Goal: Transaction & Acquisition: Purchase product/service

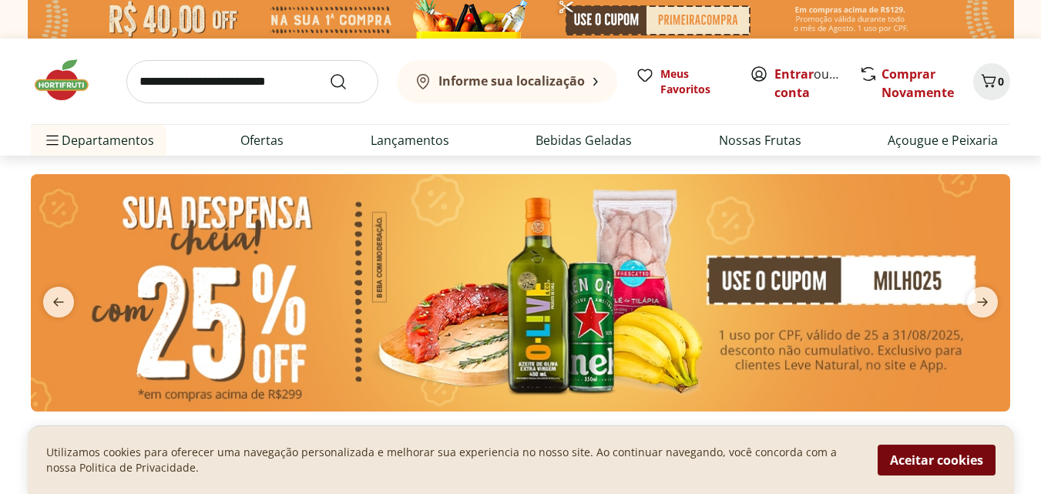
click at [899, 465] on button "Aceitar cookies" at bounding box center [937, 460] width 118 height 31
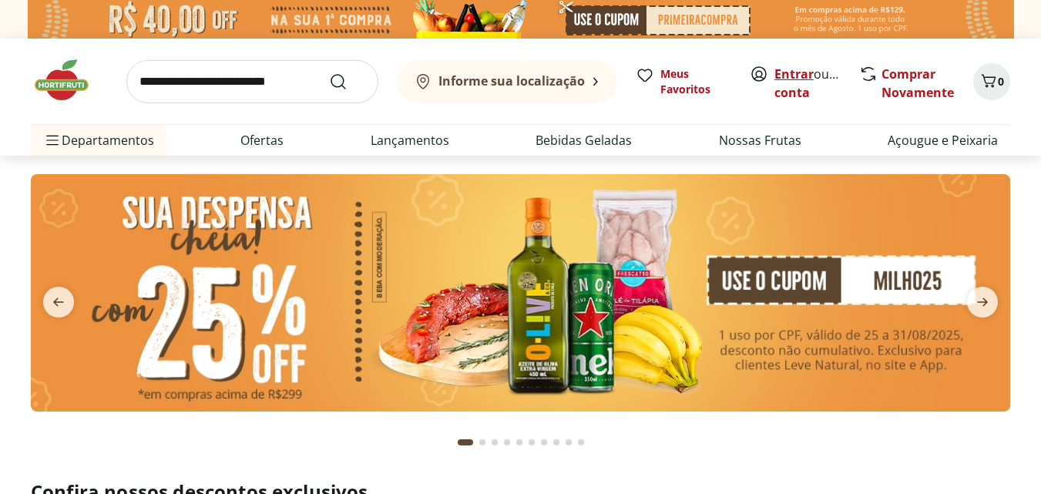
click at [785, 79] on link "Entrar" at bounding box center [794, 74] width 39 height 17
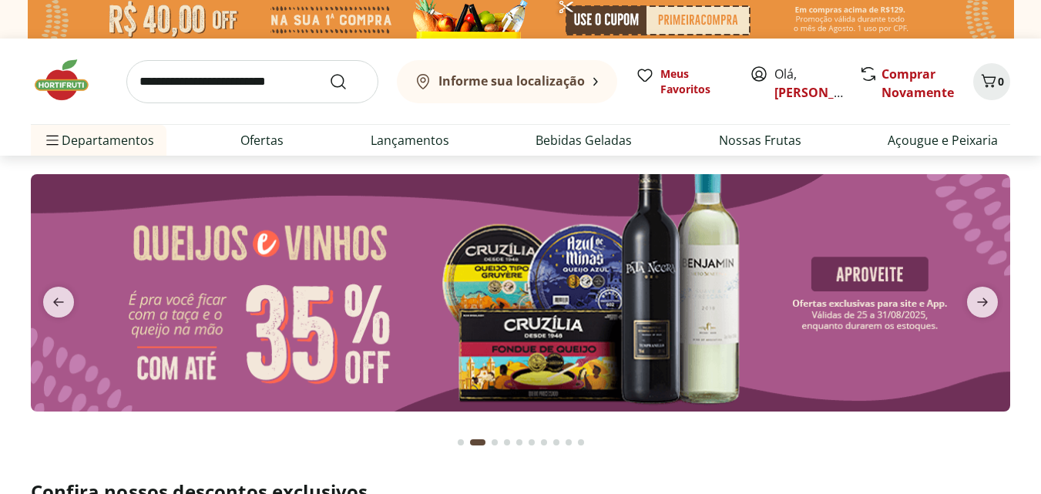
click at [238, 84] on input "search" at bounding box center [252, 81] width 252 height 43
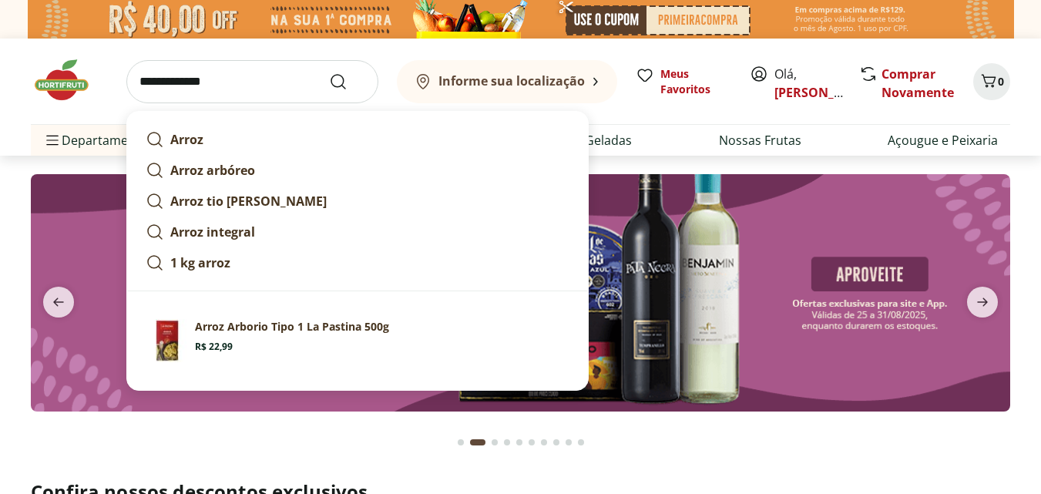
type input "**********"
click at [329, 72] on button "Submit Search" at bounding box center [347, 81] width 37 height 18
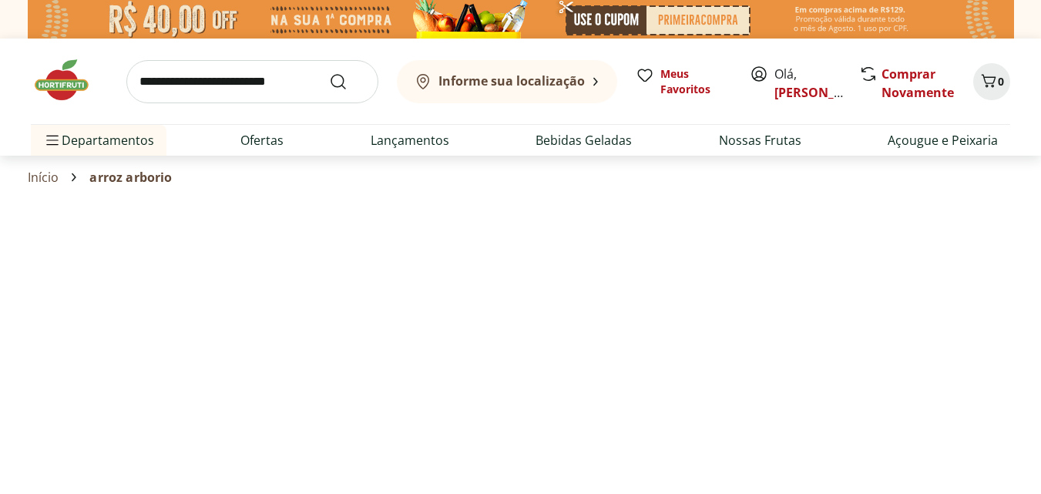
select select "**********"
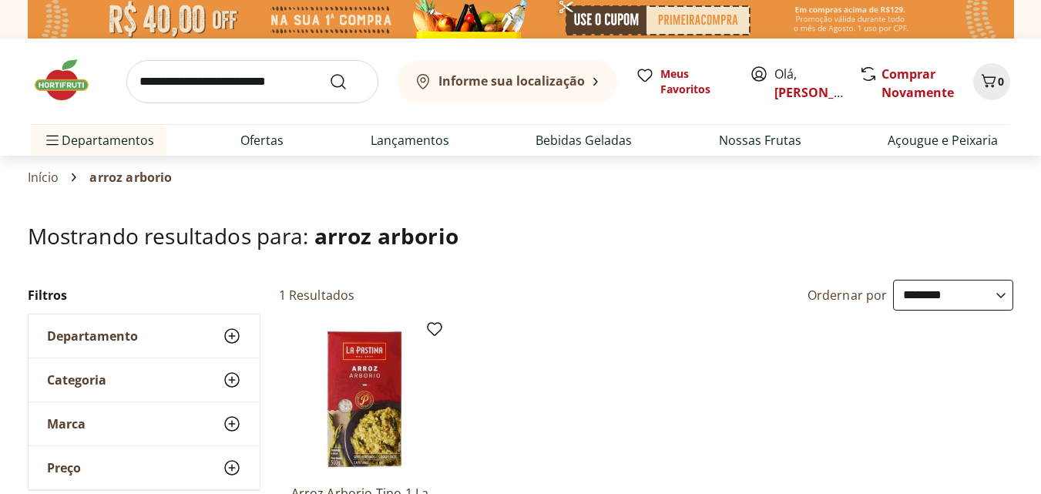
scroll to position [19, 0]
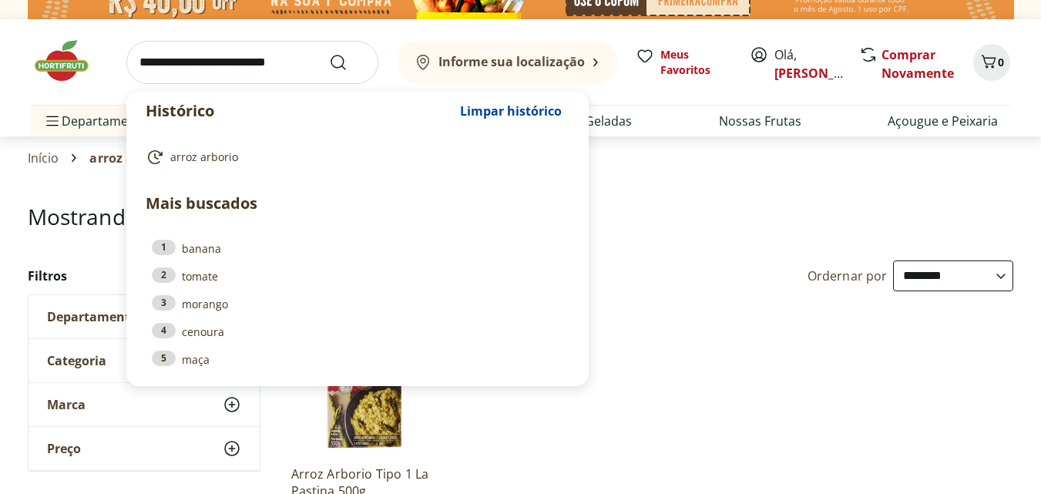
click at [240, 59] on input "search" at bounding box center [252, 62] width 252 height 43
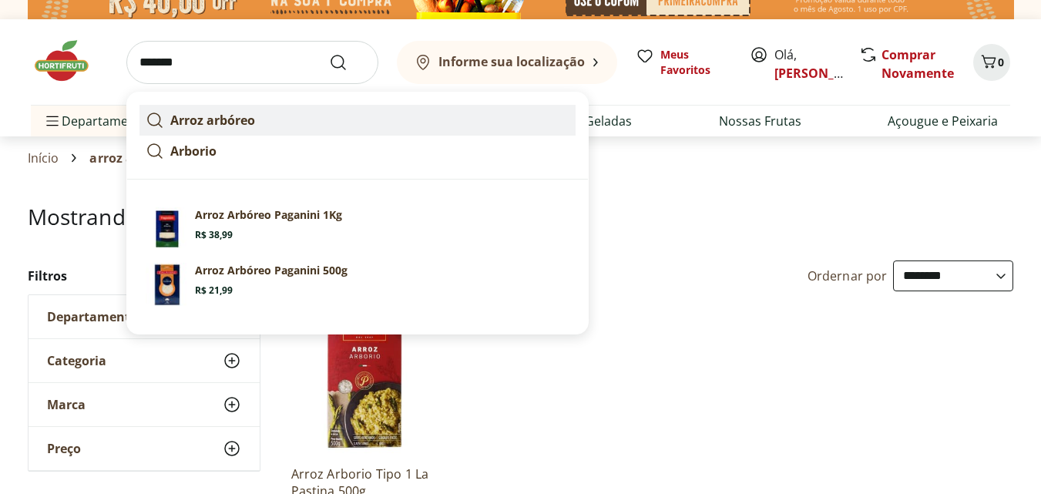
click at [209, 116] on strong "Arroz arbóreo" at bounding box center [212, 120] width 85 height 17
type input "**********"
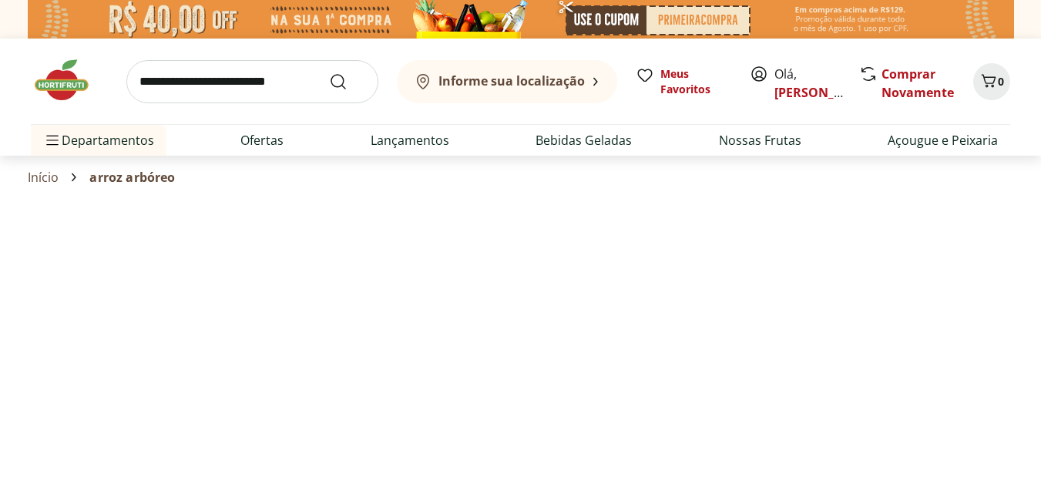
select select "**********"
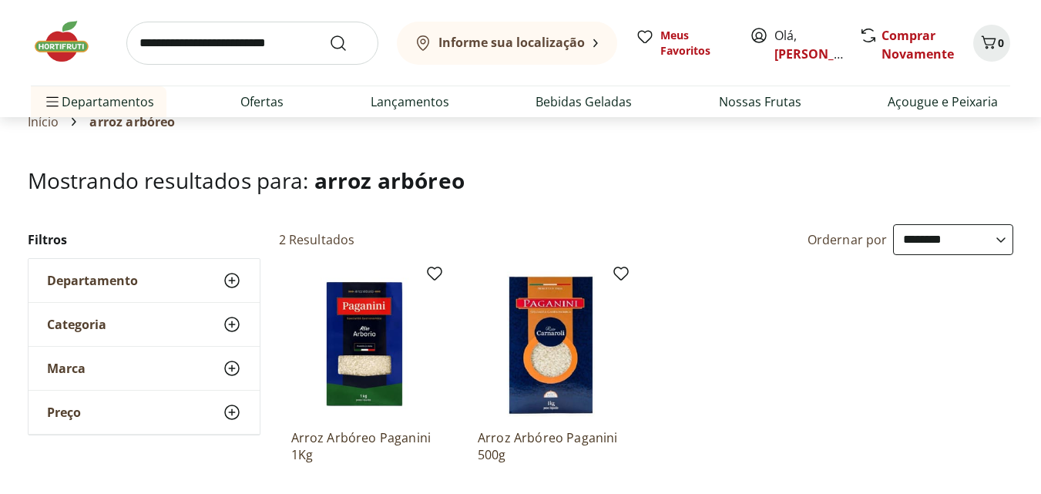
scroll to position [59, 0]
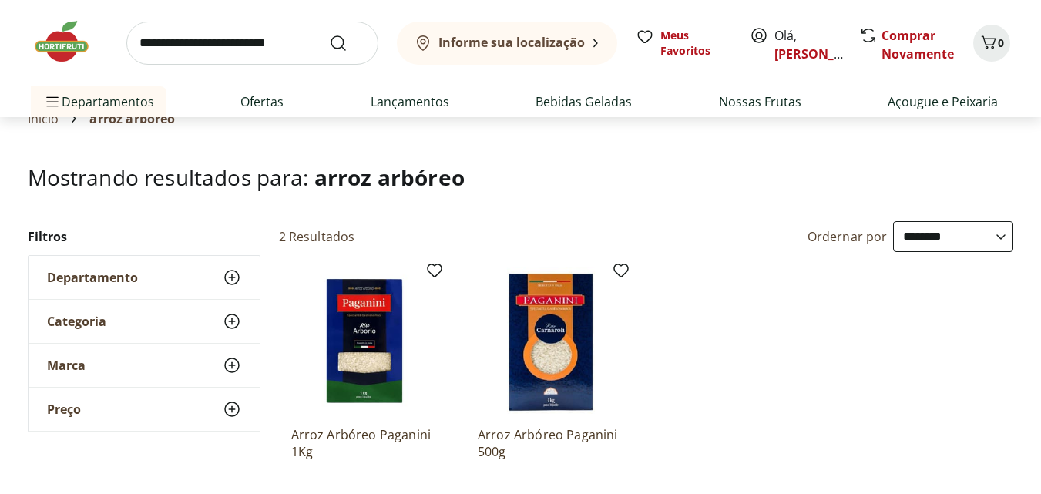
click at [275, 47] on input "search" at bounding box center [252, 43] width 252 height 43
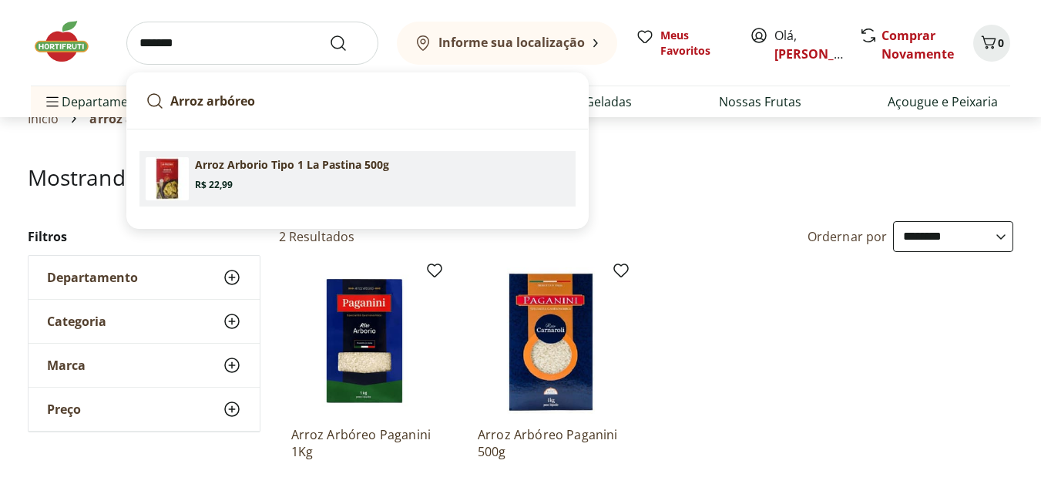
click at [226, 168] on p "Arroz Arborio Tipo 1 La Pastina 500g" at bounding box center [292, 164] width 194 height 15
type input "**********"
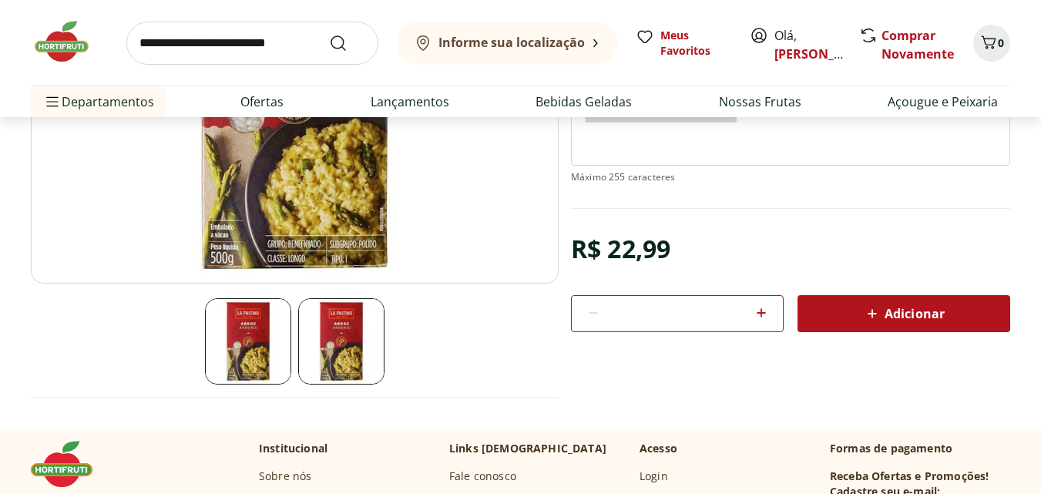
scroll to position [295, 0]
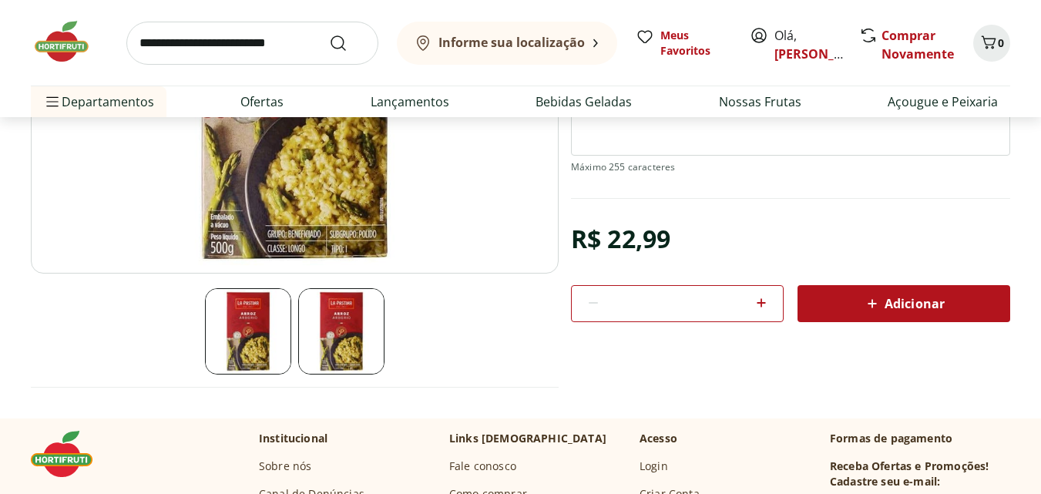
click at [872, 310] on icon at bounding box center [872, 303] width 18 height 18
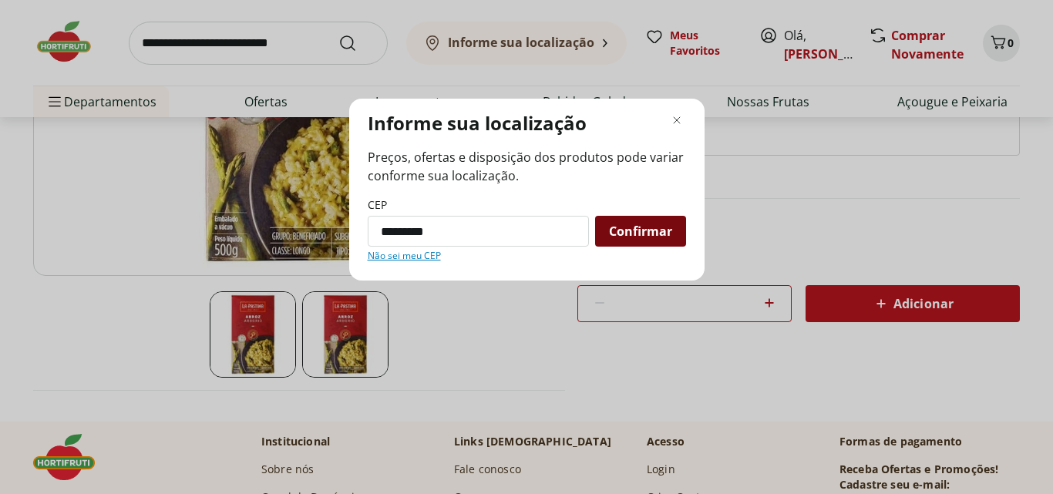
type input "*********"
click at [635, 234] on span "Confirmar" at bounding box center [640, 231] width 63 height 12
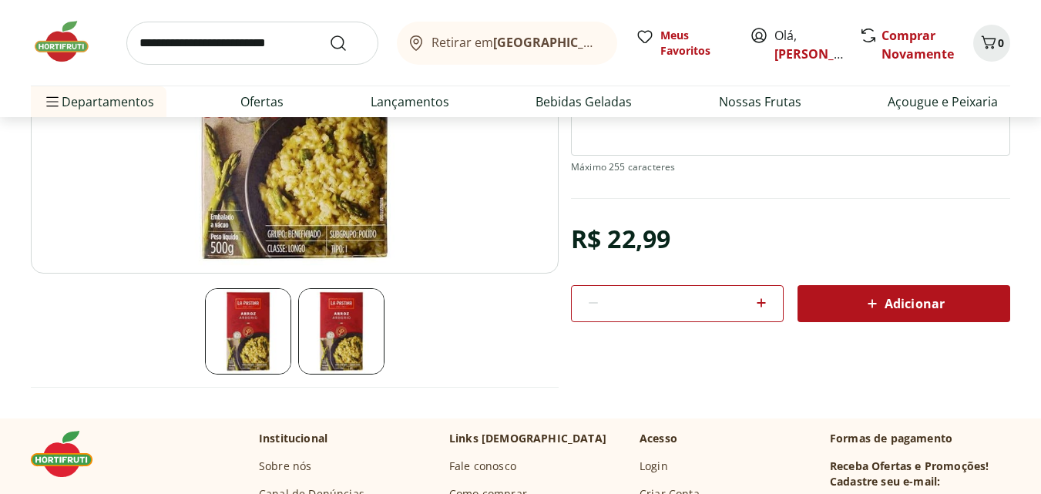
click at [527, 52] on div "Retirar em [GEOGRAPHIC_DATA]/[GEOGRAPHIC_DATA]" at bounding box center [504, 43] width 196 height 18
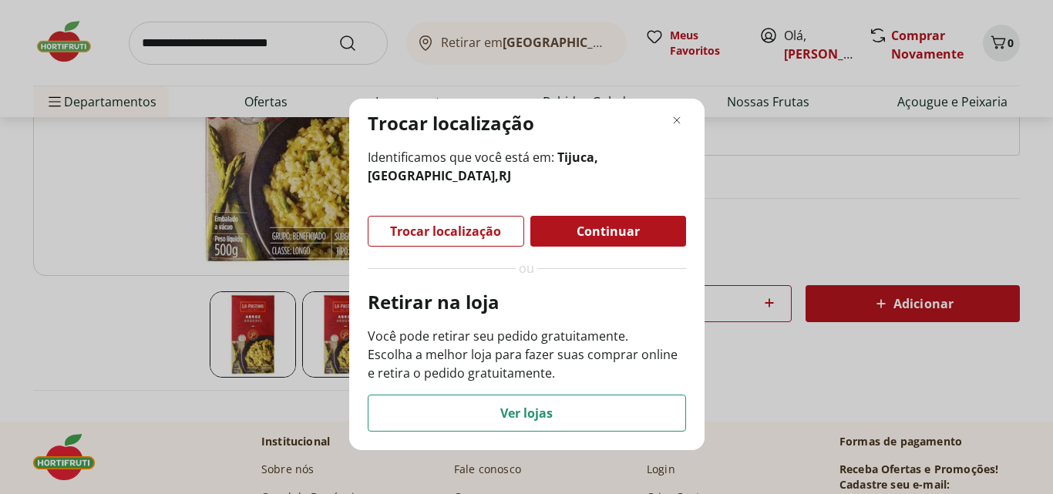
click at [602, 226] on span "Continuar" at bounding box center [607, 231] width 63 height 12
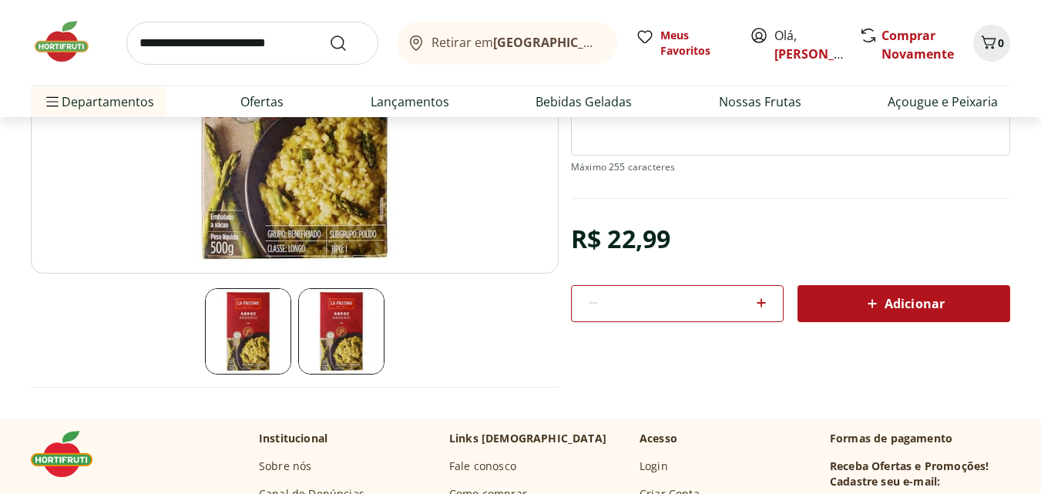
click at [556, 43] on b "[GEOGRAPHIC_DATA]/[GEOGRAPHIC_DATA]" at bounding box center [623, 42] width 260 height 17
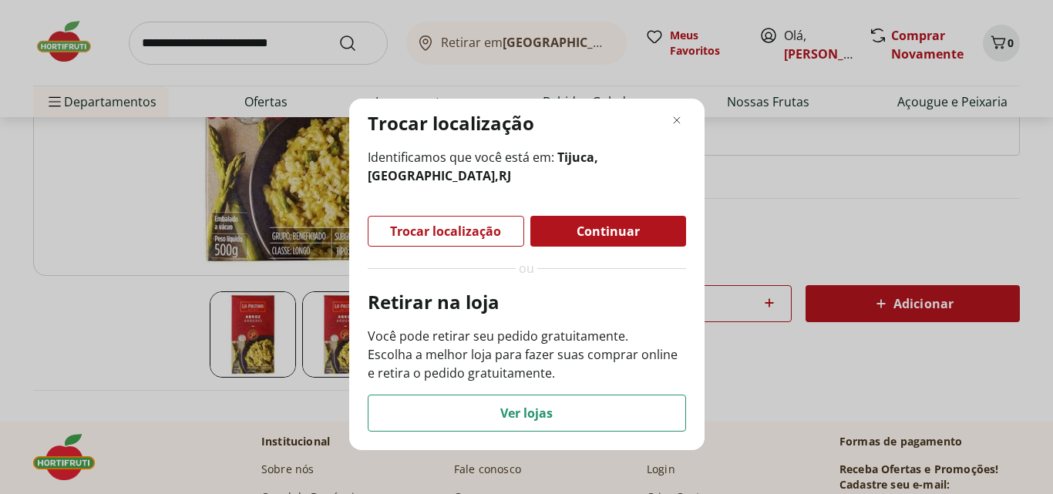
click at [581, 222] on div "Continuar" at bounding box center [608, 231] width 156 height 31
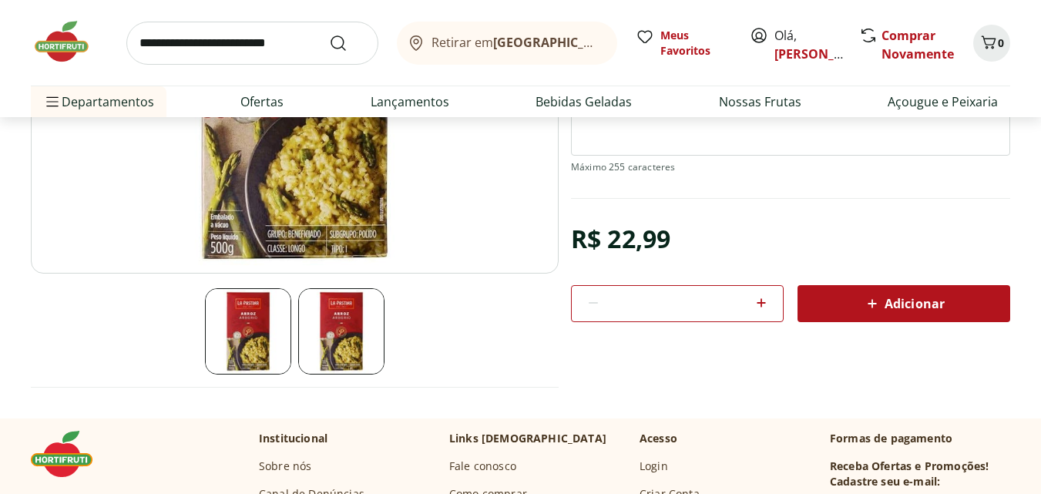
click at [858, 294] on div "Adicionar" at bounding box center [904, 304] width 188 height 28
click at [263, 96] on link "Ofertas" at bounding box center [261, 101] width 43 height 18
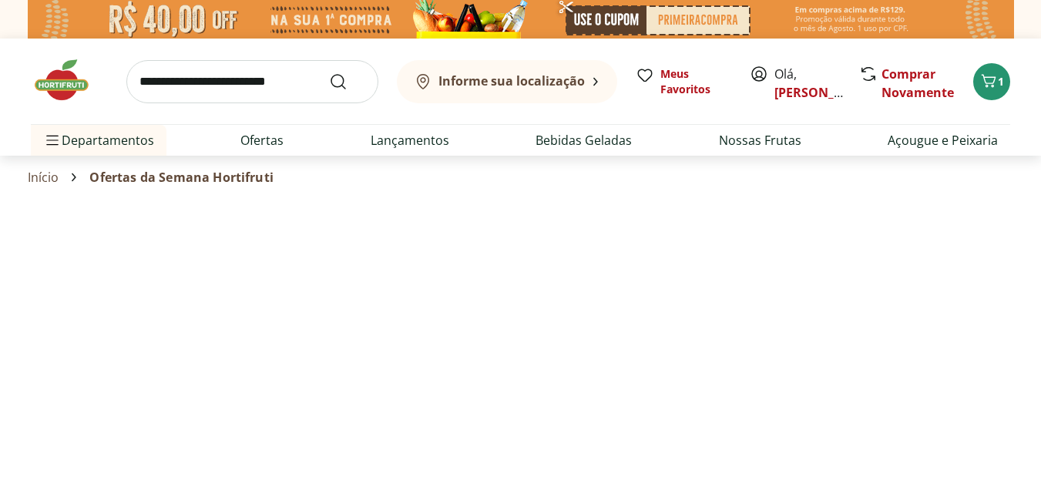
select select "**********"
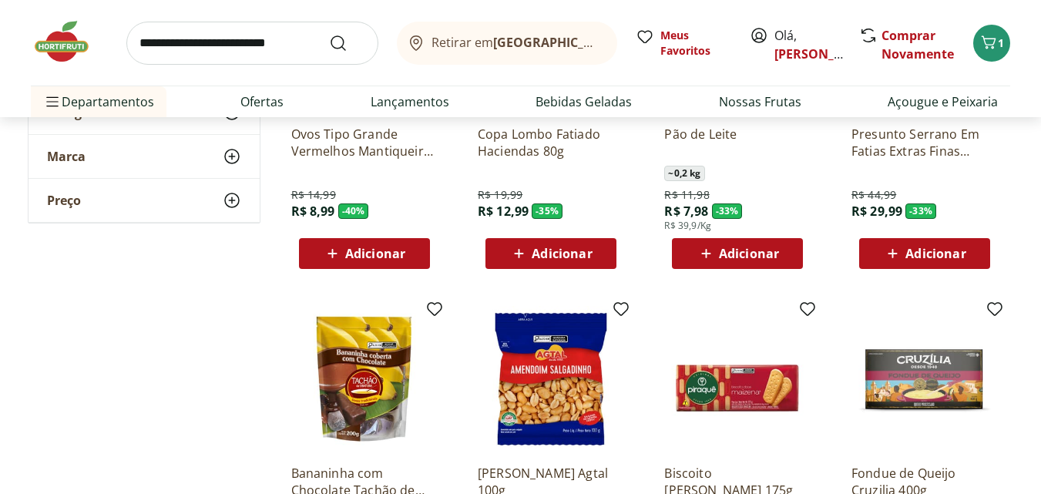
scroll to position [321, 0]
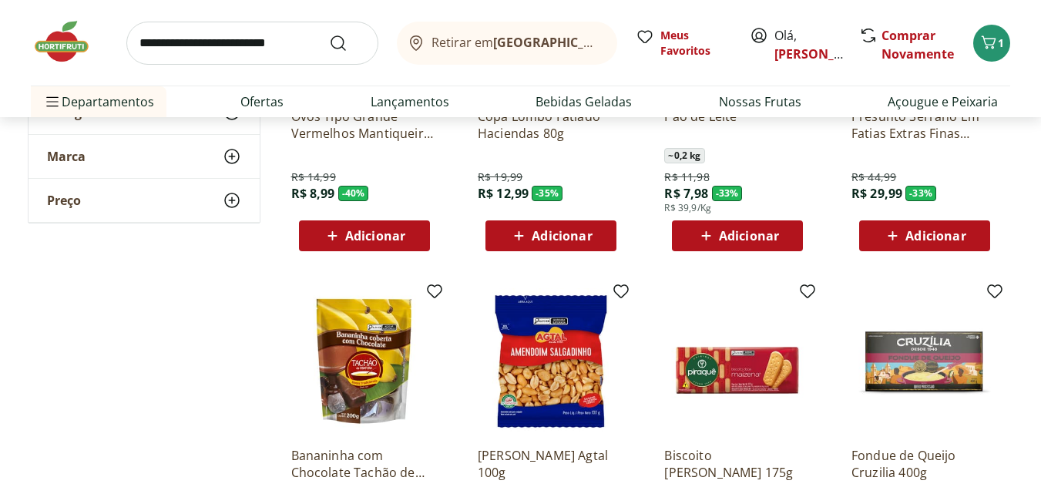
click at [937, 236] on span "Adicionar" at bounding box center [936, 236] width 60 height 12
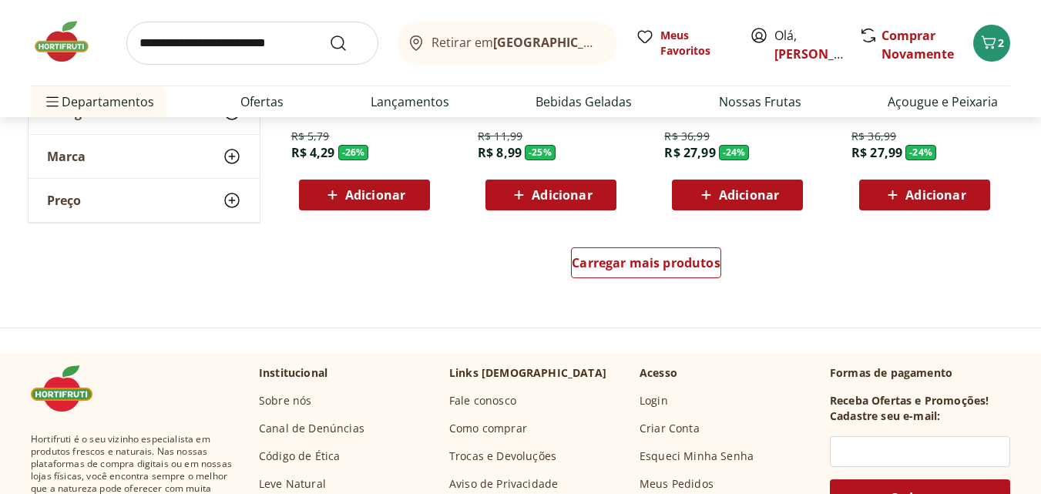
scroll to position [1057, 0]
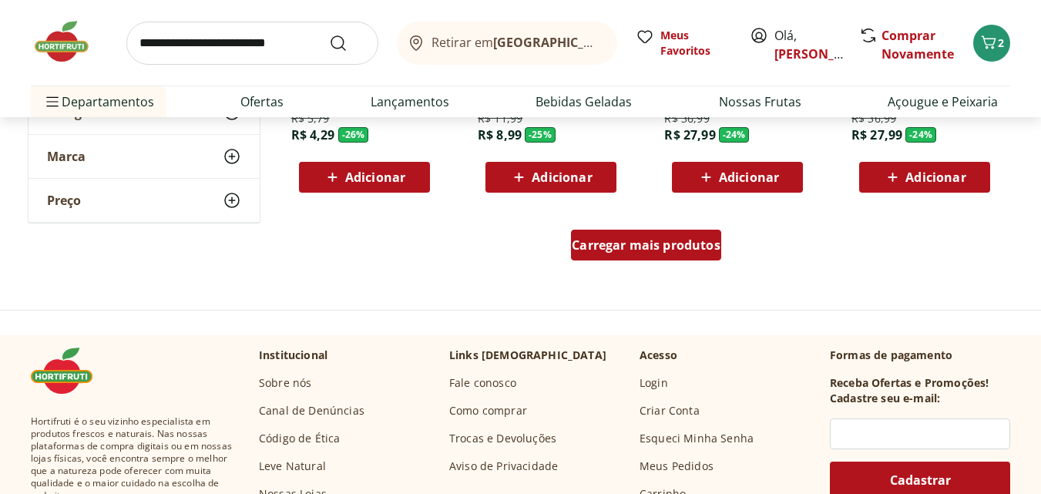
click at [687, 240] on span "Carregar mais produtos" at bounding box center [646, 245] width 149 height 12
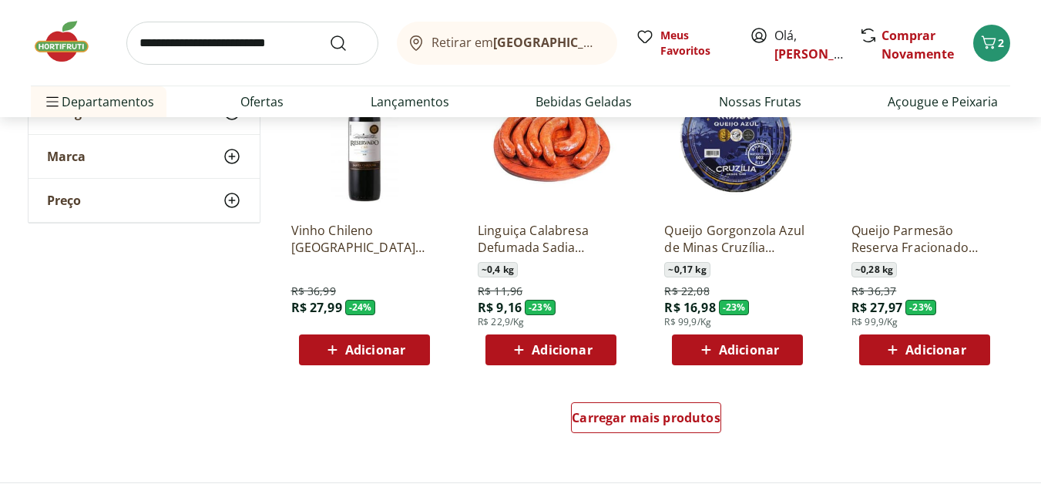
scroll to position [1931, 0]
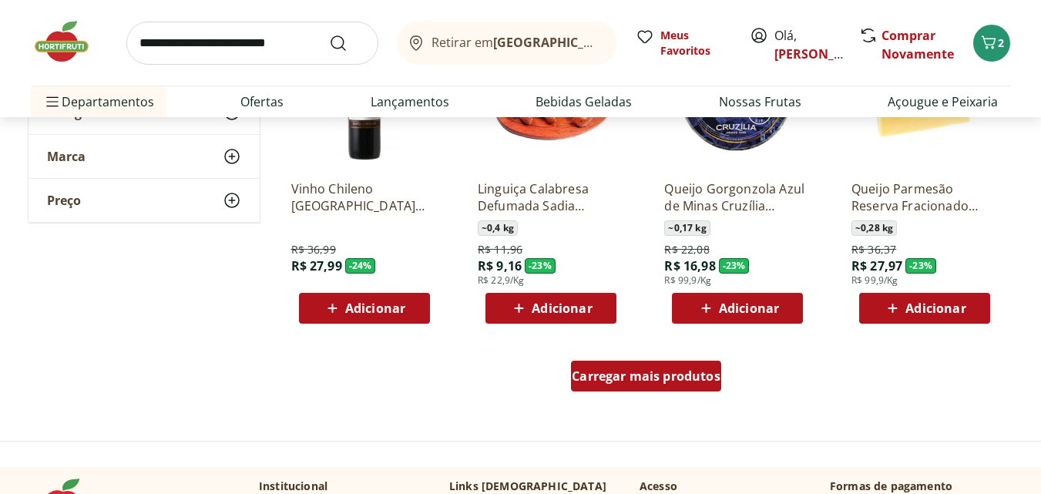
click at [623, 367] on div "Carregar mais produtos" at bounding box center [646, 376] width 150 height 31
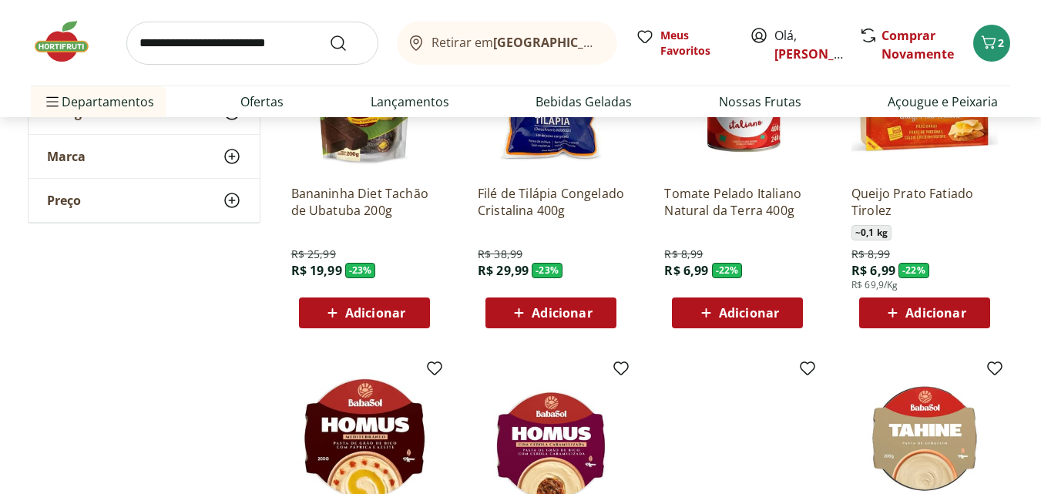
scroll to position [2207, 0]
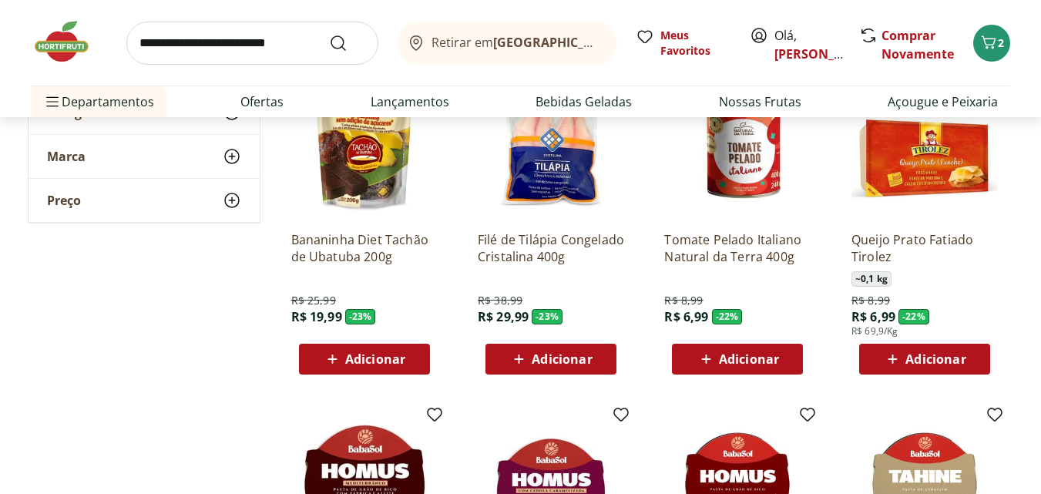
click at [698, 359] on icon at bounding box center [706, 359] width 19 height 18
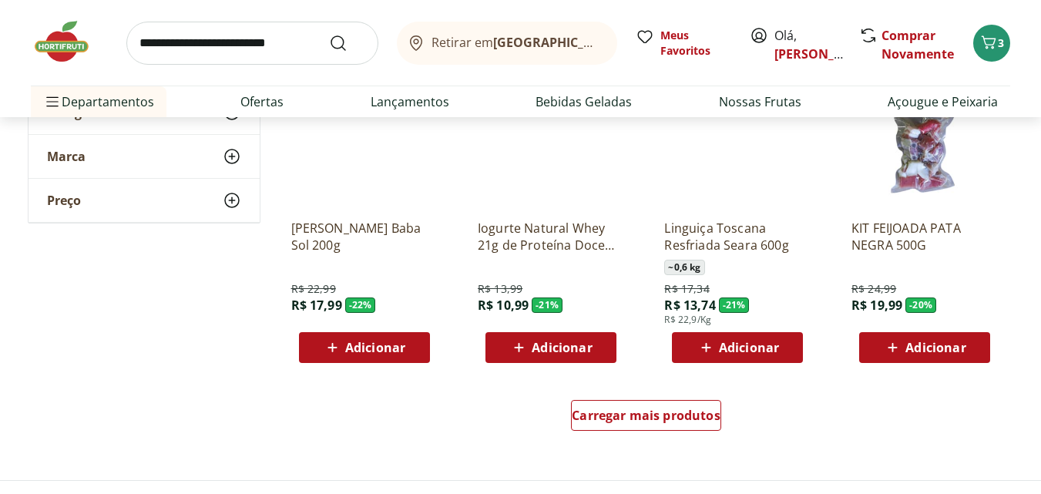
scroll to position [3073, 0]
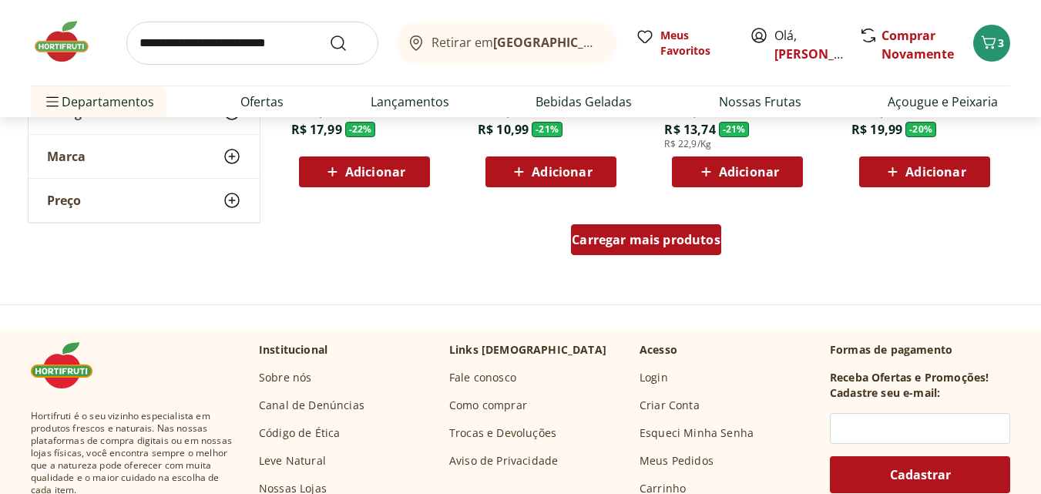
click at [620, 250] on div "Carregar mais produtos" at bounding box center [646, 239] width 150 height 31
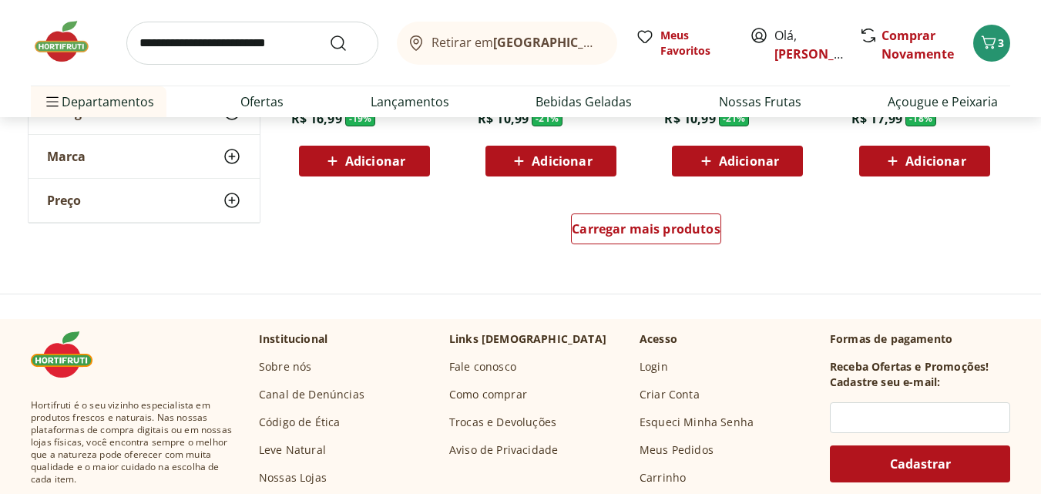
scroll to position [4116, 0]
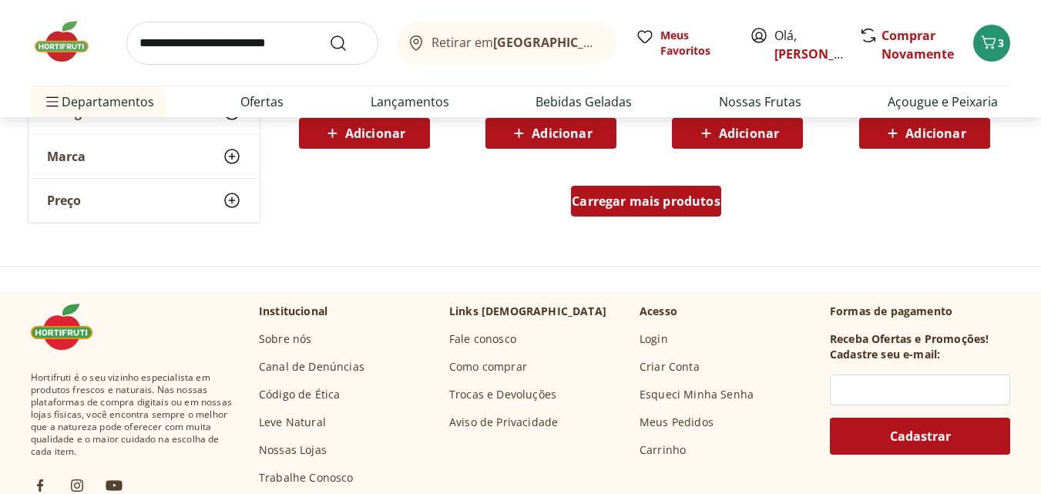
click at [615, 205] on span "Carregar mais produtos" at bounding box center [646, 201] width 149 height 12
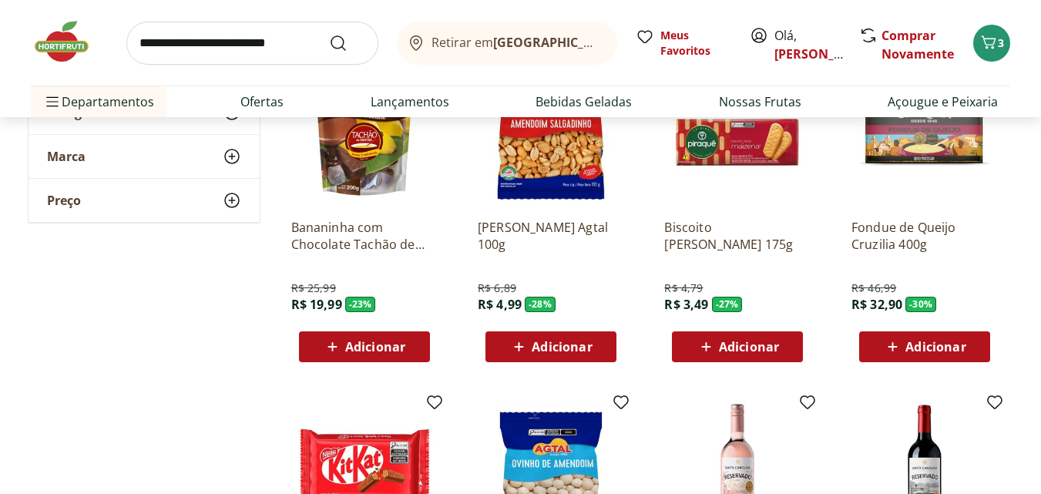
scroll to position [0, 0]
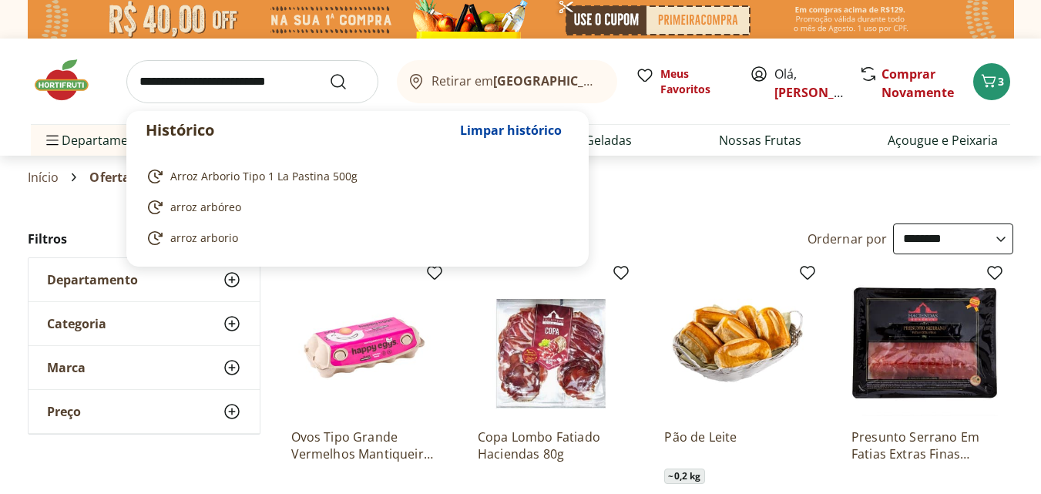
click at [274, 96] on input "search" at bounding box center [252, 81] width 252 height 43
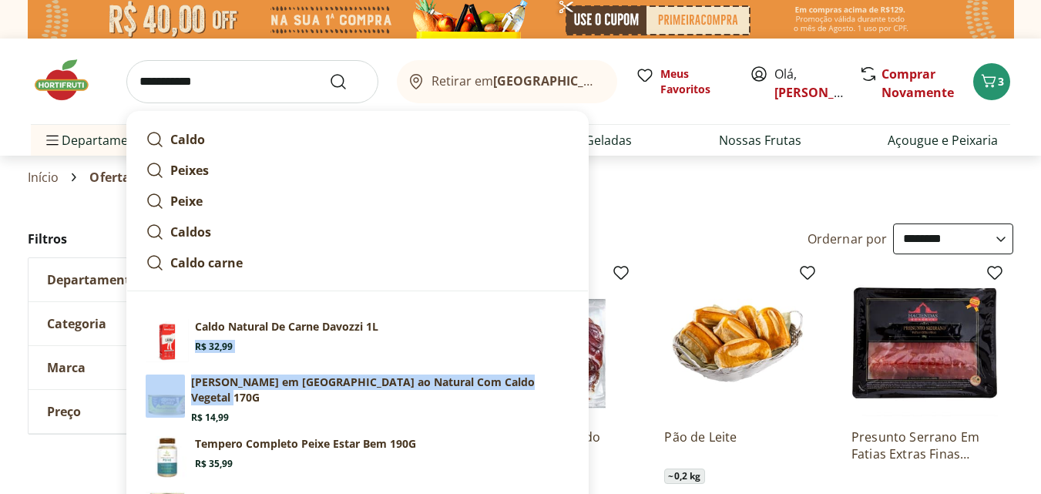
drag, startPoint x: 585, startPoint y: 334, endPoint x: 586, endPoint y: 398, distance: 64.0
click at [586, 398] on ol "Caldo Natural De Carne Davozzi 1L Price: R$ 32,99 Atum Gomes DA Costa em Pedaço…" at bounding box center [357, 427] width 461 height 253
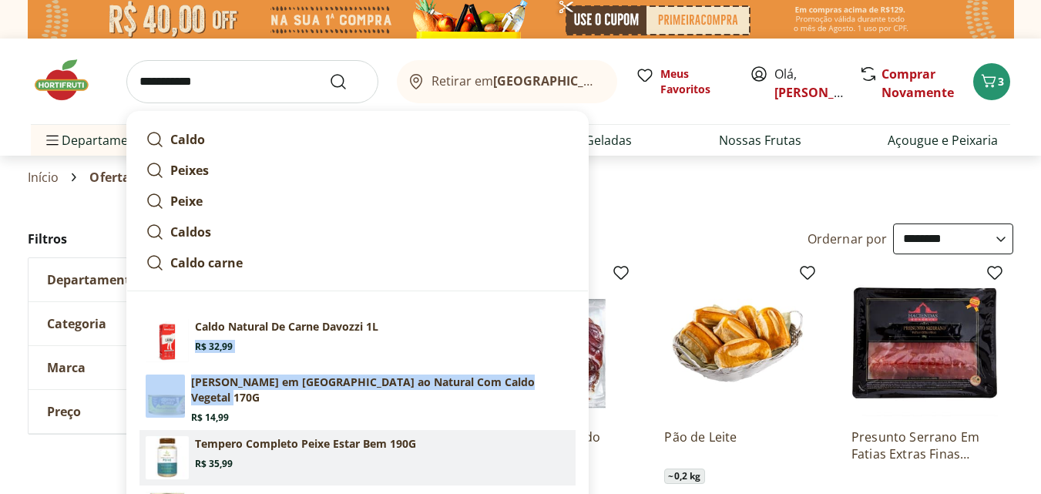
click at [497, 433] on link "Tempero Completo Peixe Estar Bem 190G Price: R$ 35,99" at bounding box center [357, 457] width 436 height 55
type input "**********"
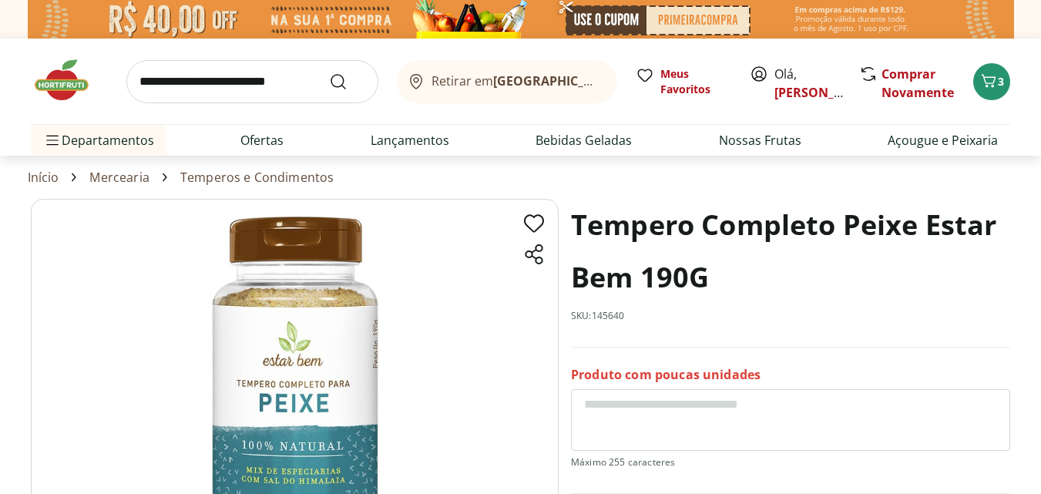
click at [243, 72] on input "search" at bounding box center [252, 81] width 252 height 43
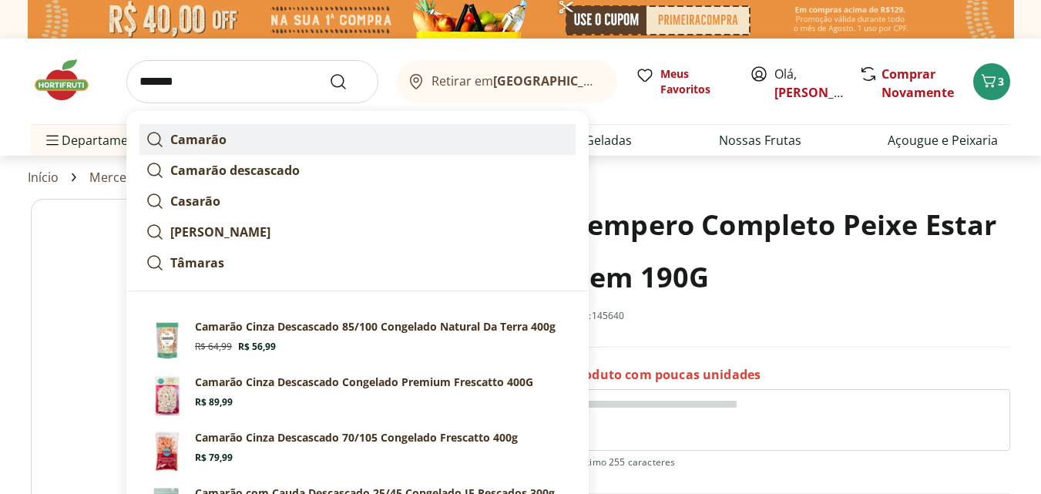
click at [245, 137] on link "Camarão" at bounding box center [357, 139] width 436 height 31
type input "*******"
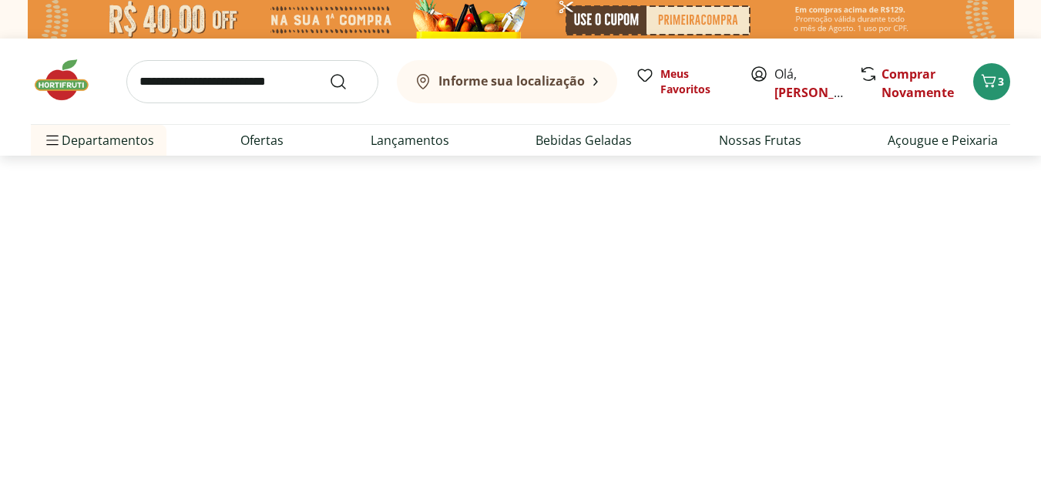
select select "**********"
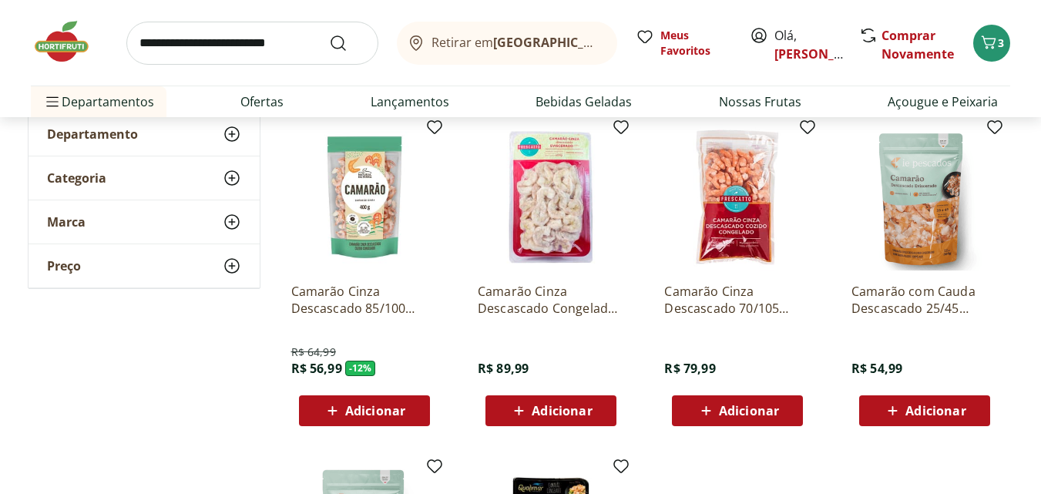
scroll to position [186, 0]
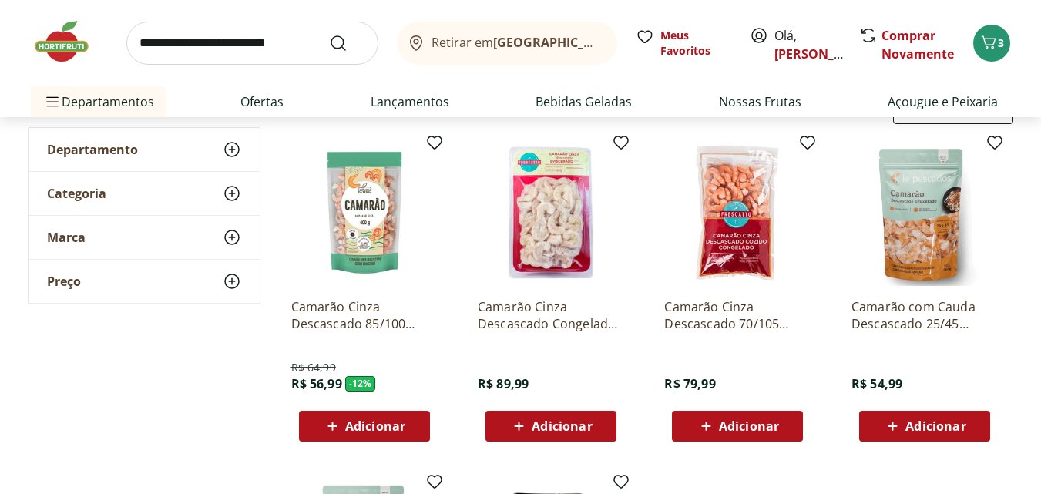
click at [348, 205] on img at bounding box center [364, 212] width 146 height 146
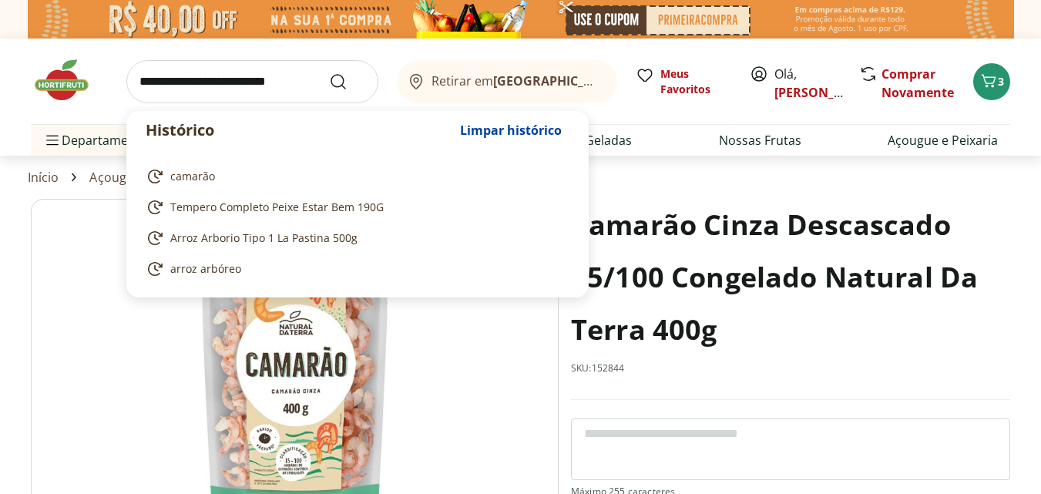
click at [186, 79] on input "search" at bounding box center [252, 81] width 252 height 43
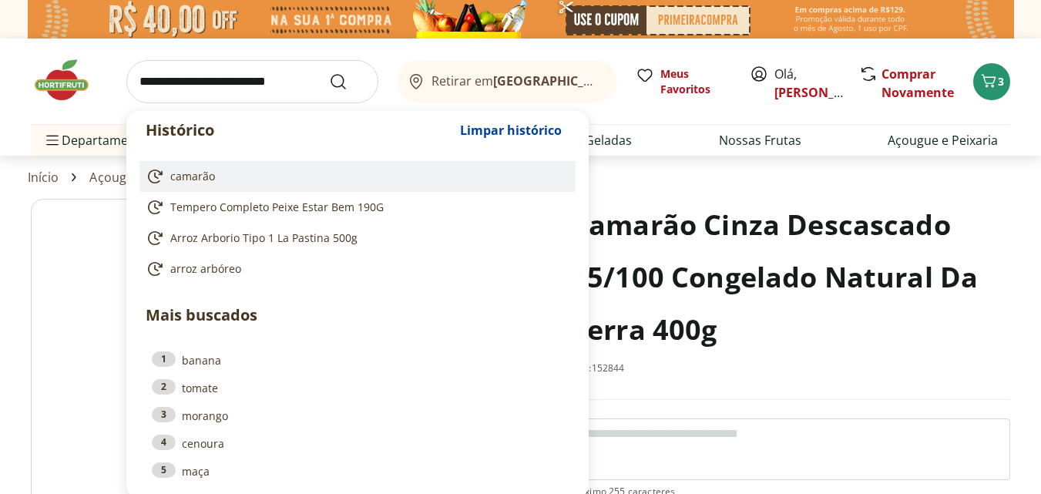
click at [190, 180] on span "camarão" at bounding box center [192, 176] width 45 height 15
type input "*******"
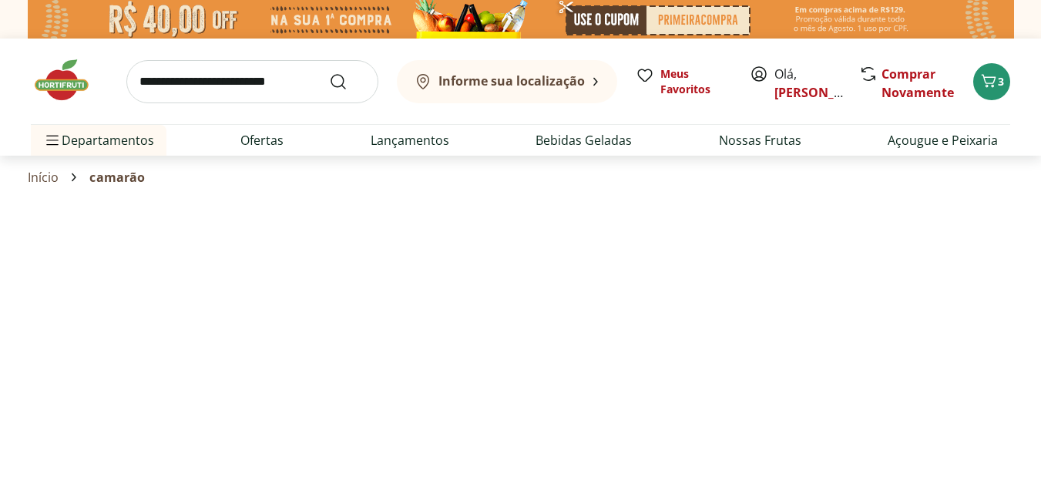
select select "**********"
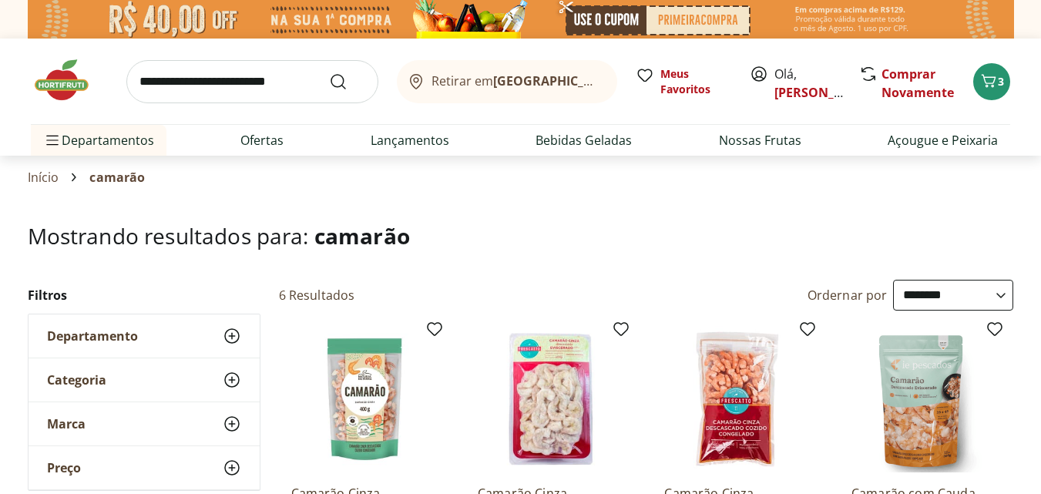
click at [237, 88] on input "search" at bounding box center [252, 81] width 252 height 43
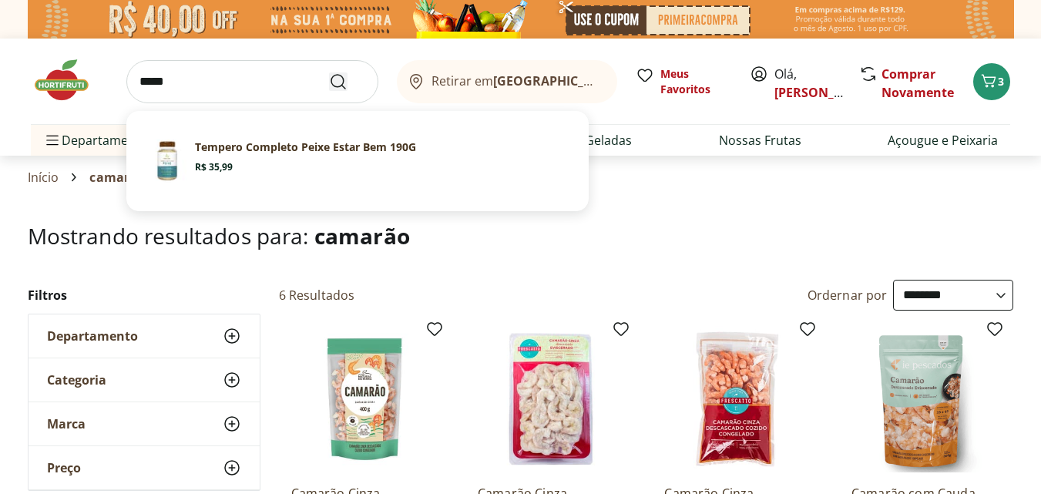
type input "*****"
click at [336, 79] on icon "Submit Search" at bounding box center [338, 81] width 18 height 18
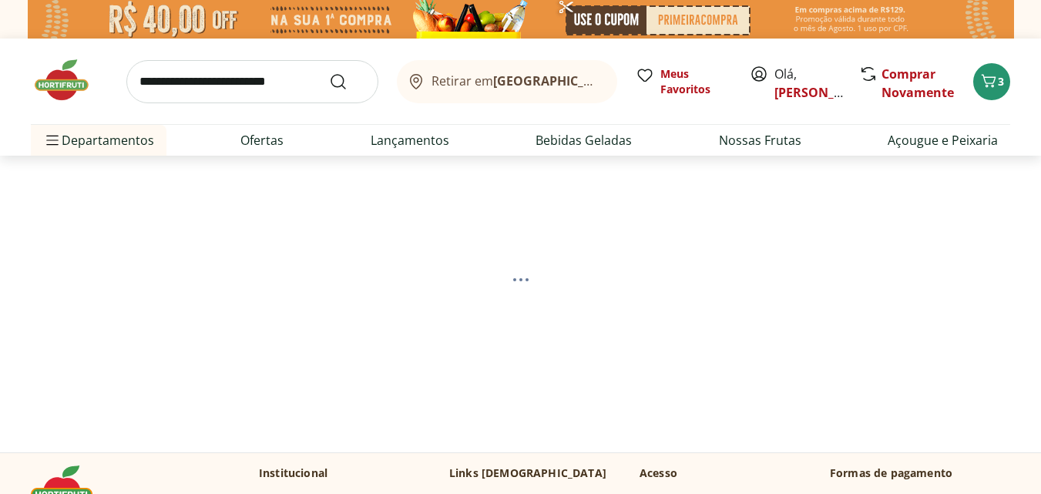
select select "**********"
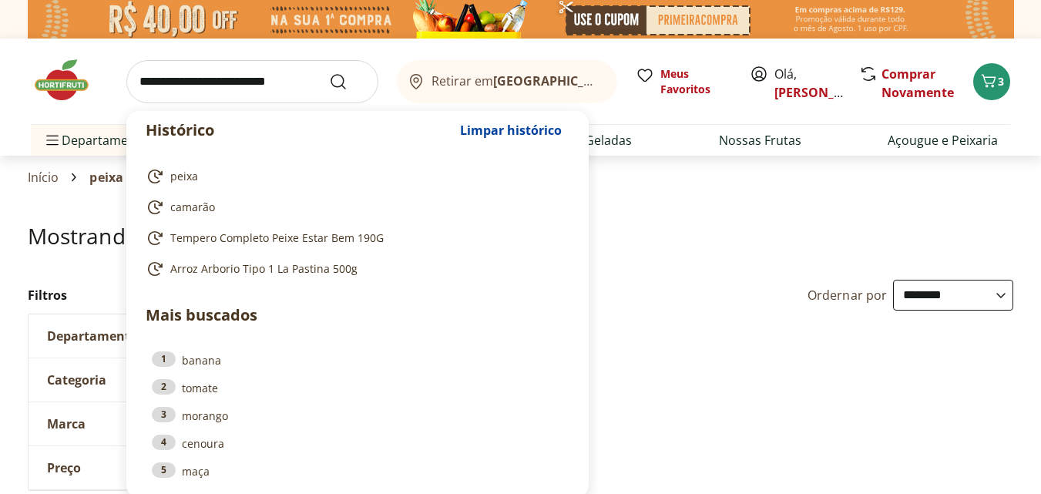
click at [232, 70] on input "search" at bounding box center [252, 81] width 252 height 43
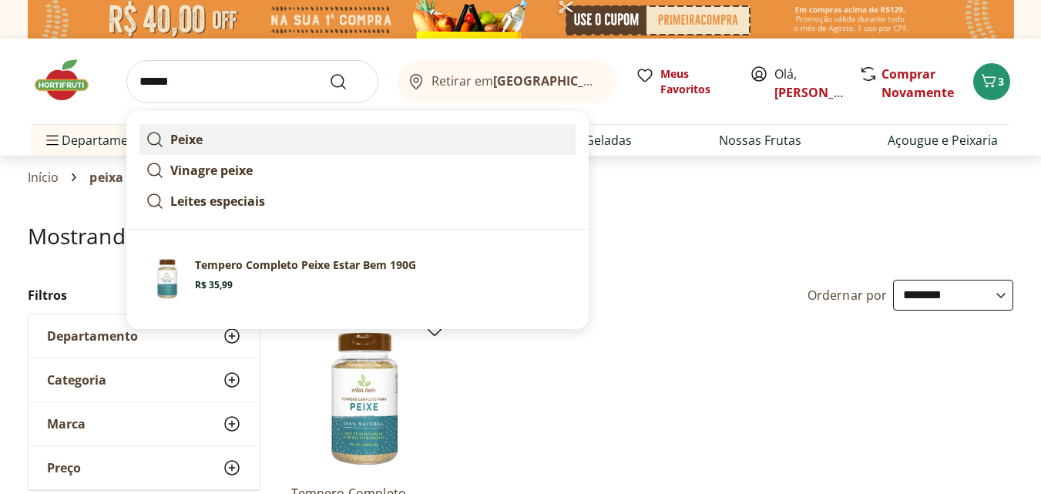
click at [216, 128] on link "Peixe" at bounding box center [357, 139] width 436 height 31
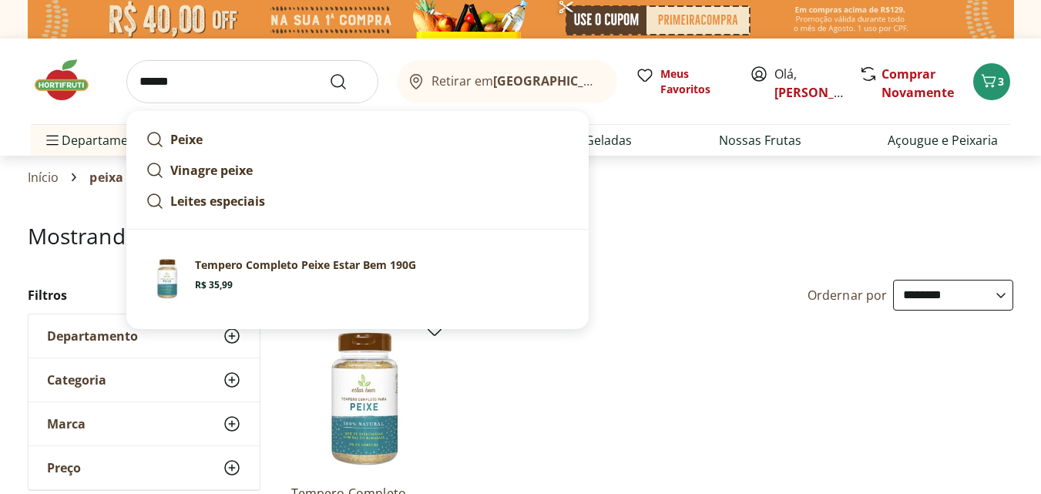
type input "*****"
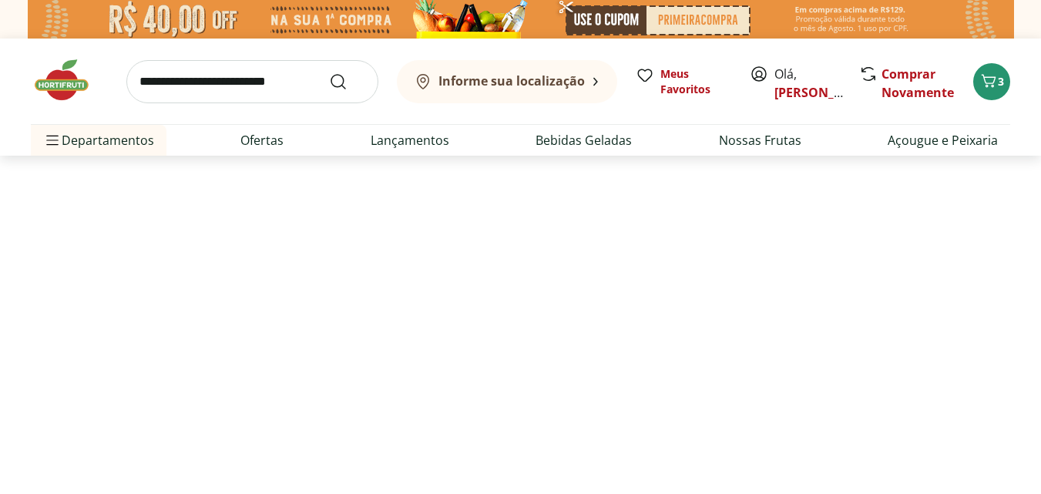
select select "**********"
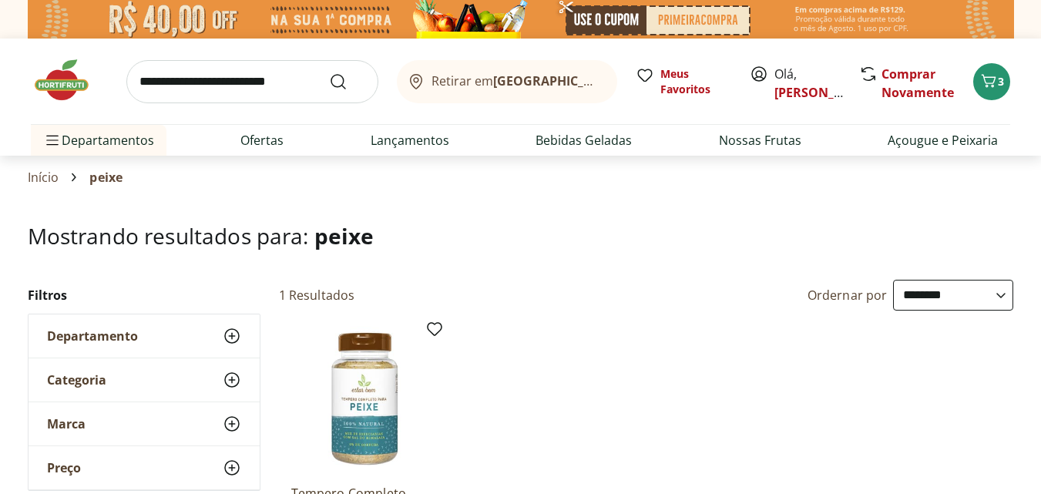
click at [582, 77] on b "[GEOGRAPHIC_DATA]/[GEOGRAPHIC_DATA]" at bounding box center [623, 80] width 260 height 17
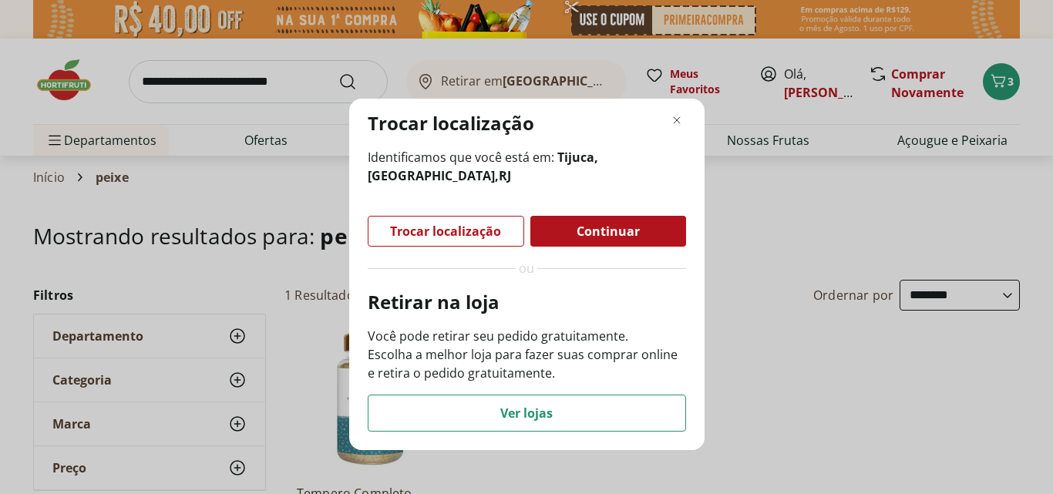
click at [600, 229] on span "Continuar" at bounding box center [607, 231] width 63 height 12
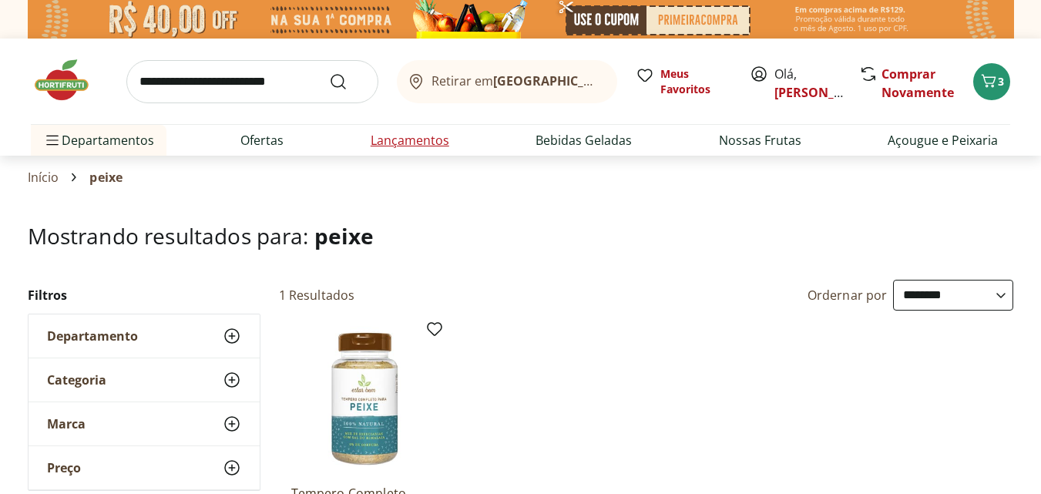
click at [428, 145] on link "Lançamentos" at bounding box center [410, 140] width 79 height 18
select select "**********"
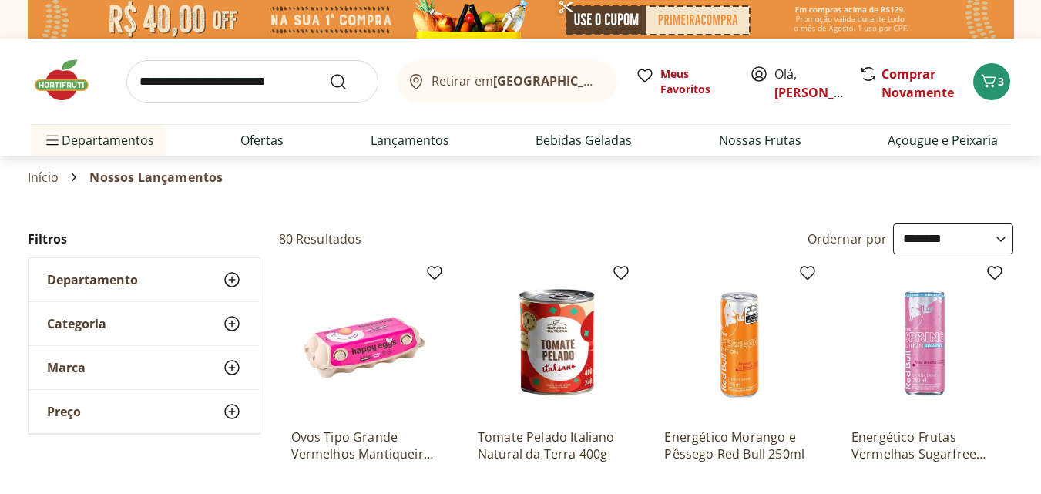
type input "*"
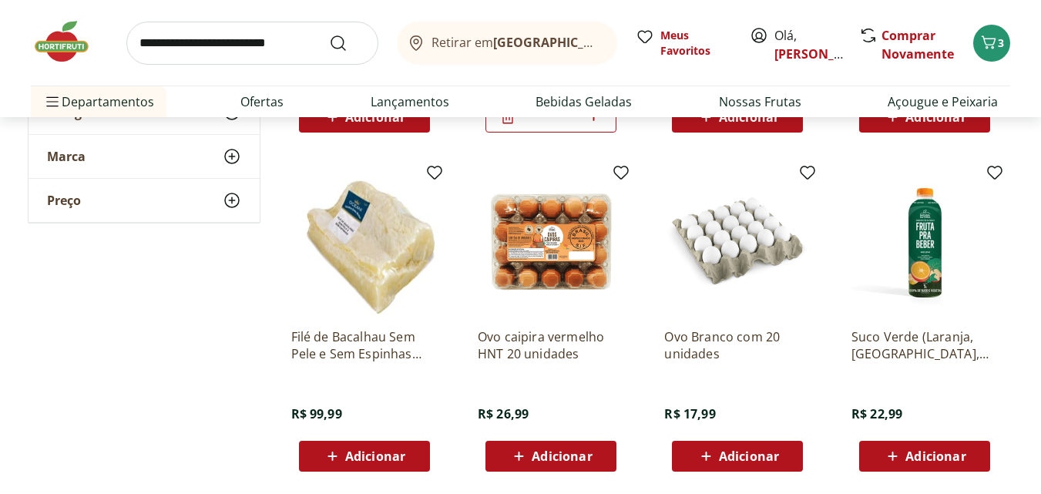
scroll to position [486, 0]
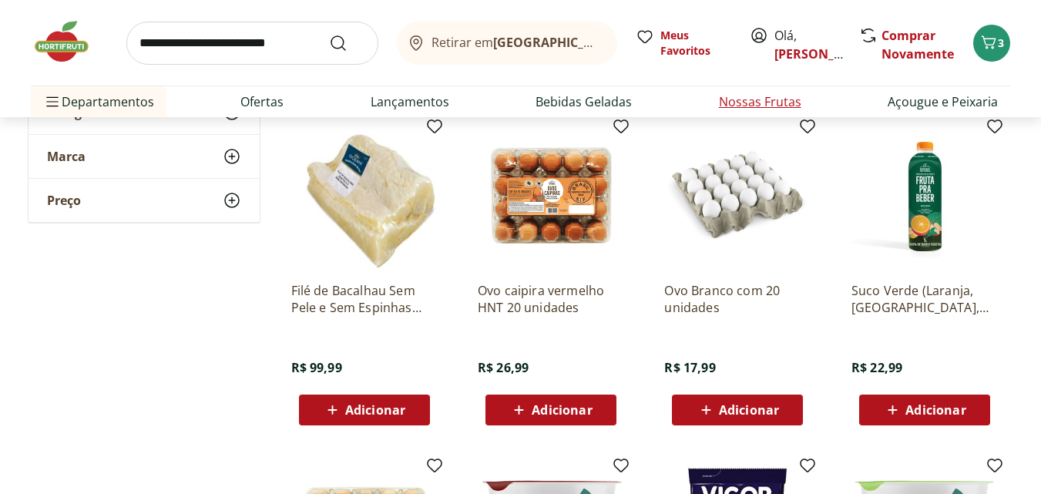
click at [754, 117] on li "Nossas Frutas" at bounding box center [760, 101] width 107 height 31
click at [757, 99] on link "Nossas Frutas" at bounding box center [760, 101] width 82 height 18
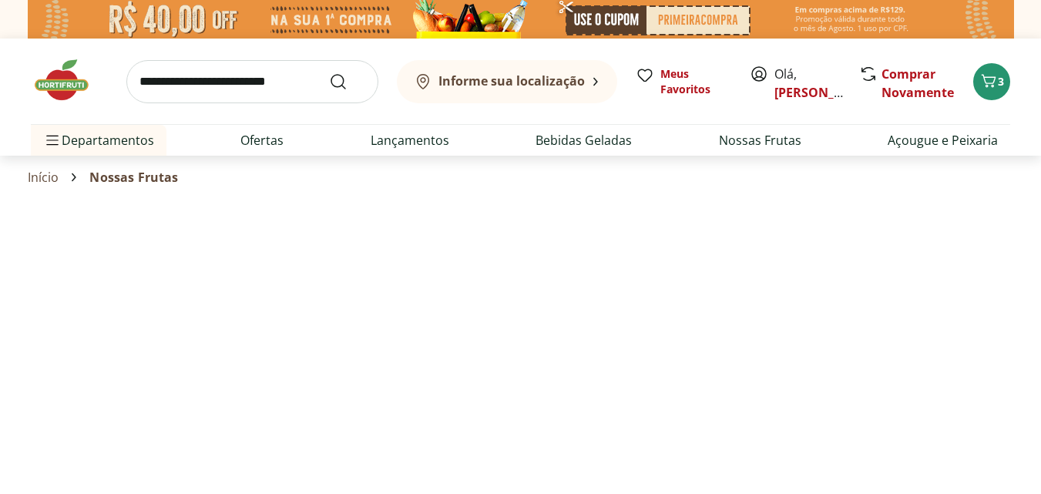
select select "**********"
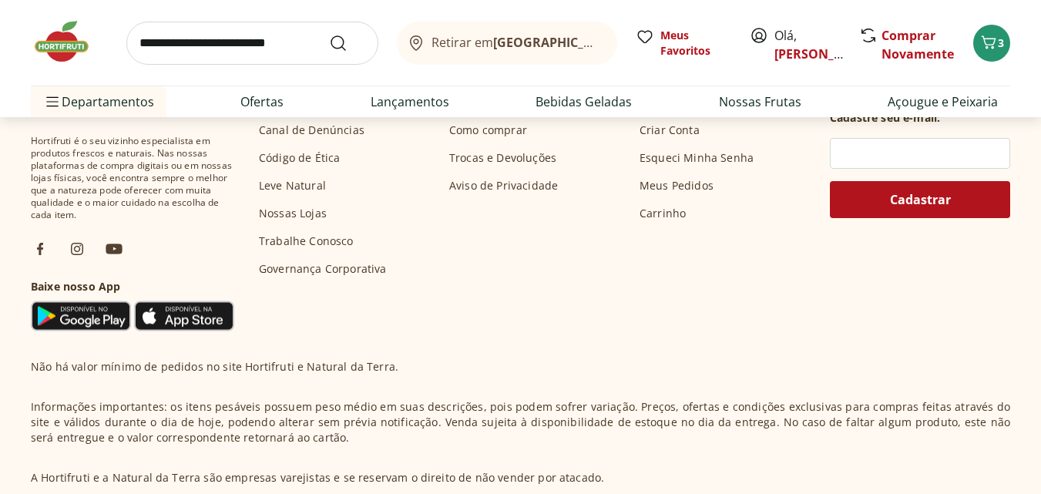
scroll to position [1083, 0]
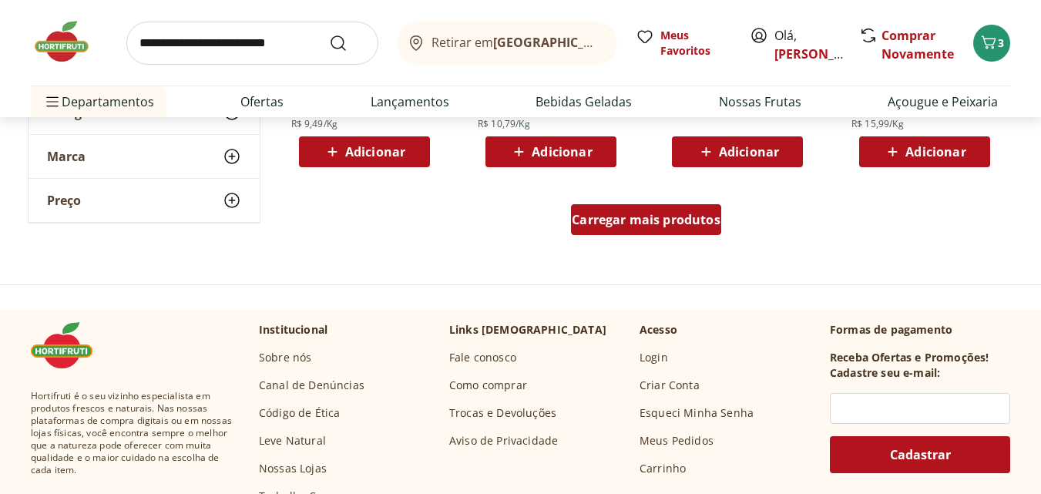
click at [608, 226] on span "Carregar mais produtos" at bounding box center [646, 219] width 149 height 12
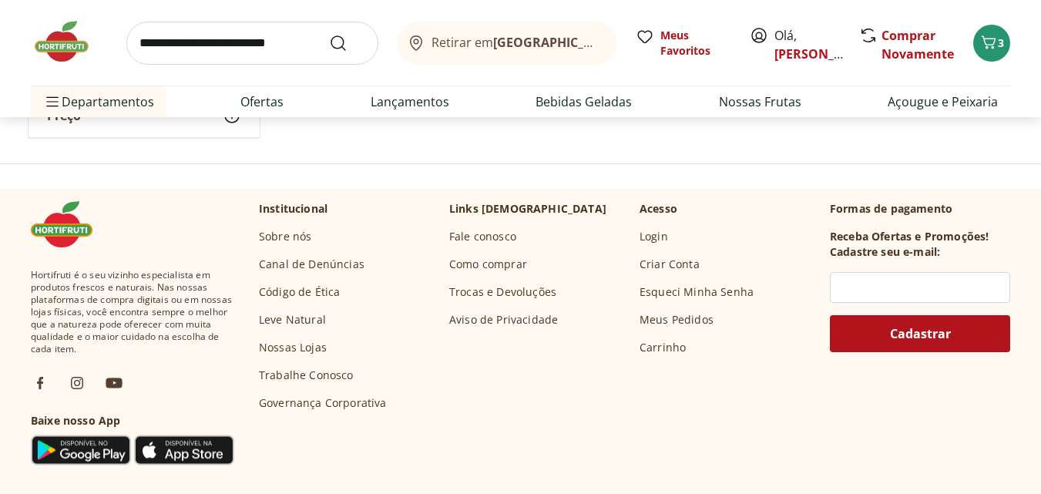
scroll to position [2179, 0]
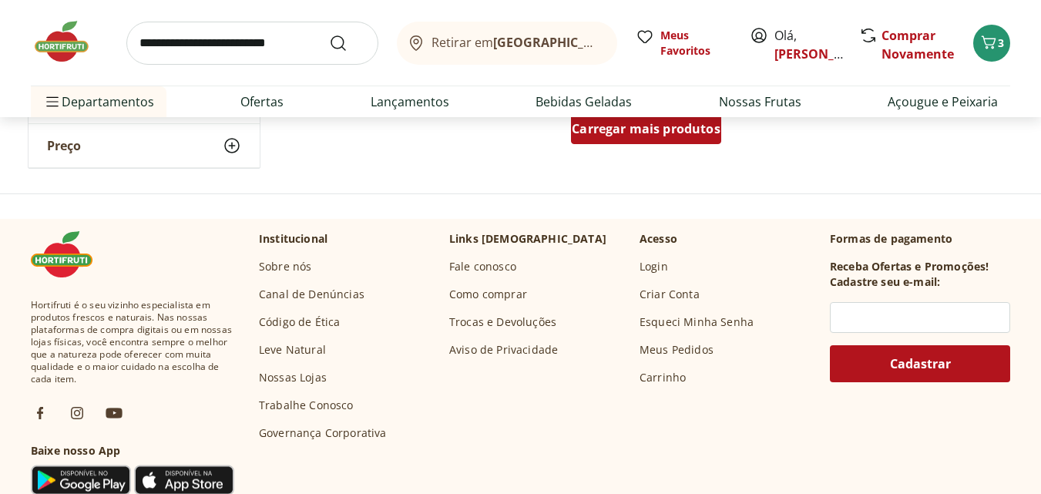
click at [631, 143] on div "Carregar mais produtos" at bounding box center [646, 128] width 150 height 31
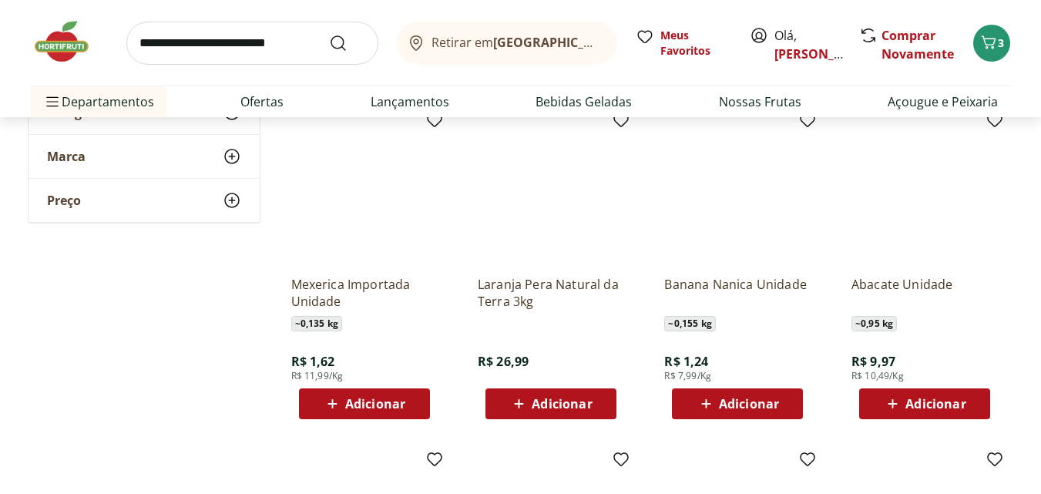
scroll to position [1489, 0]
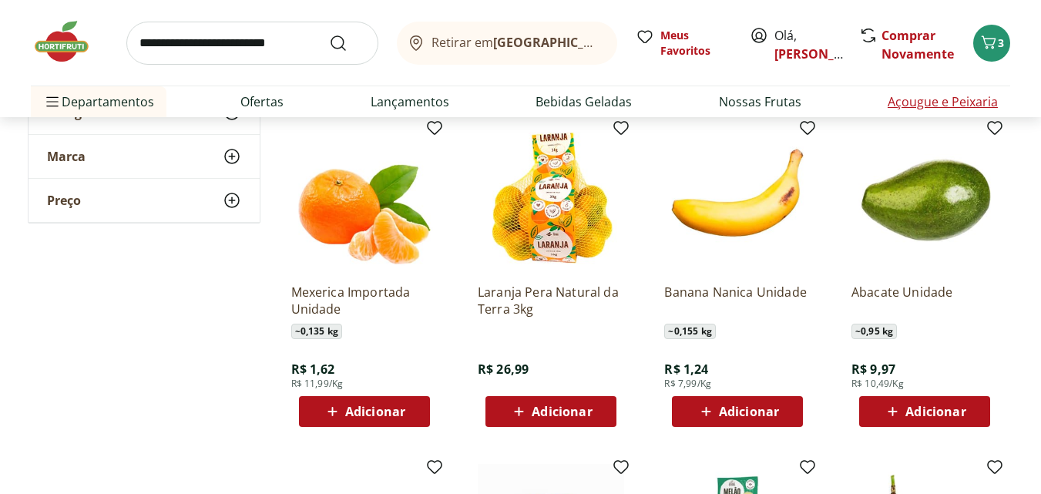
click at [931, 106] on link "Açougue e Peixaria" at bounding box center [943, 101] width 110 height 18
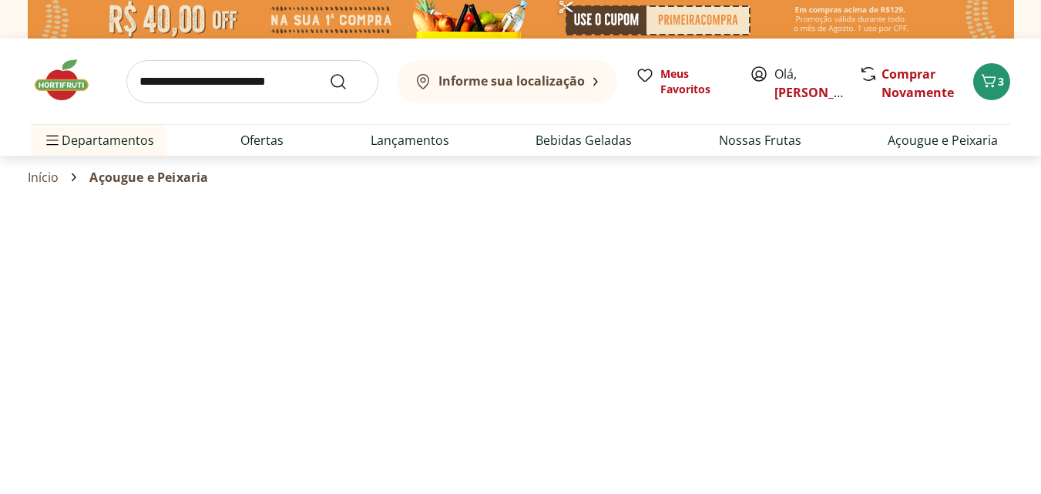
select select "**********"
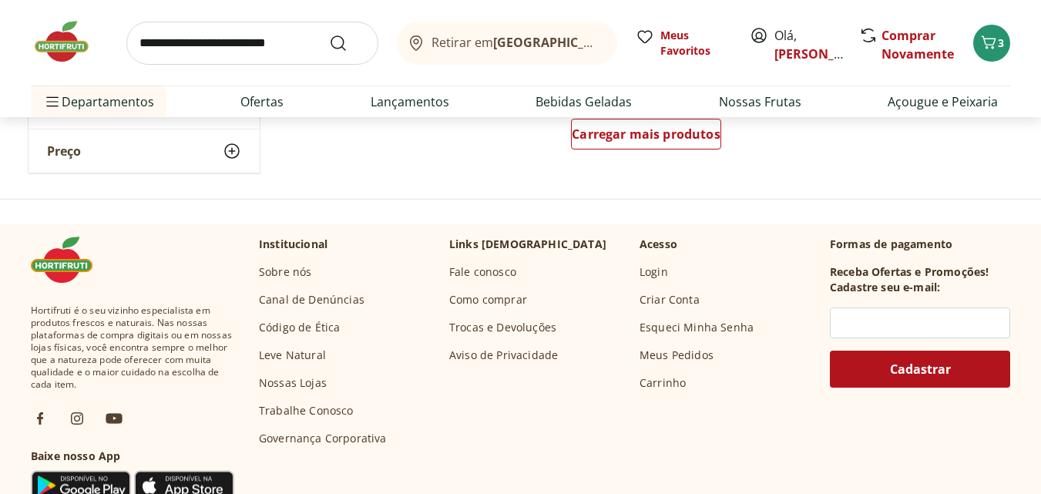
scroll to position [1143, 0]
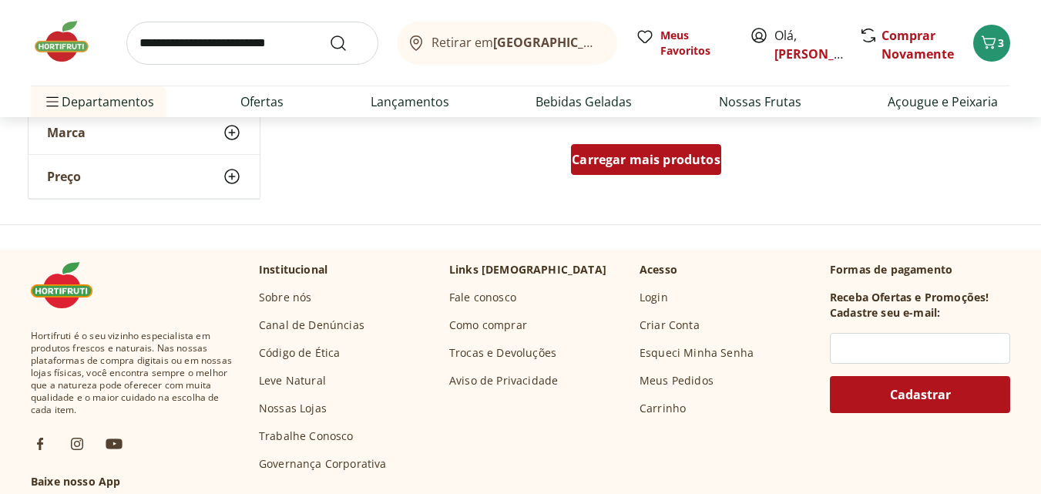
click at [667, 170] on div "Carregar mais produtos" at bounding box center [646, 159] width 150 height 31
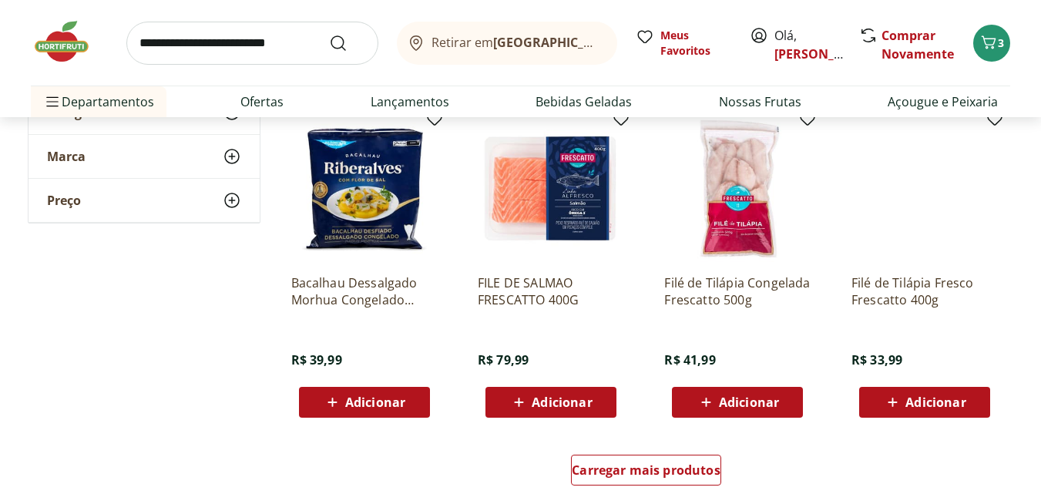
scroll to position [1855, 0]
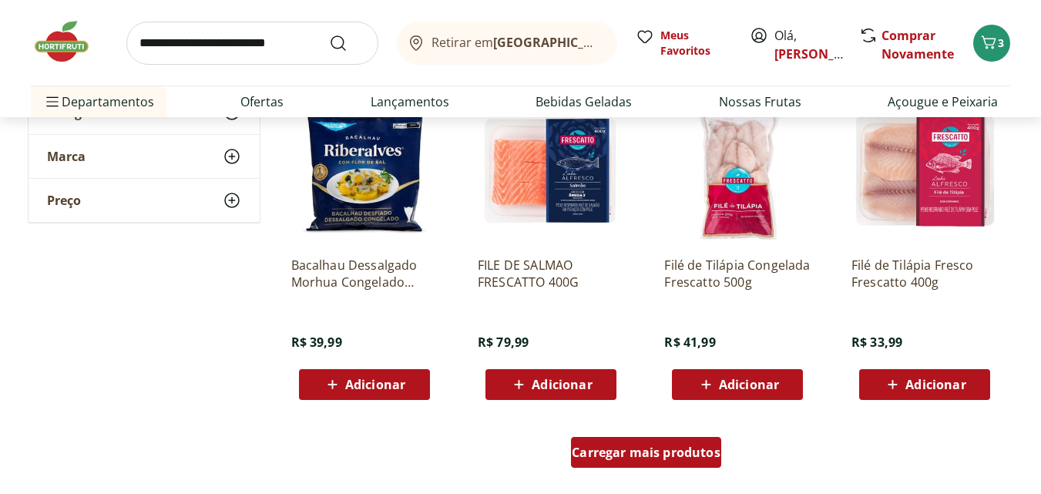
click at [668, 449] on span "Carregar mais produtos" at bounding box center [646, 452] width 149 height 12
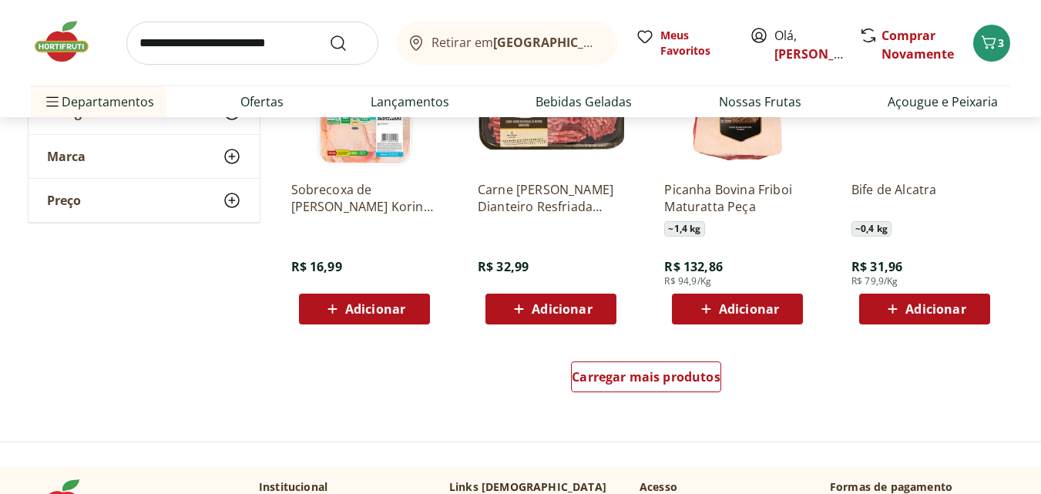
scroll to position [3019, 0]
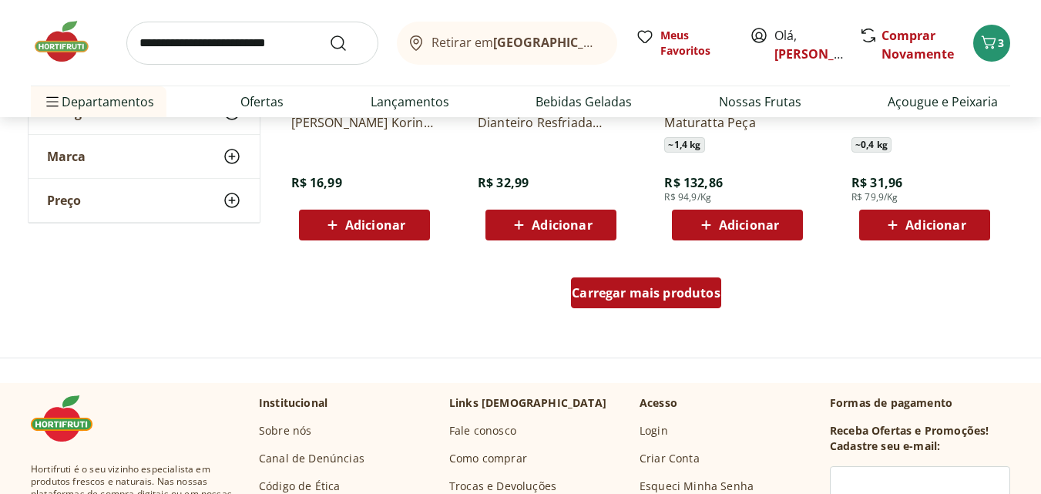
click at [687, 281] on div "Carregar mais produtos" at bounding box center [646, 292] width 150 height 31
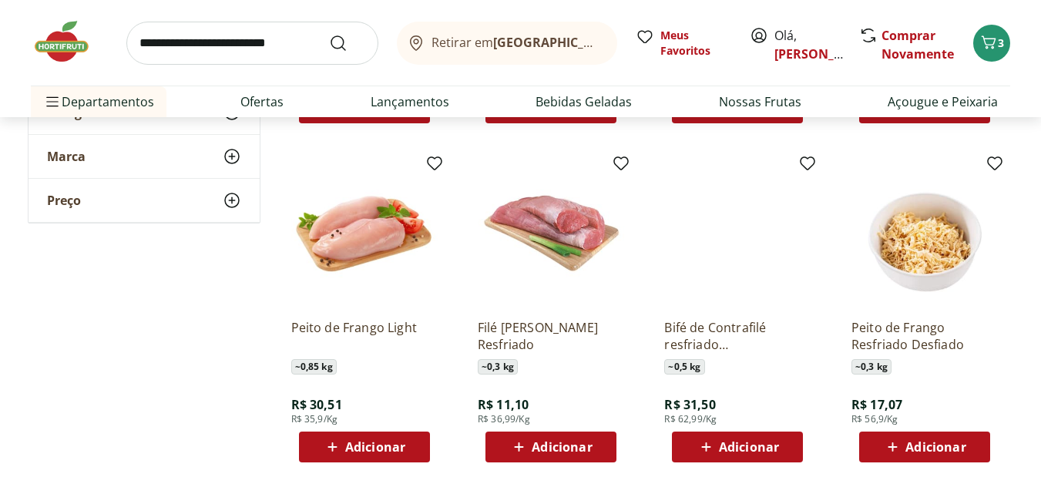
scroll to position [3923, 0]
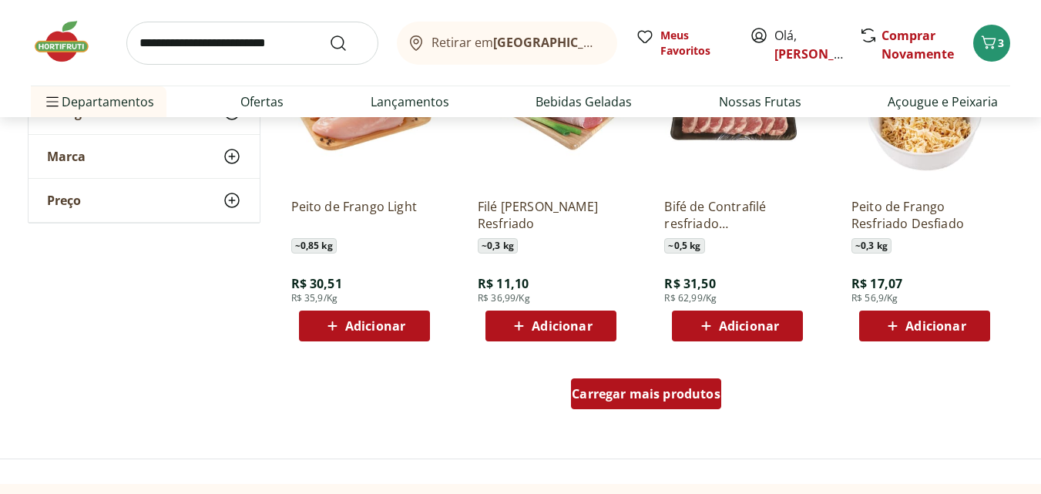
click at [592, 388] on span "Carregar mais produtos" at bounding box center [646, 394] width 149 height 12
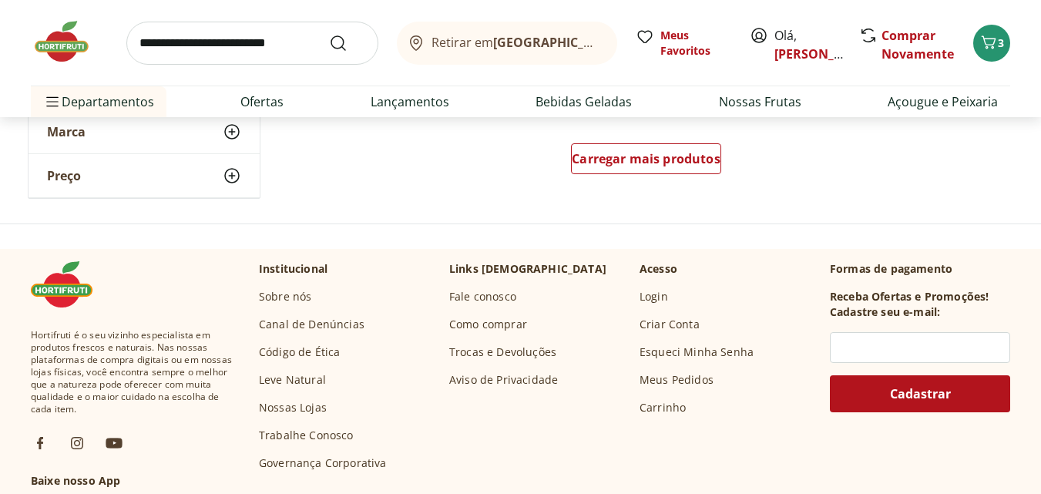
scroll to position [5109, 0]
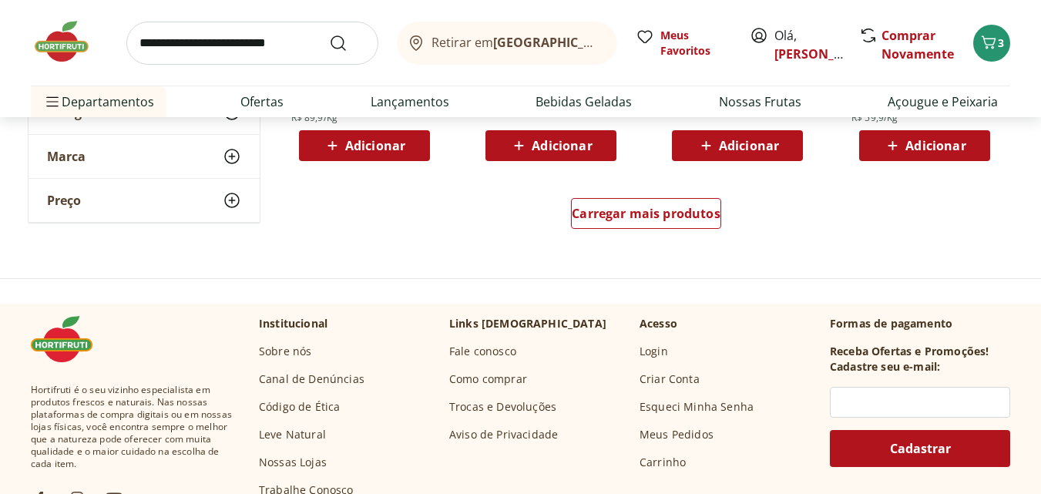
click at [680, 180] on div "Carregar mais produtos" at bounding box center [647, 217] width 748 height 74
click at [680, 214] on span "Carregar mais produtos" at bounding box center [646, 213] width 149 height 12
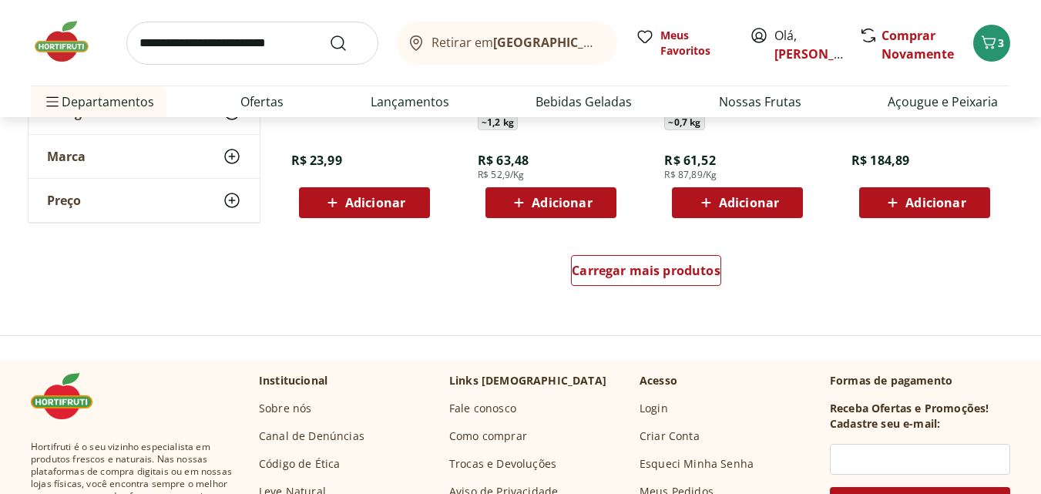
scroll to position [6069, 0]
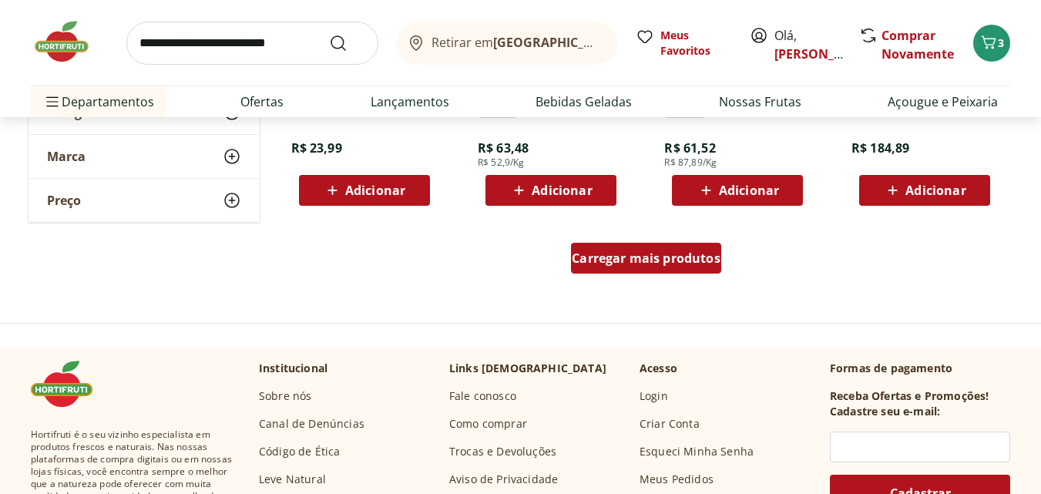
click at [674, 258] on span "Carregar mais produtos" at bounding box center [646, 258] width 149 height 12
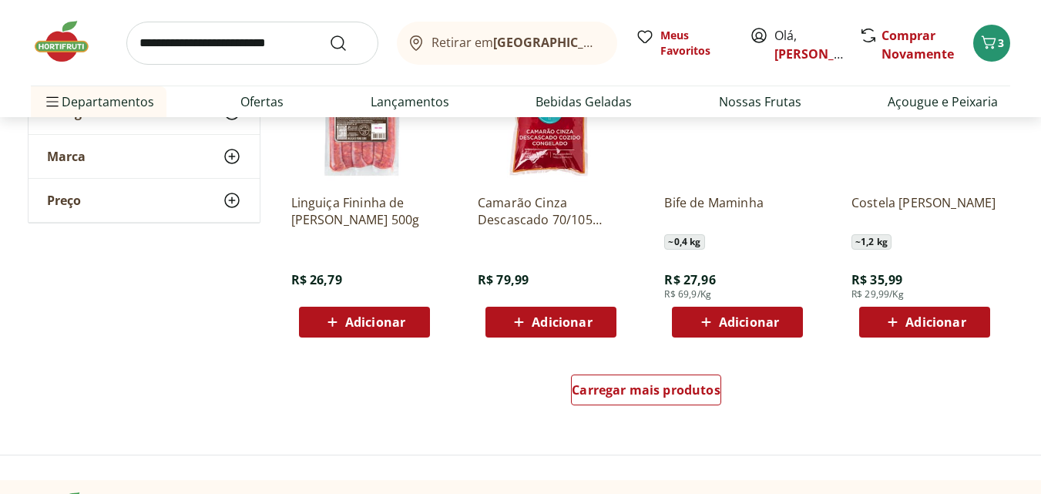
scroll to position [7028, 0]
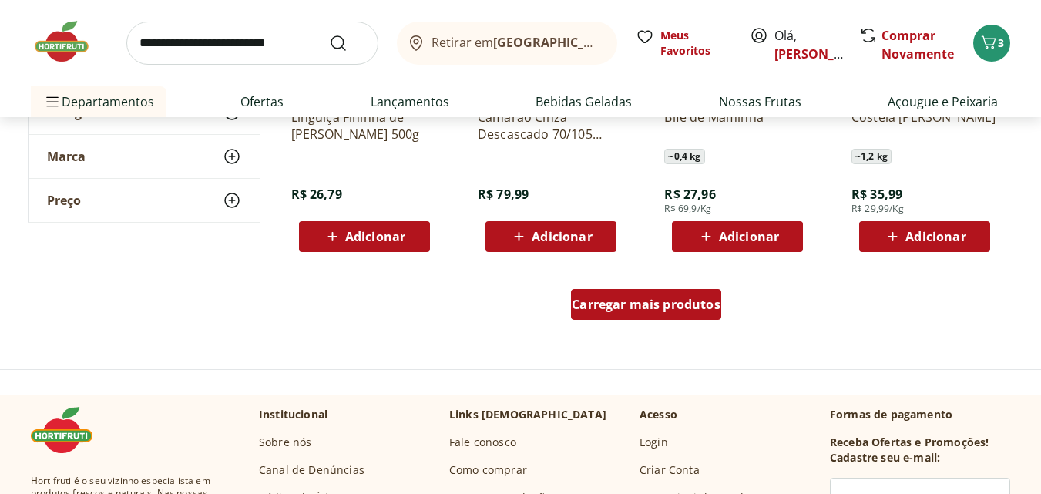
click at [666, 323] on link "Carregar mais produtos" at bounding box center [646, 307] width 150 height 37
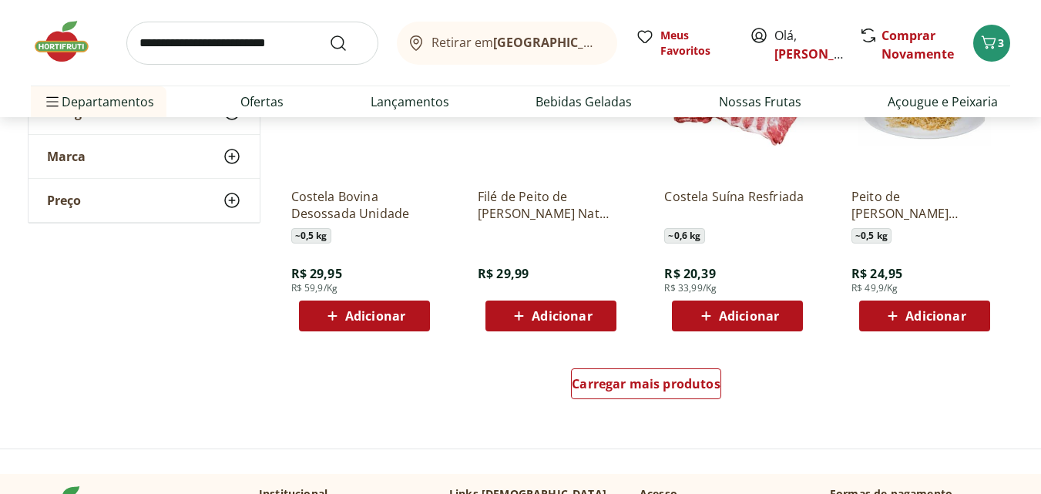
scroll to position [8001, 0]
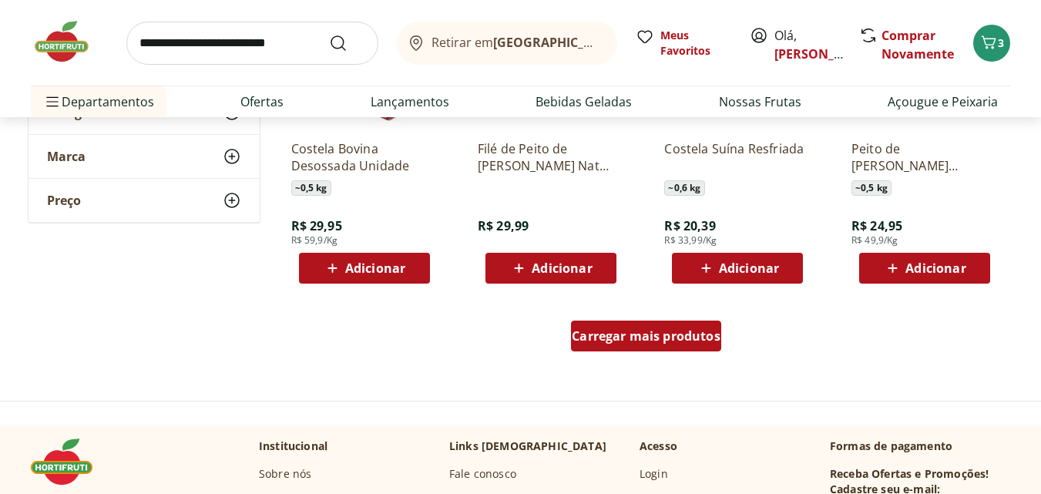
click at [666, 337] on span "Carregar mais produtos" at bounding box center [646, 336] width 149 height 12
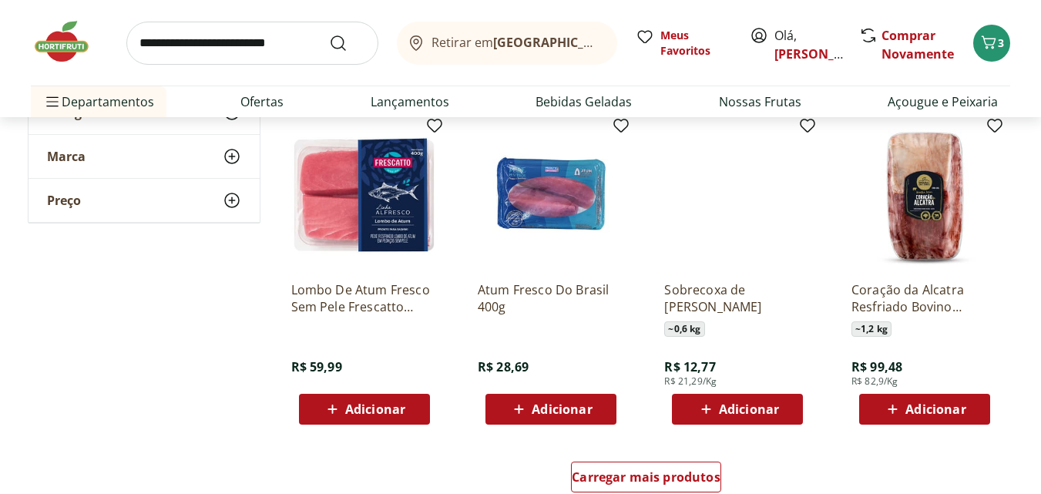
scroll to position [8935, 0]
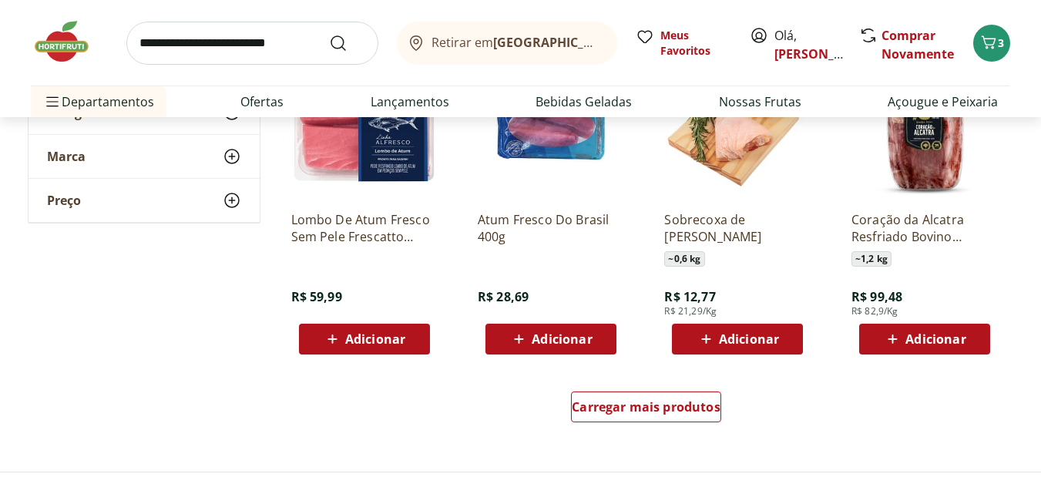
click at [647, 388] on div "Carregar mais produtos" at bounding box center [647, 410] width 748 height 74
click at [648, 420] on div "Carregar mais produtos" at bounding box center [646, 406] width 150 height 31
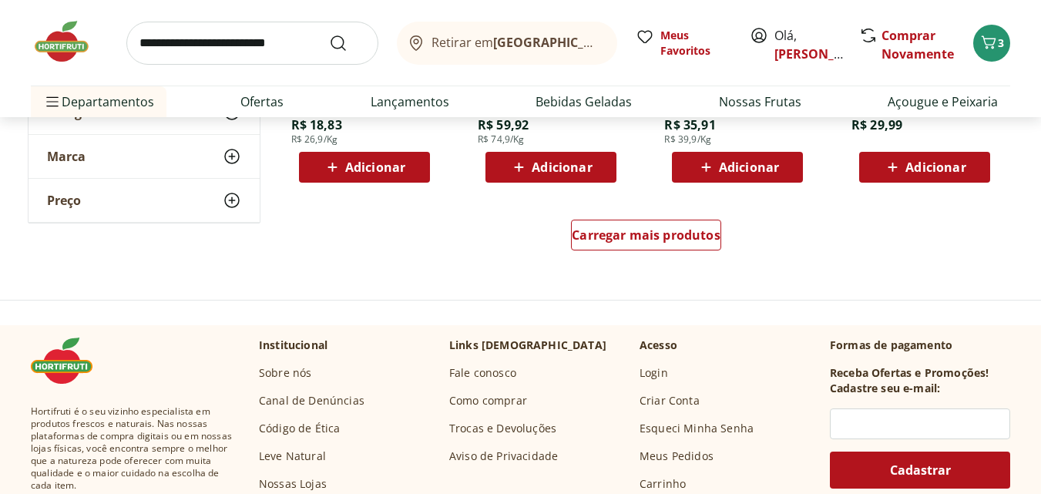
scroll to position [10131, 0]
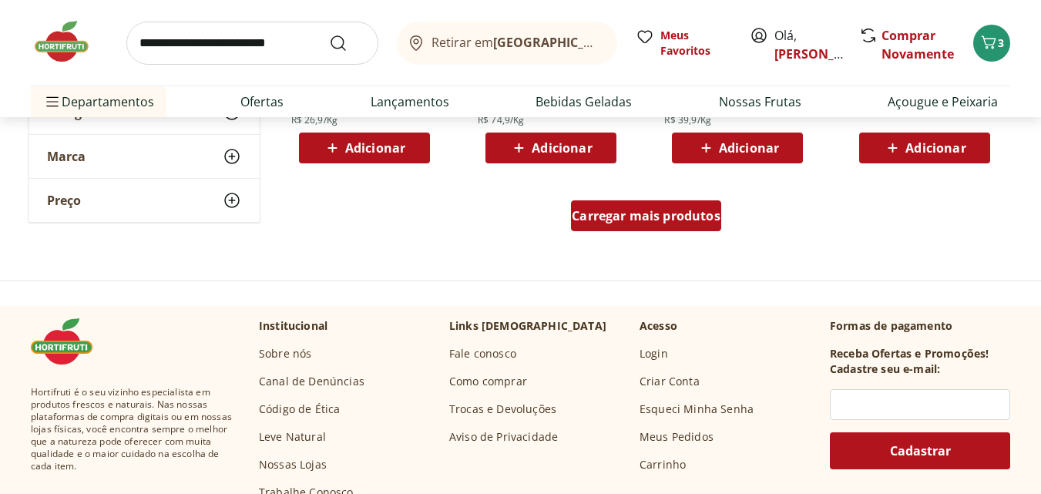
click at [699, 213] on span "Carregar mais produtos" at bounding box center [646, 216] width 149 height 12
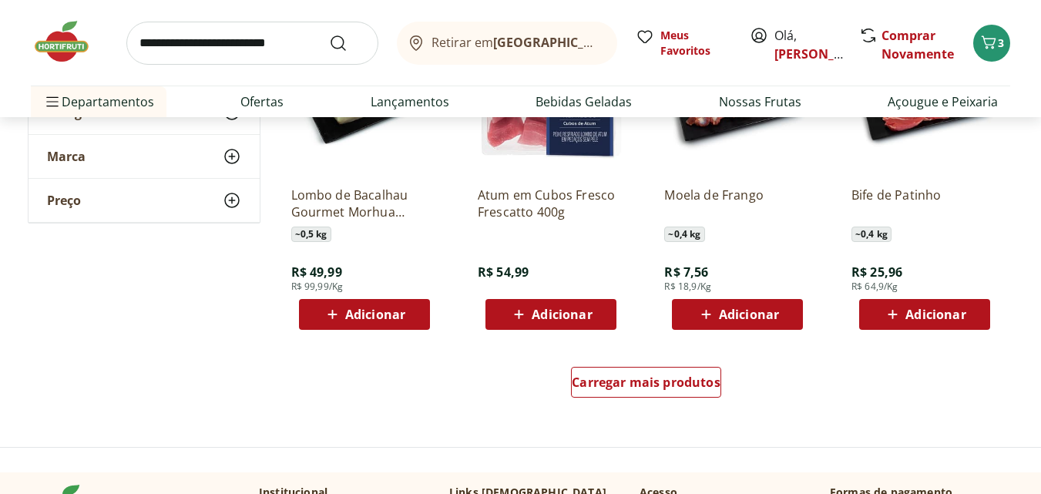
scroll to position [11117, 0]
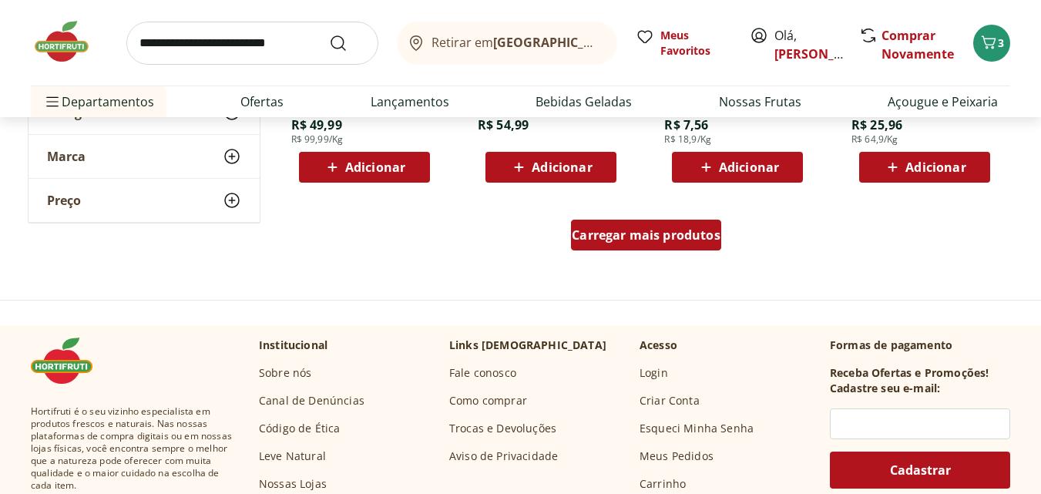
click at [710, 234] on span "Carregar mais produtos" at bounding box center [646, 235] width 149 height 12
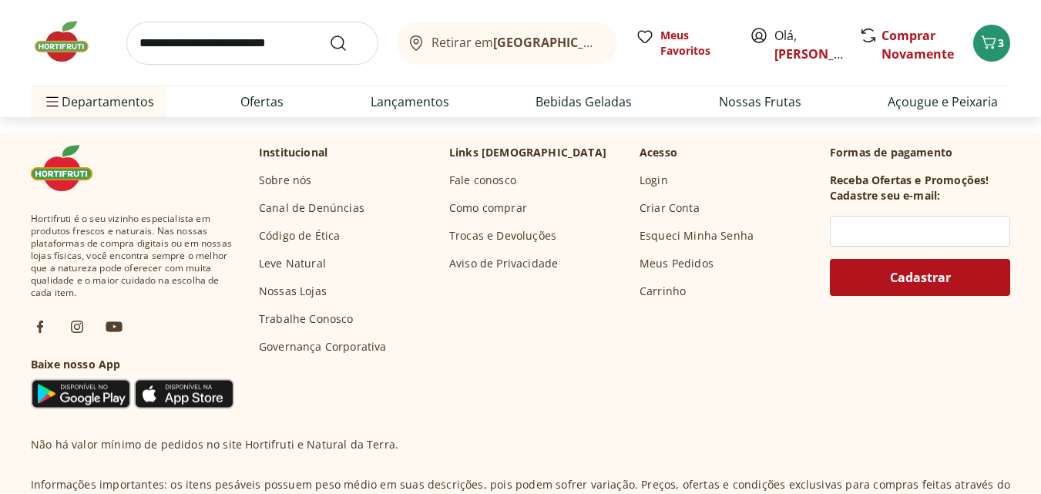
scroll to position [12156, 0]
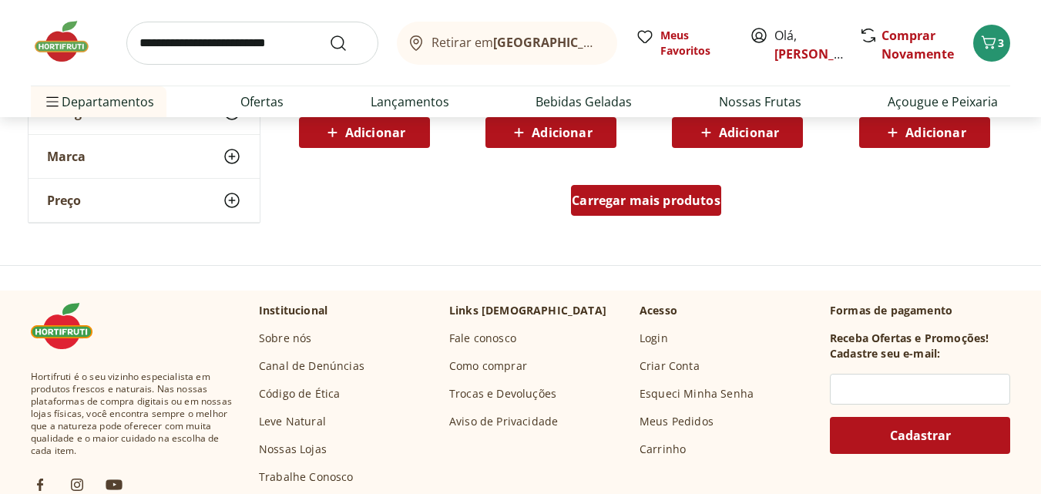
click at [640, 194] on span "Carregar mais produtos" at bounding box center [646, 200] width 149 height 12
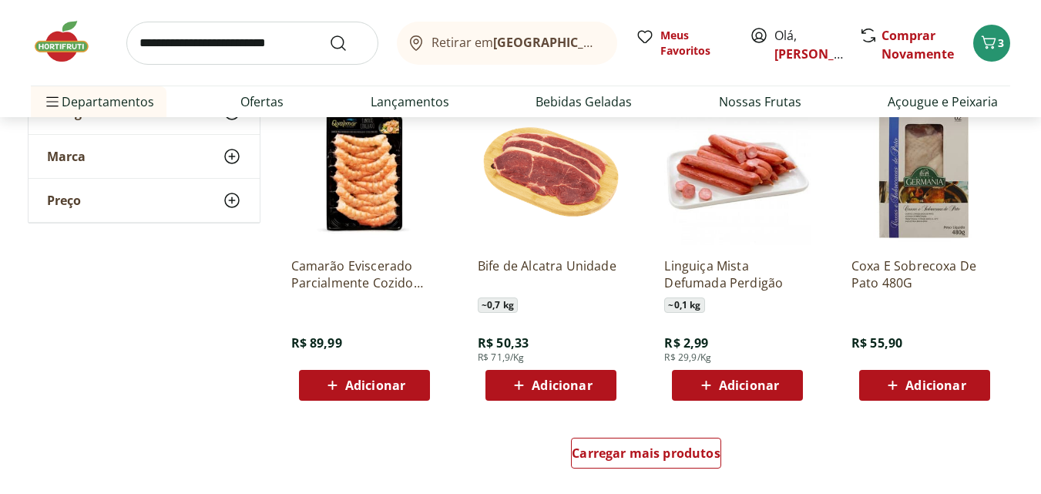
scroll to position [12981, 0]
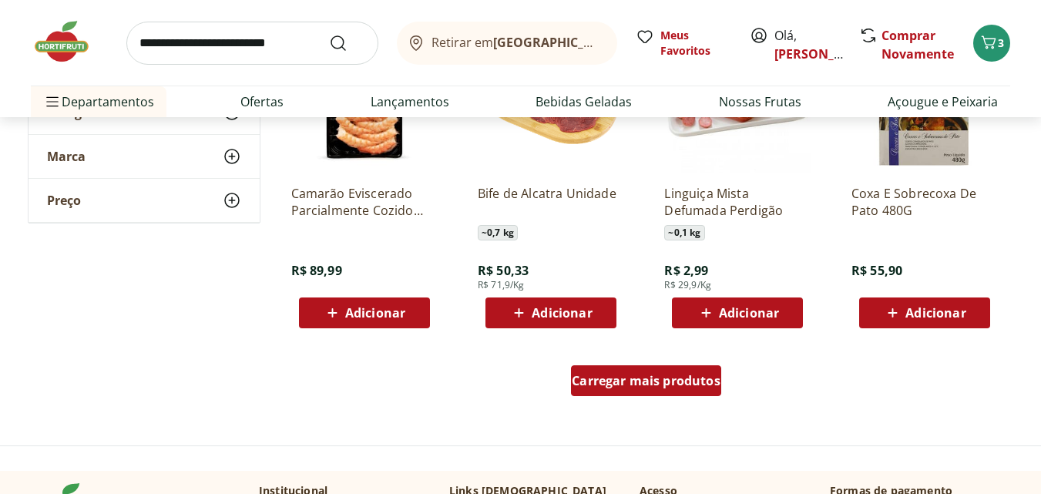
click at [703, 381] on span "Carregar mais produtos" at bounding box center [646, 381] width 149 height 12
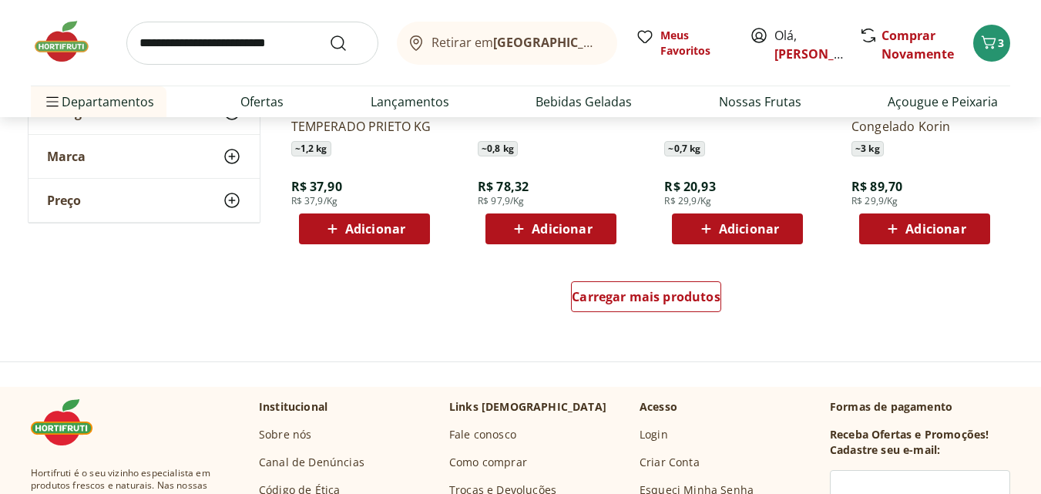
scroll to position [14095, 0]
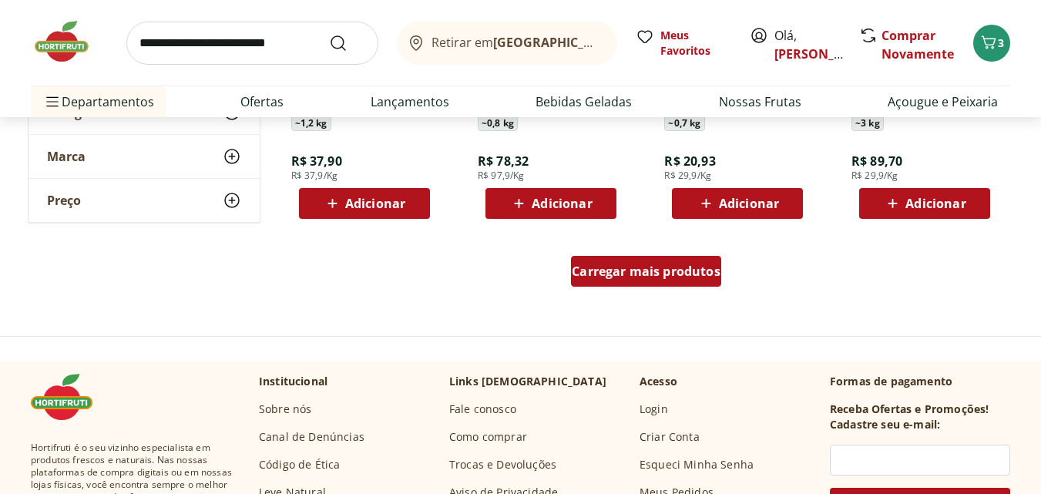
click at [700, 257] on div "Carregar mais produtos" at bounding box center [646, 271] width 150 height 31
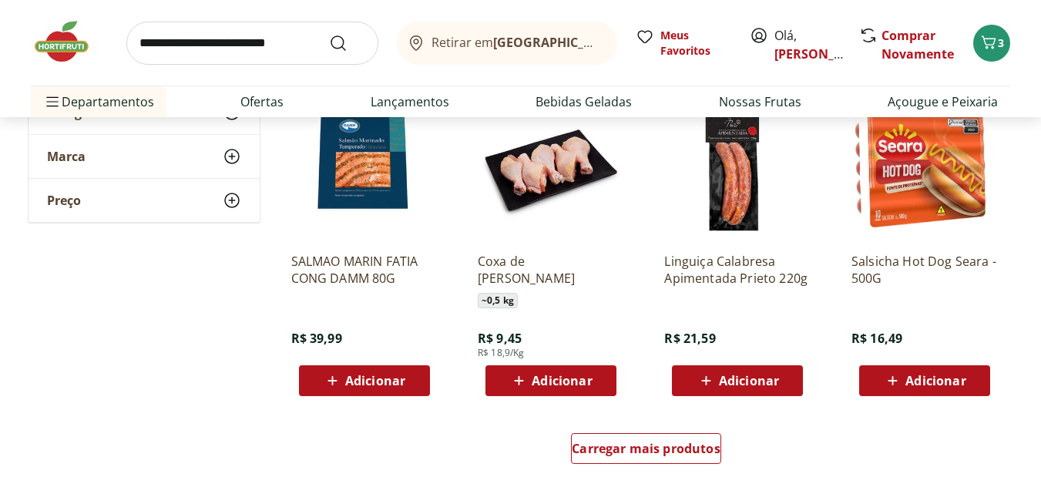
scroll to position [15006, 0]
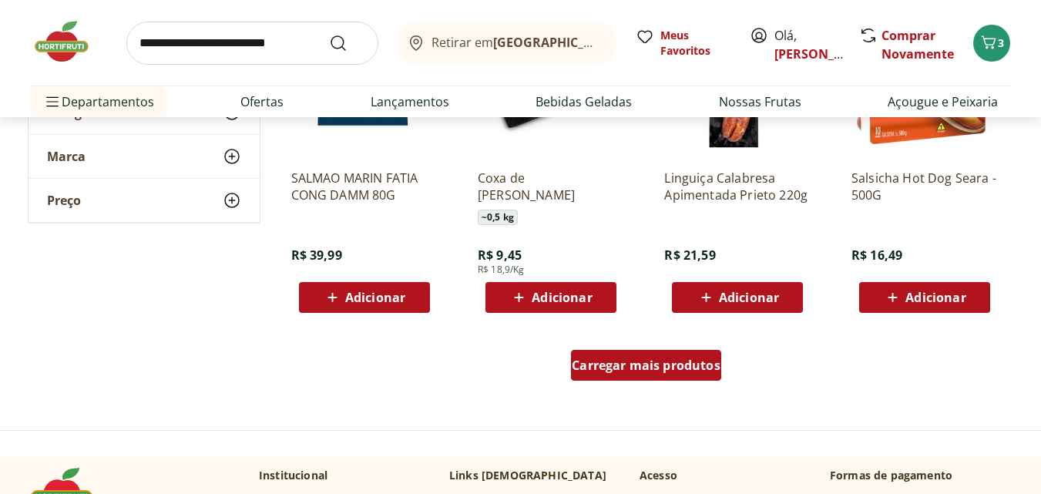
click at [669, 371] on span "Carregar mais produtos" at bounding box center [646, 365] width 149 height 12
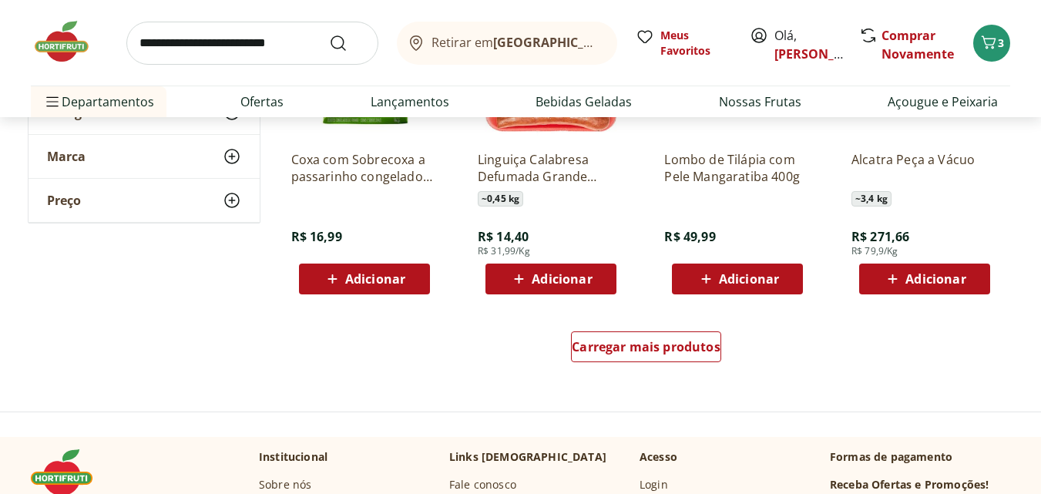
scroll to position [16118, 0]
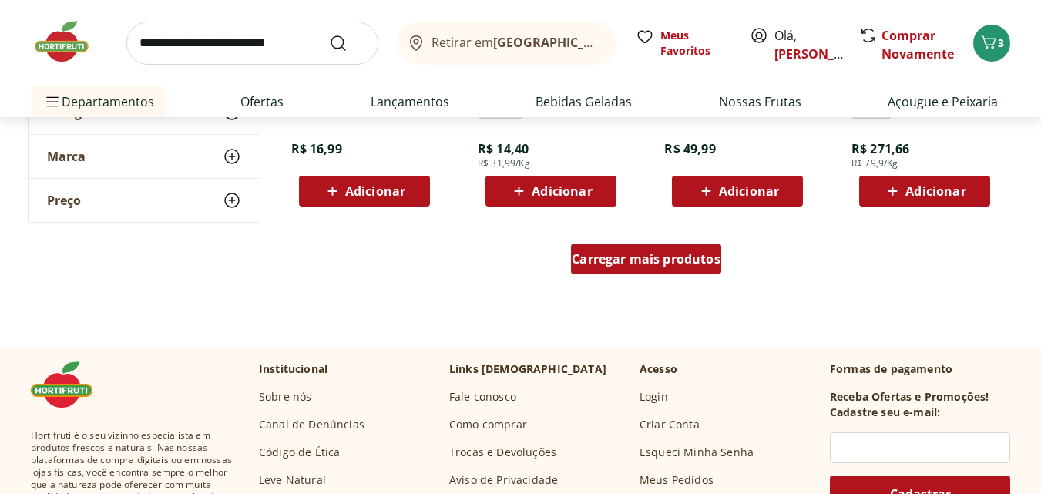
click at [642, 256] on span "Carregar mais produtos" at bounding box center [646, 259] width 149 height 12
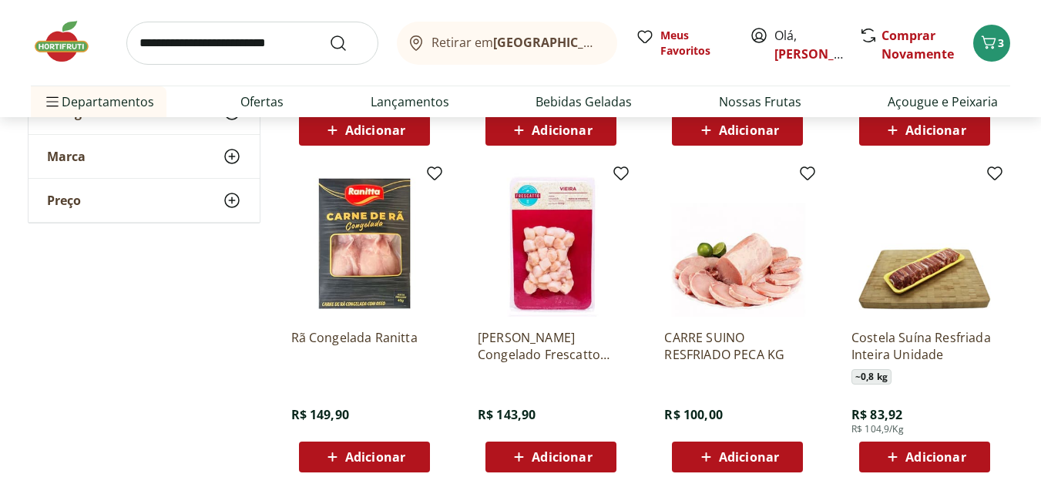
scroll to position [16209, 0]
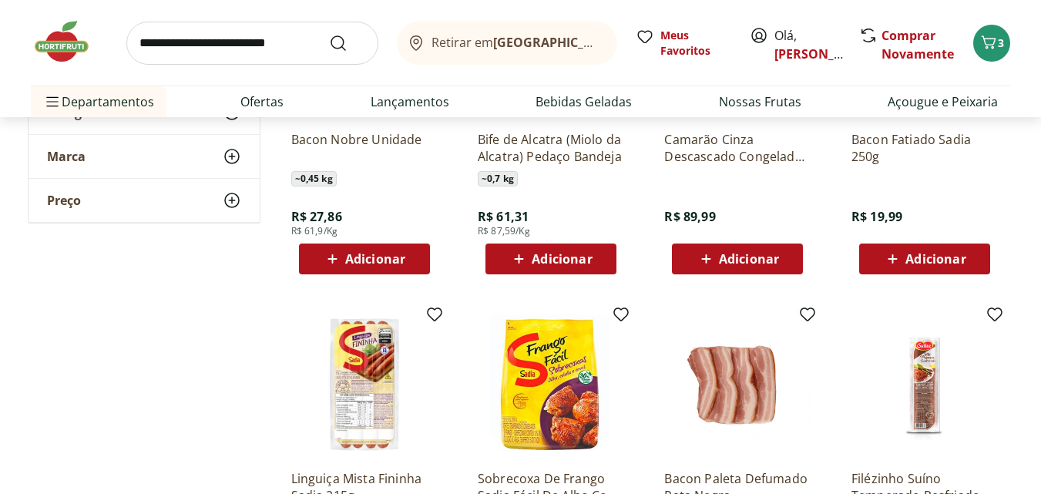
scroll to position [4288, 0]
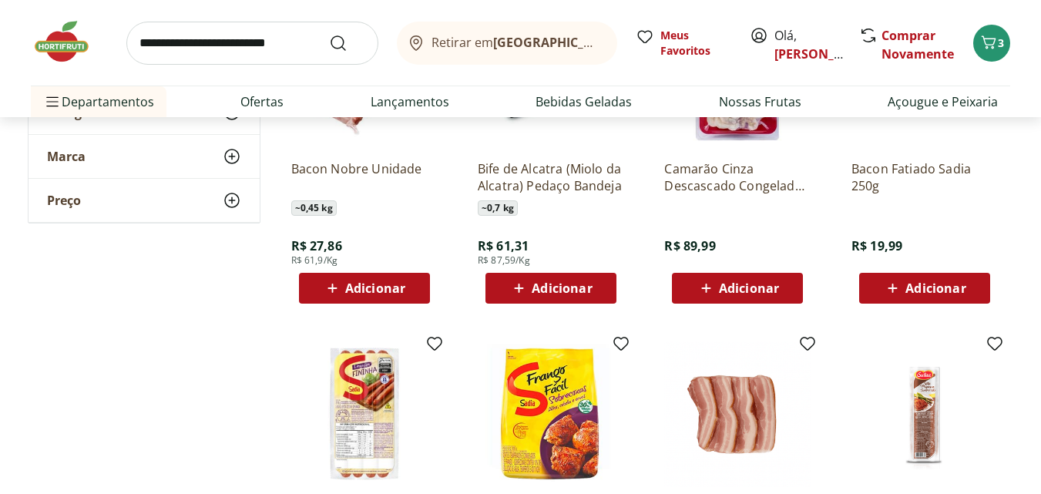
click at [745, 277] on div "Adicionar" at bounding box center [737, 288] width 106 height 28
click at [263, 49] on input "search" at bounding box center [252, 43] width 252 height 43
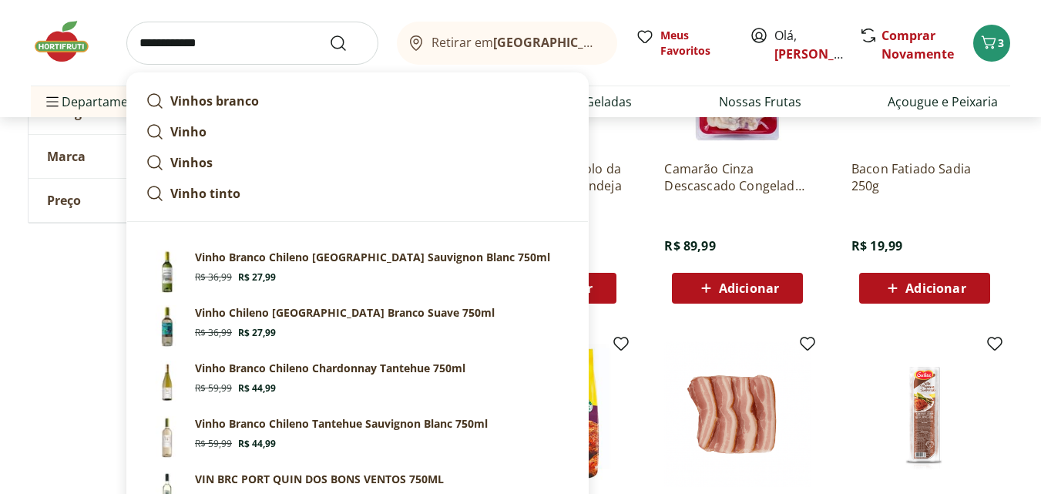
type input "**********"
click at [329, 34] on button "Submit Search" at bounding box center [347, 43] width 37 height 18
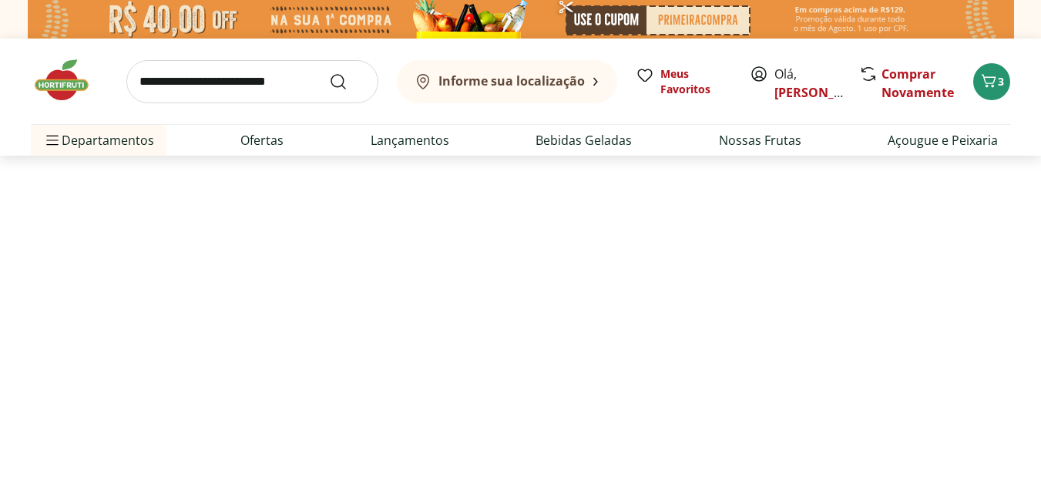
select select "**********"
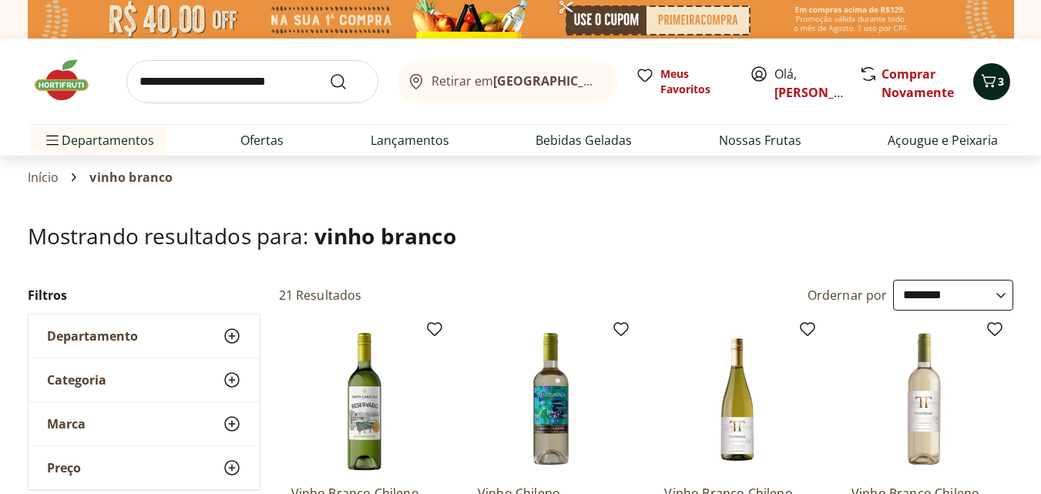
click at [994, 85] on icon "Carrinho" at bounding box center [989, 81] width 18 height 18
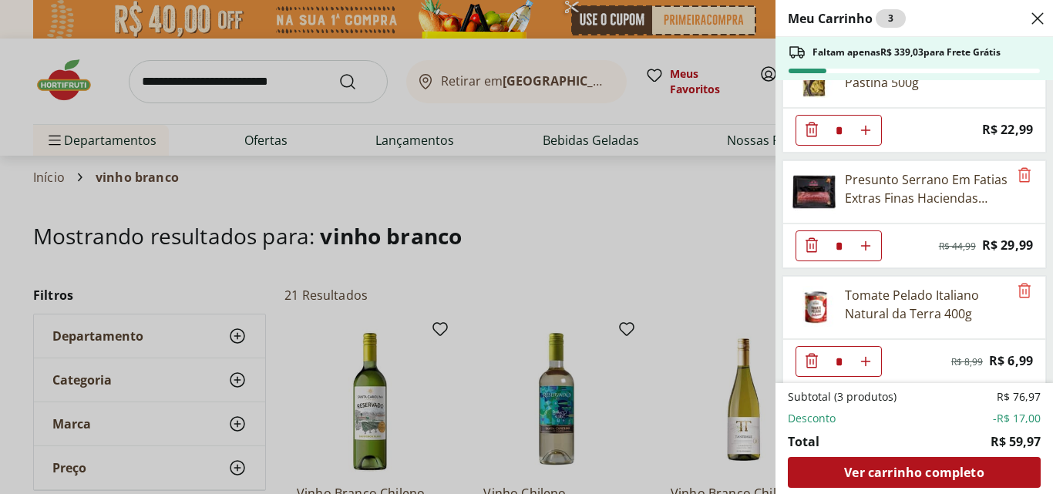
scroll to position [50, 0]
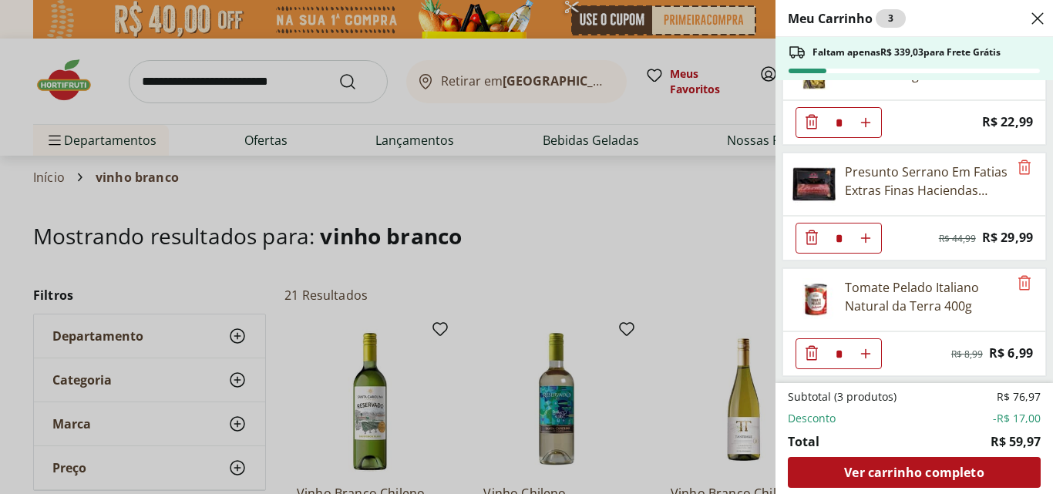
click at [809, 131] on icon "Diminuir Quantidade" at bounding box center [811, 122] width 18 height 18
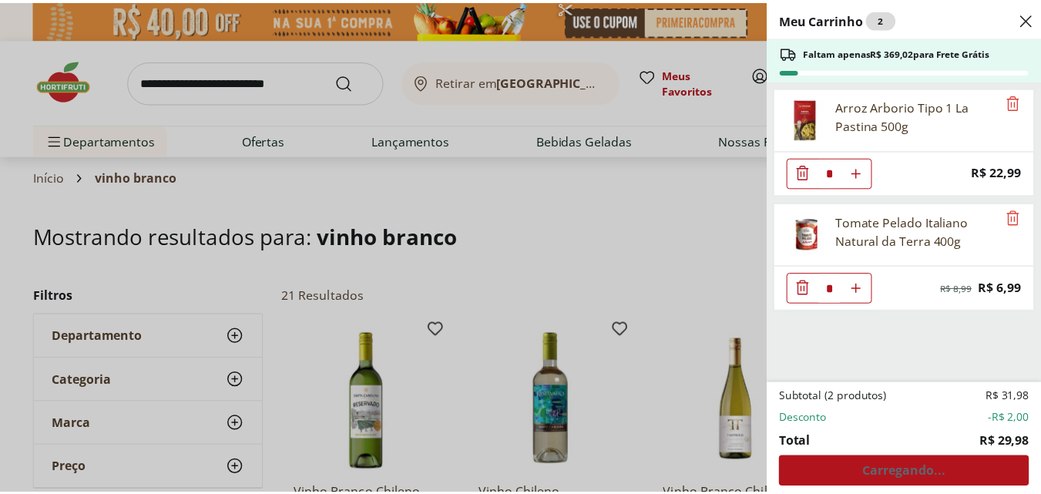
scroll to position [0, 0]
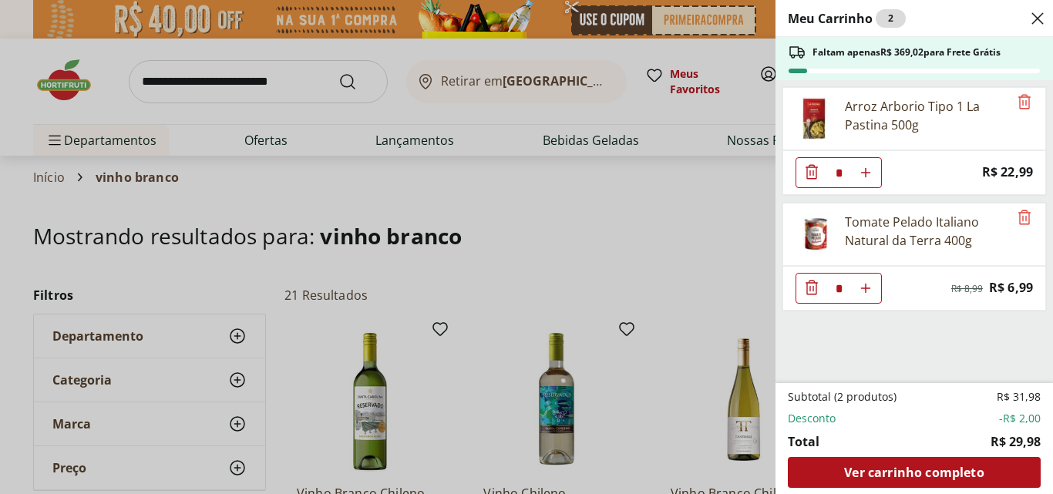
click at [684, 322] on div "Meu Carrinho 2 Faltam apenas R$ 369,02 para Frete Grátis Arroz Arborio Tipo 1 L…" at bounding box center [526, 247] width 1053 height 494
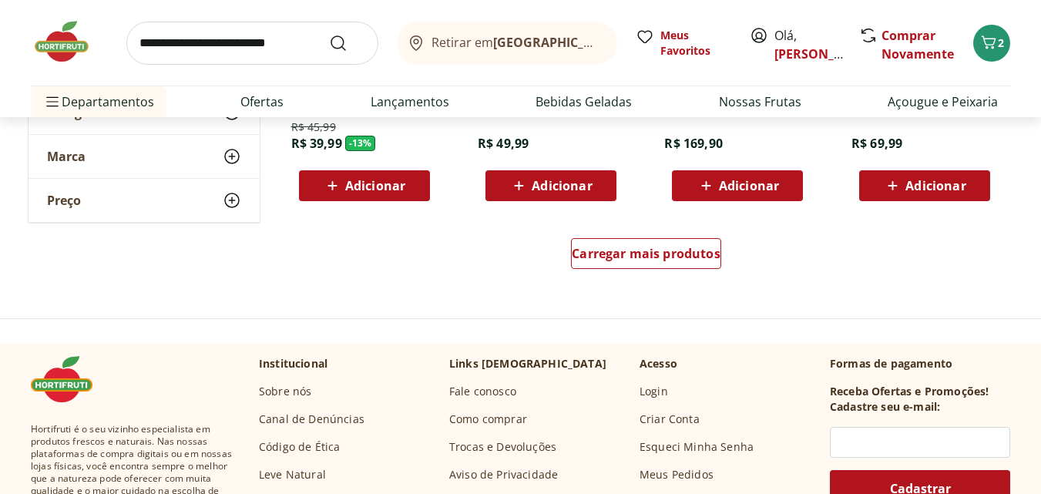
scroll to position [1087, 0]
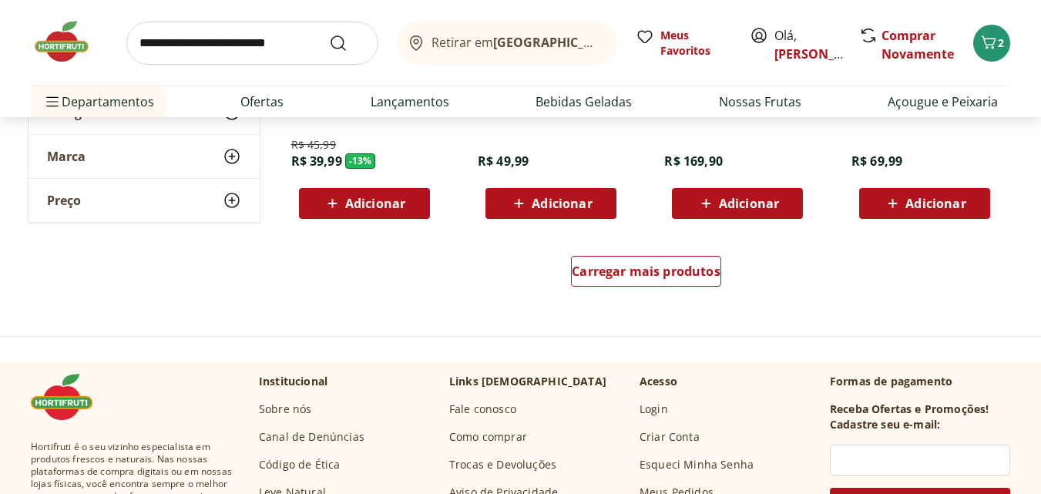
click at [653, 311] on div "Carregar mais produtos" at bounding box center [647, 274] width 748 height 74
click at [670, 260] on div "Carregar mais produtos" at bounding box center [646, 271] width 150 height 31
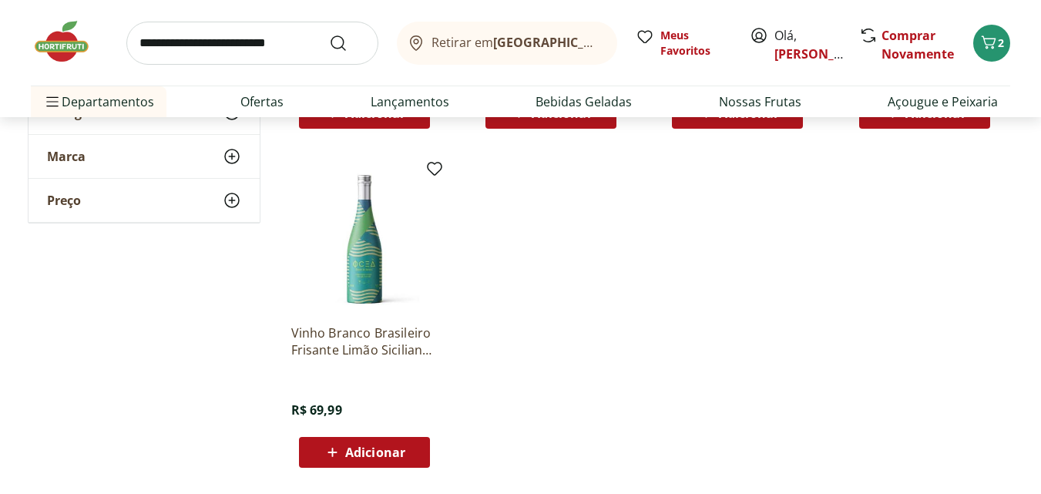
scroll to position [1873, 0]
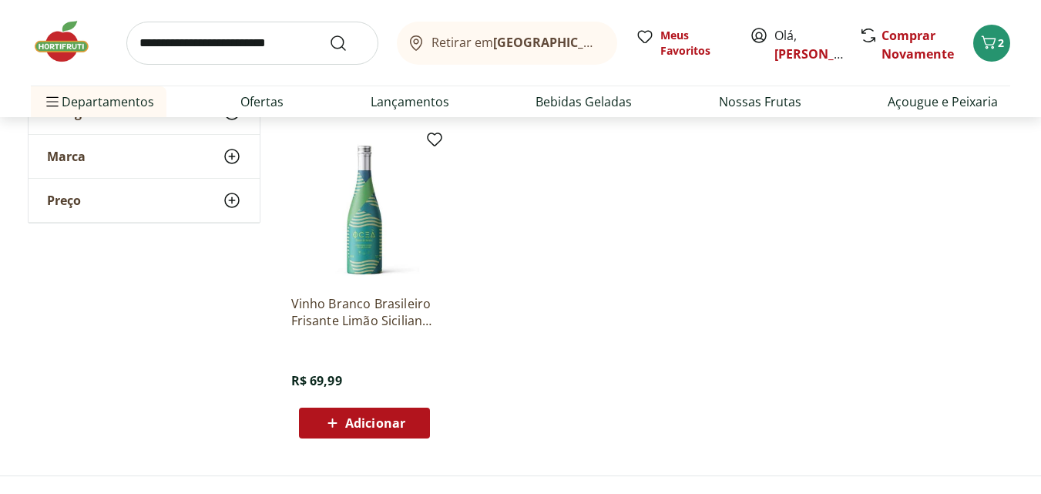
click at [377, 251] on img at bounding box center [364, 209] width 146 height 146
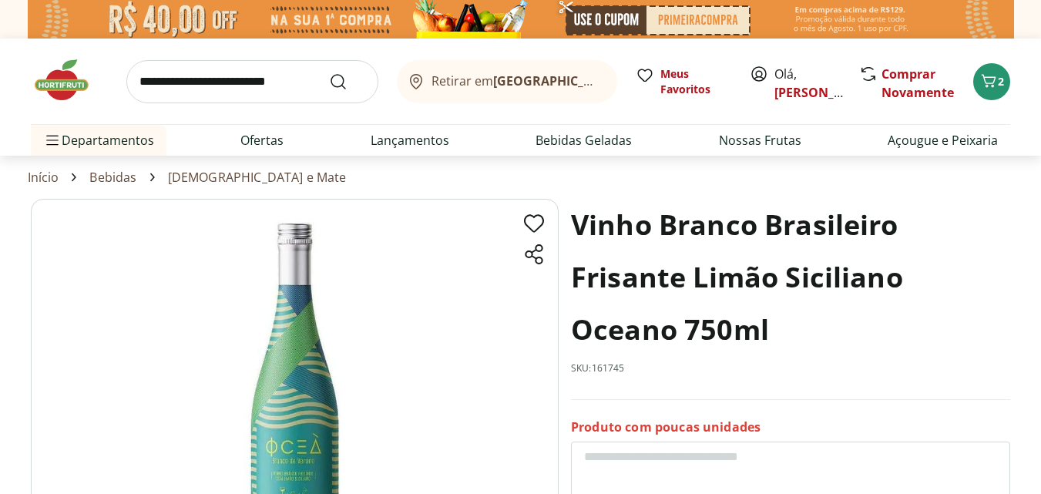
select select "**********"
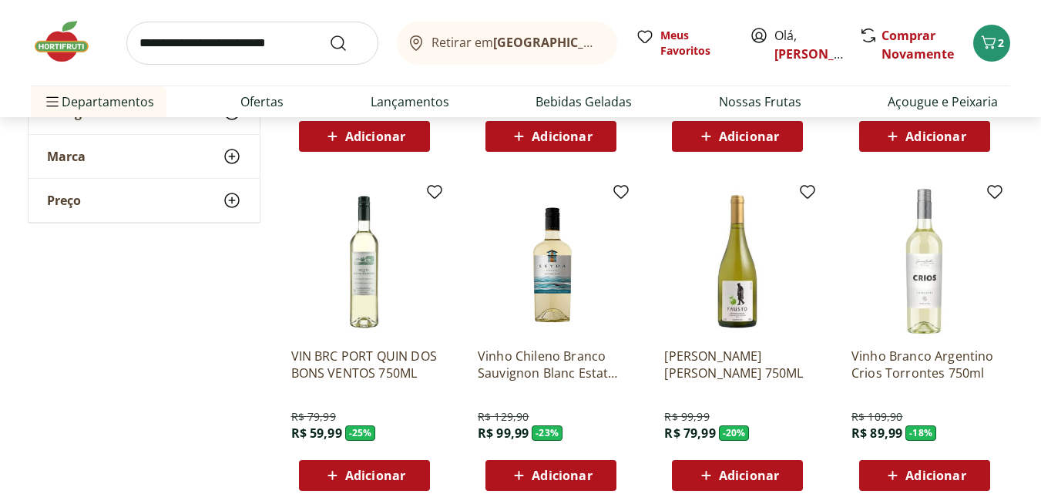
scroll to position [1825, 0]
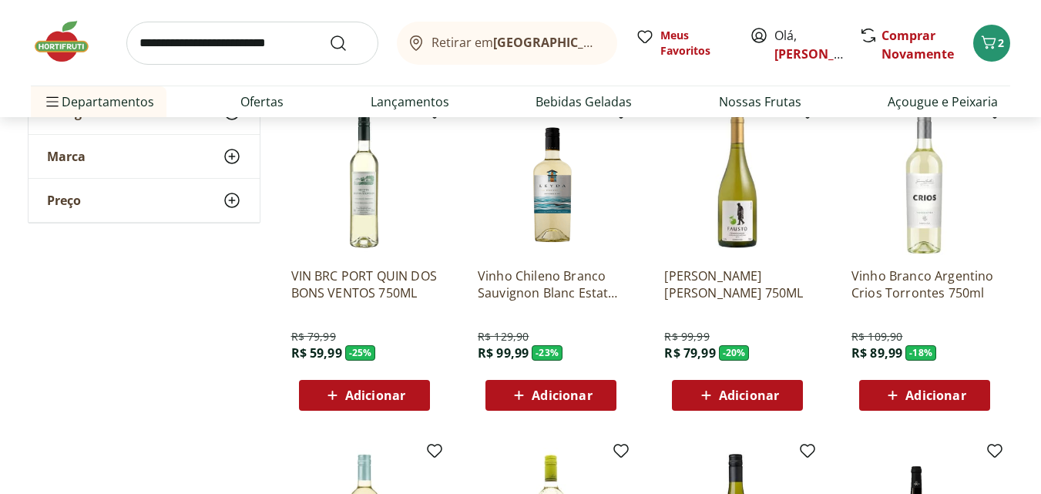
click at [346, 395] on span "Adicionar" at bounding box center [375, 395] width 60 height 12
click at [222, 52] on input "search" at bounding box center [252, 43] width 252 height 43
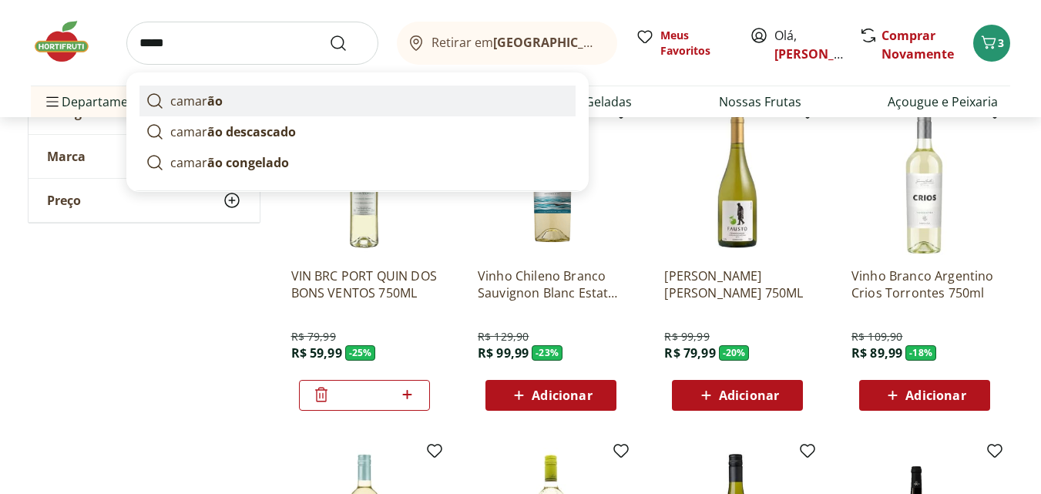
click at [207, 107] on strong "ão" at bounding box center [214, 100] width 15 height 17
type input "*******"
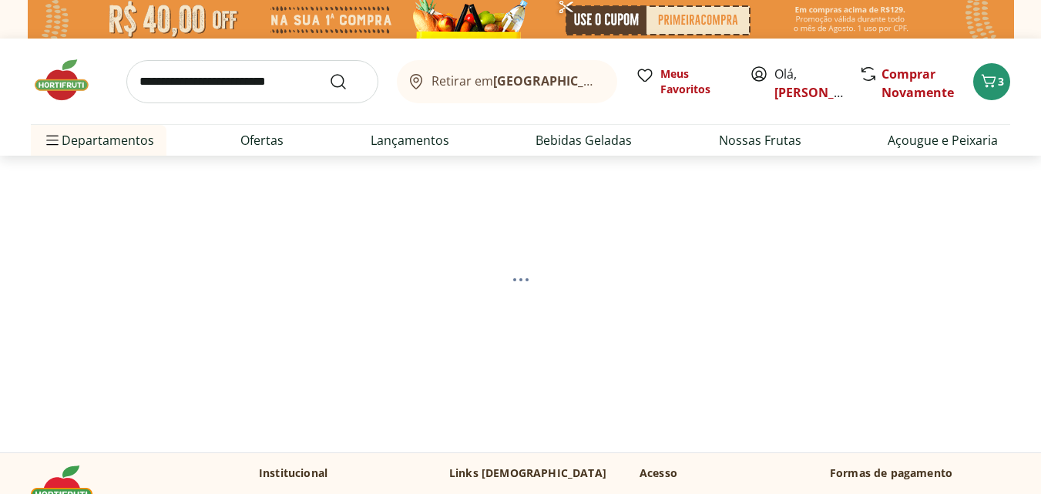
select select "**********"
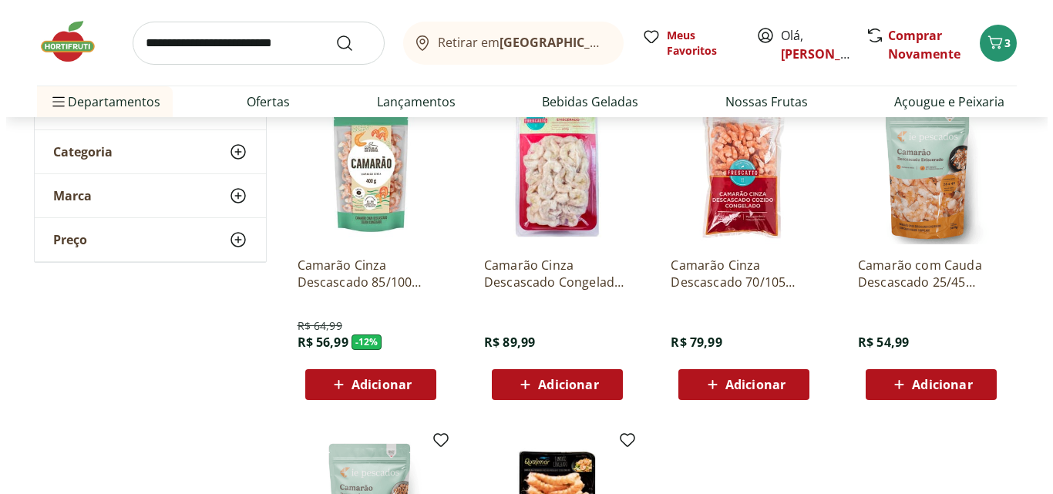
scroll to position [247, 0]
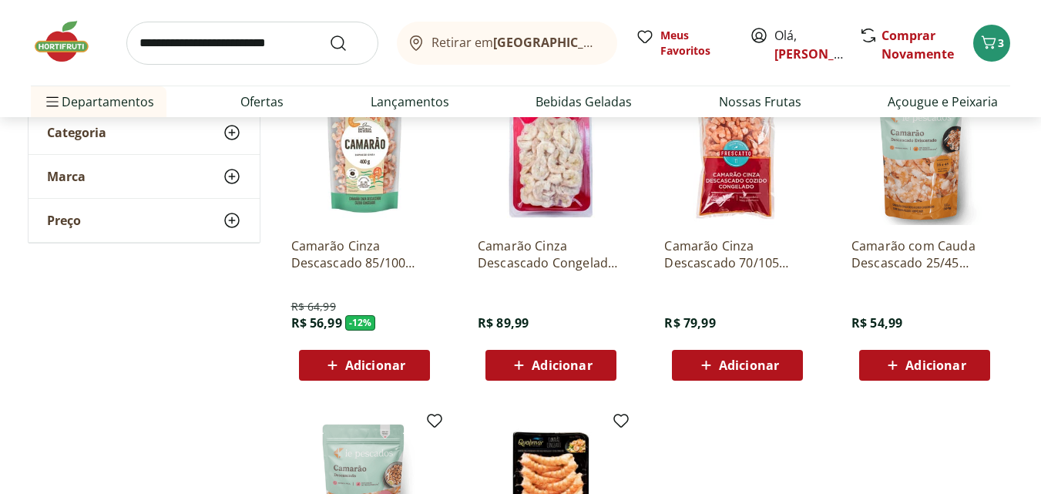
click at [550, 367] on span "Adicionar" at bounding box center [562, 365] width 60 height 12
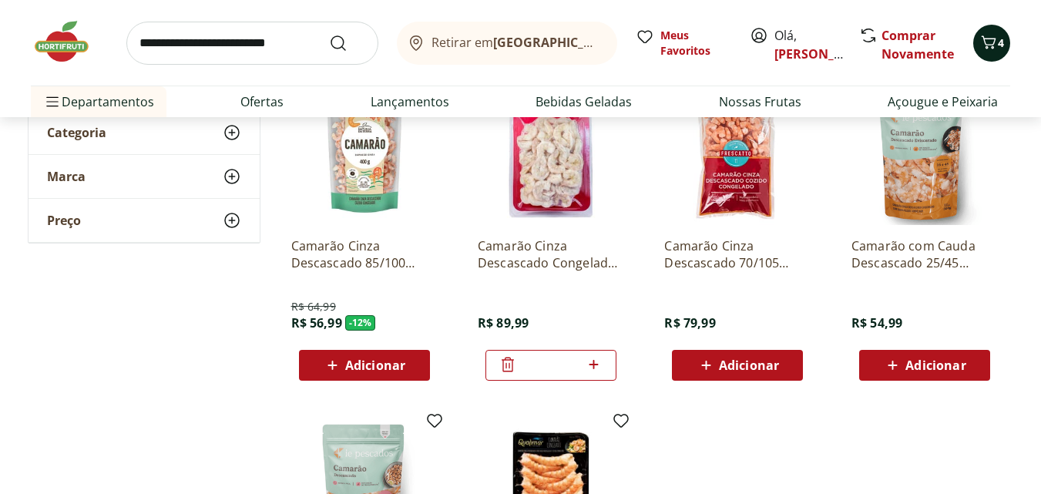
click at [1001, 59] on button "4" at bounding box center [991, 43] width 37 height 37
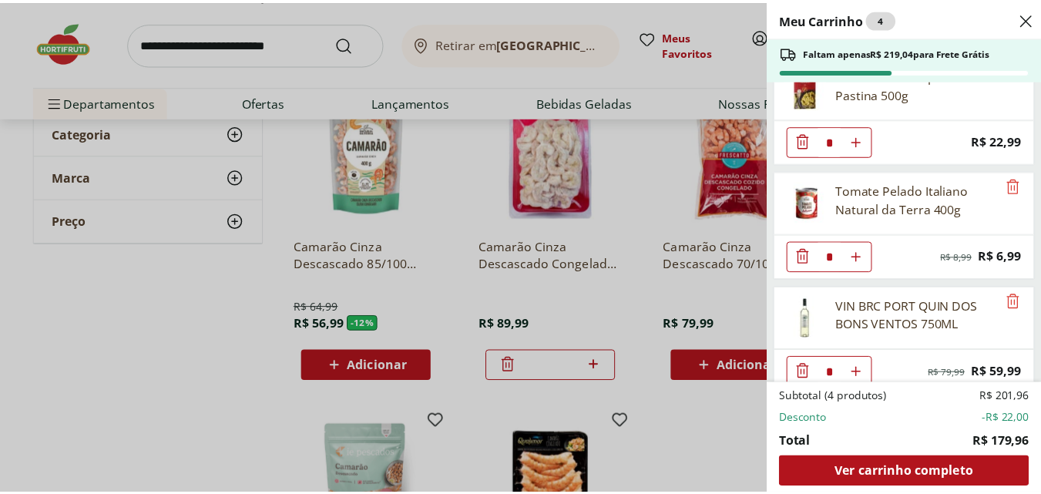
scroll to position [0, 0]
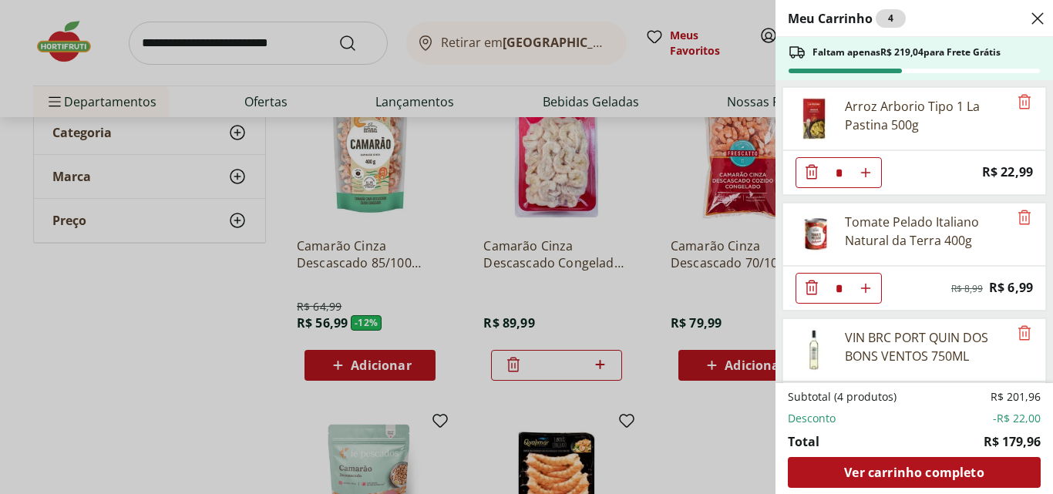
click at [1032, 22] on icon "Close" at bounding box center [1037, 18] width 18 height 18
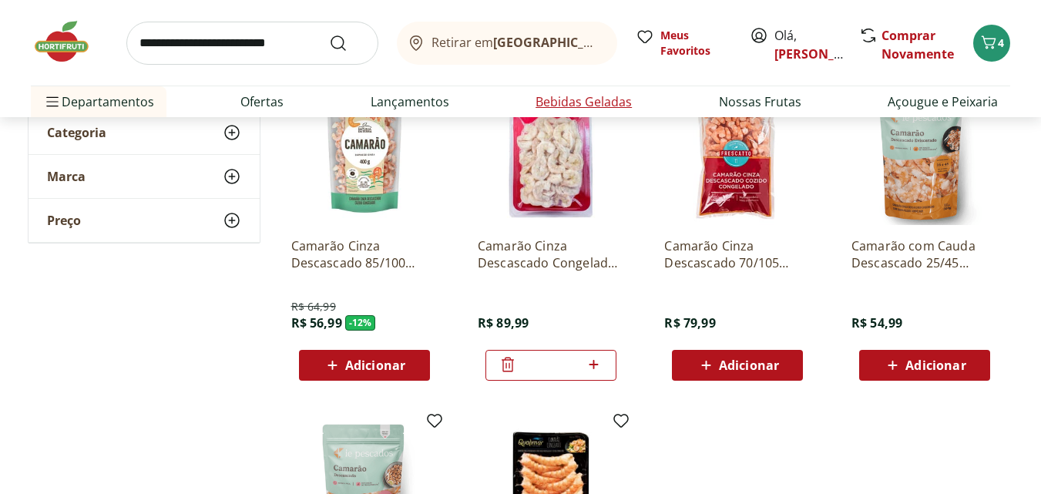
click at [558, 106] on link "Bebidas Geladas" at bounding box center [584, 101] width 96 height 18
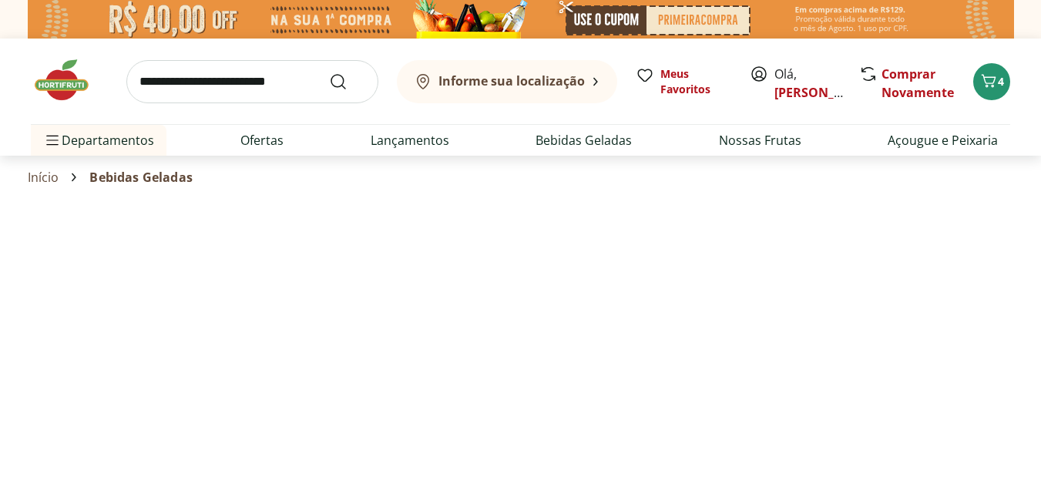
select select "**********"
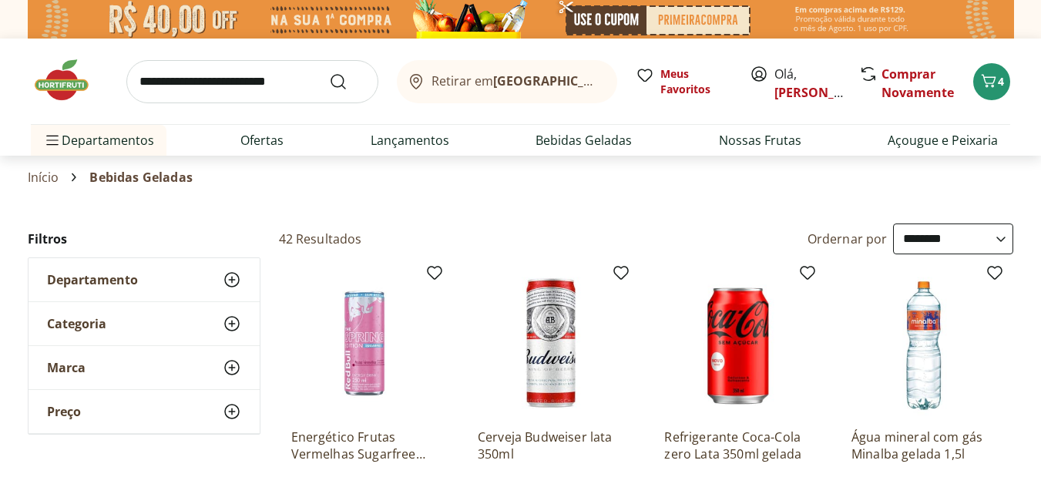
click at [274, 82] on input "search" at bounding box center [252, 81] width 252 height 43
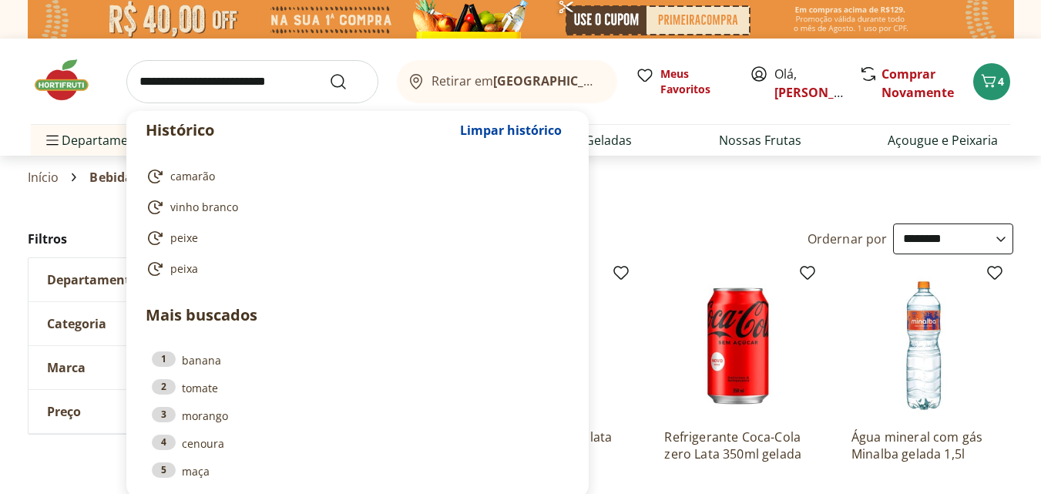
click at [274, 82] on input "search" at bounding box center [252, 81] width 252 height 43
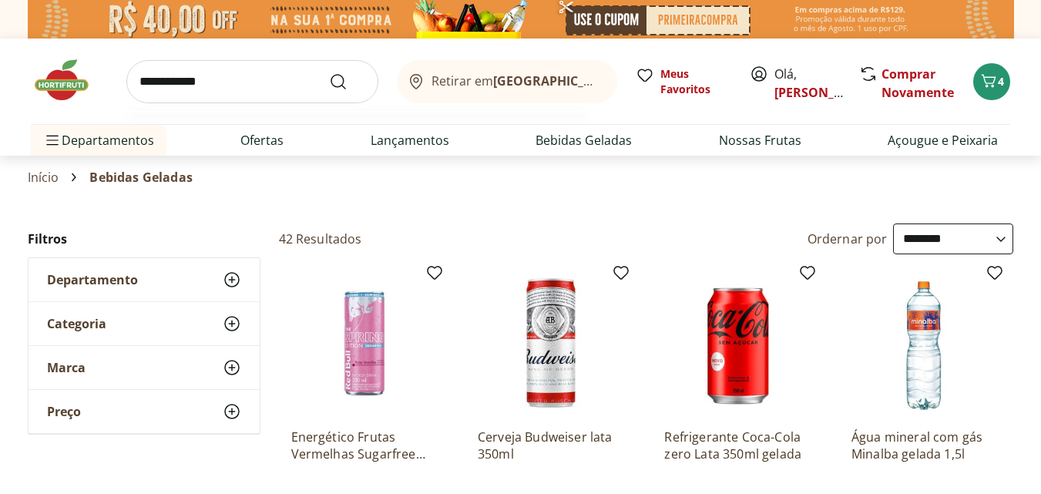
type input "**********"
click at [329, 72] on button "Submit Search" at bounding box center [347, 81] width 37 height 18
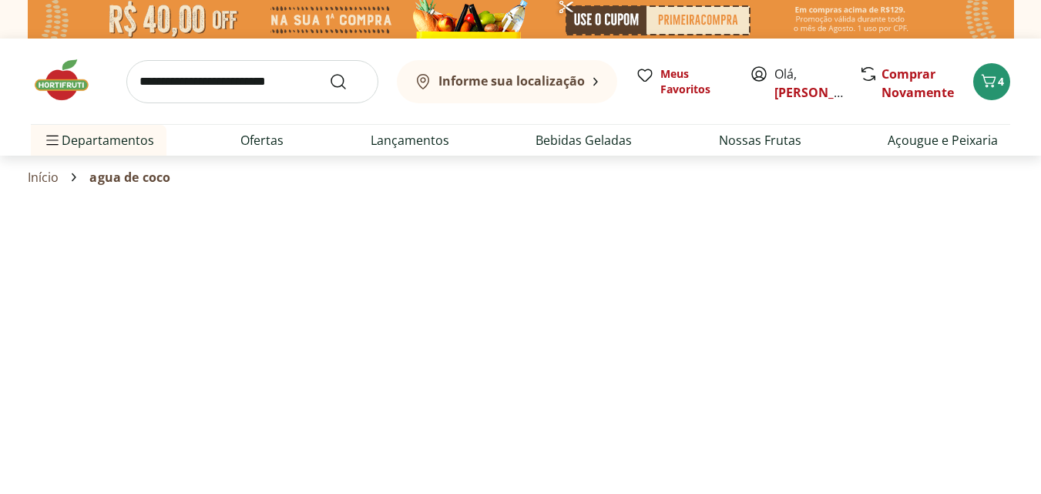
select select "**********"
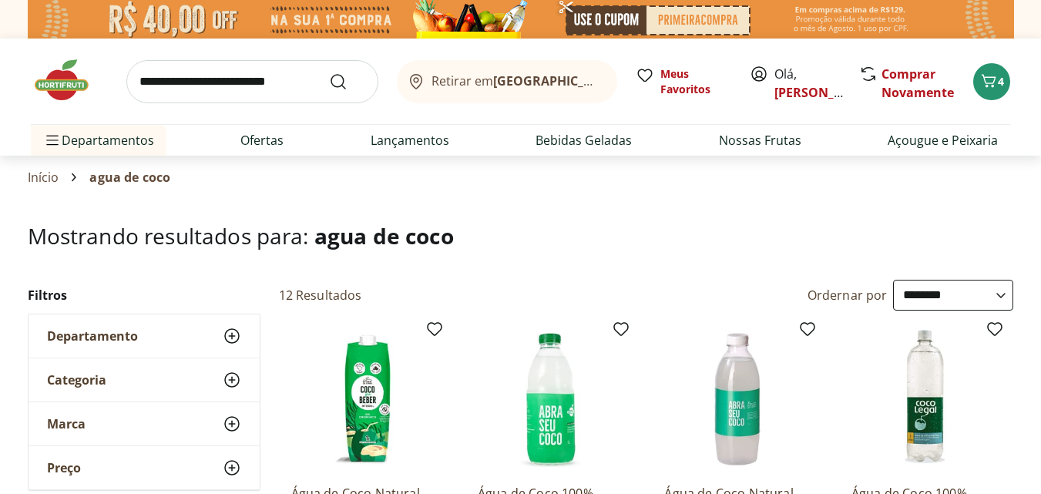
scroll to position [194, 0]
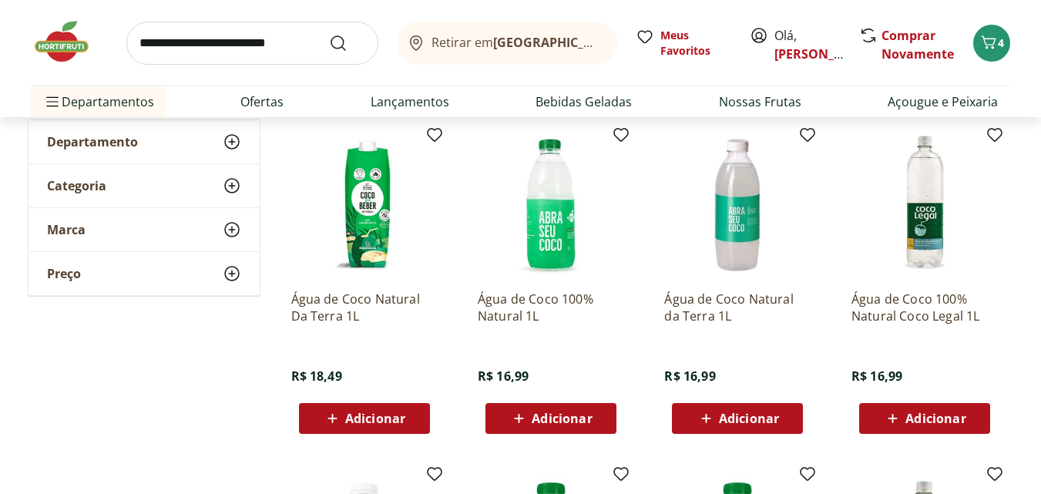
click at [559, 433] on button "Adicionar" at bounding box center [551, 418] width 131 height 31
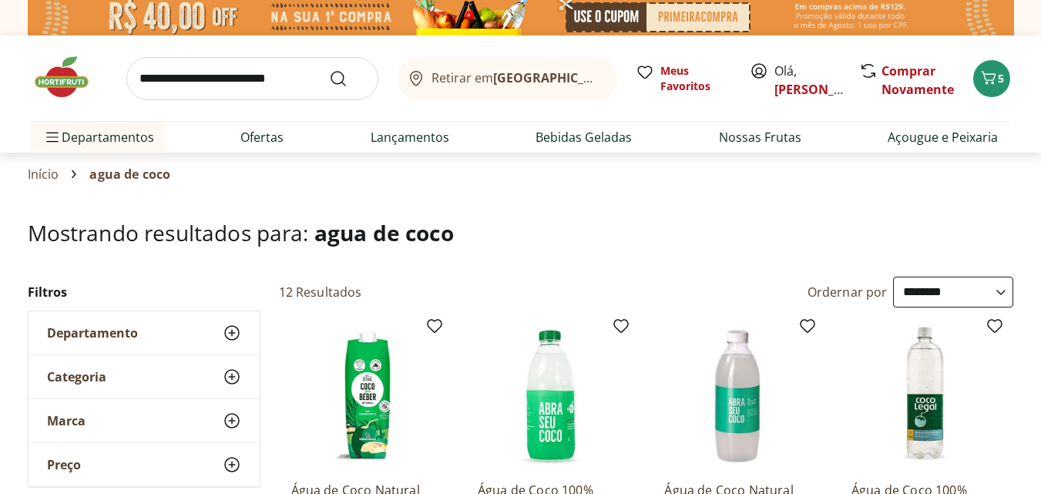
scroll to position [0, 0]
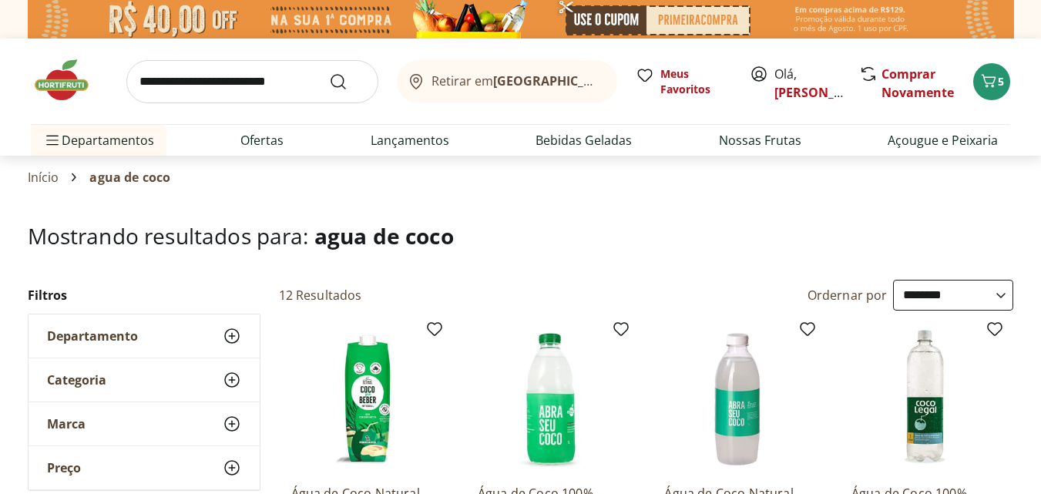
click at [254, 99] on input "search" at bounding box center [252, 81] width 252 height 43
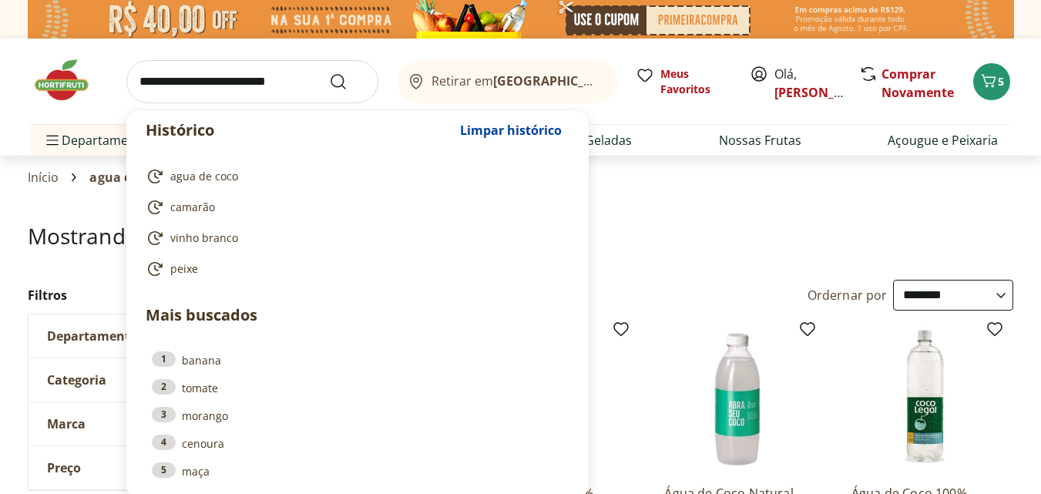
paste input "******"
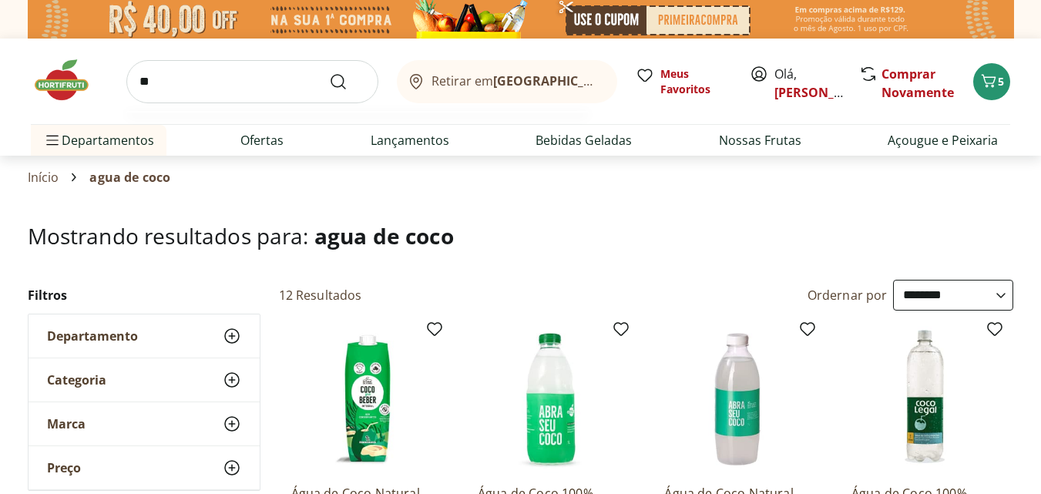
type input "*"
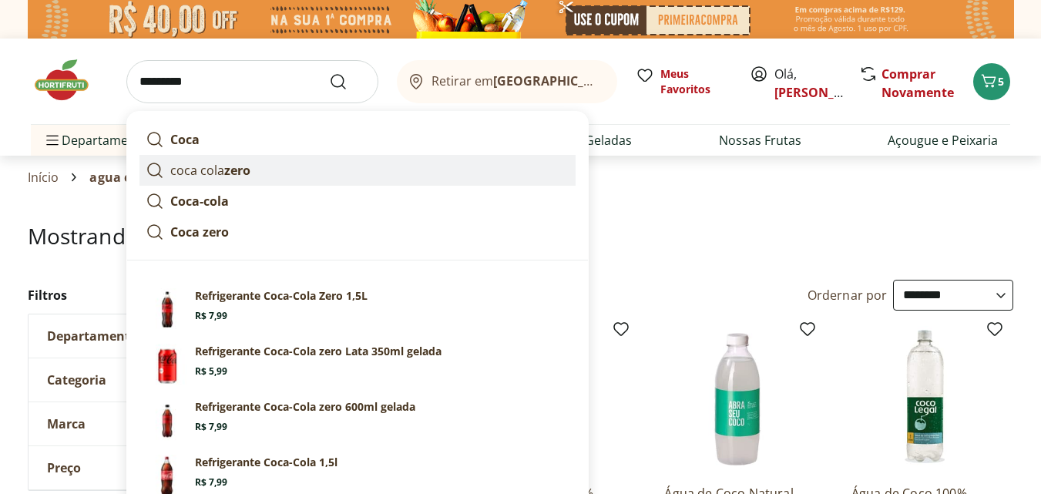
click at [242, 168] on strong "zero" at bounding box center [237, 170] width 26 height 17
type input "**********"
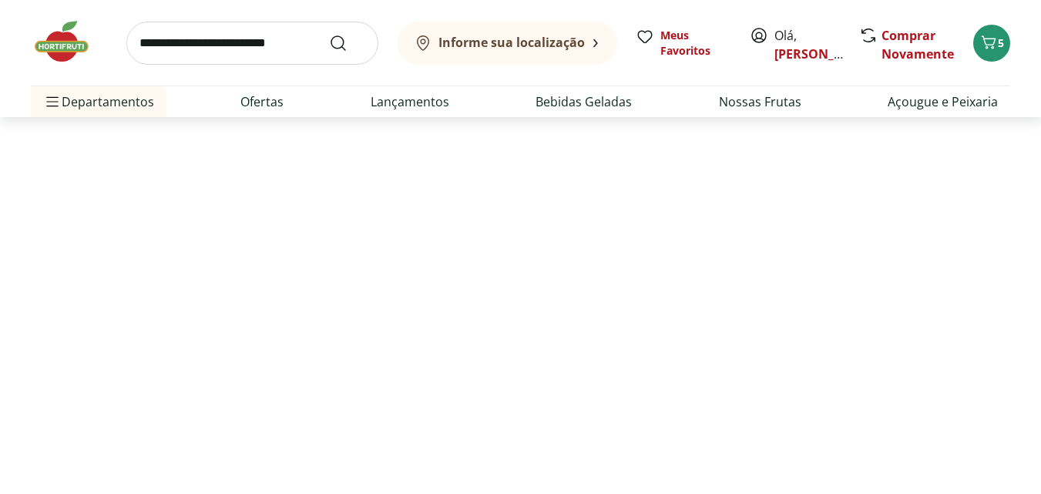
select select "**********"
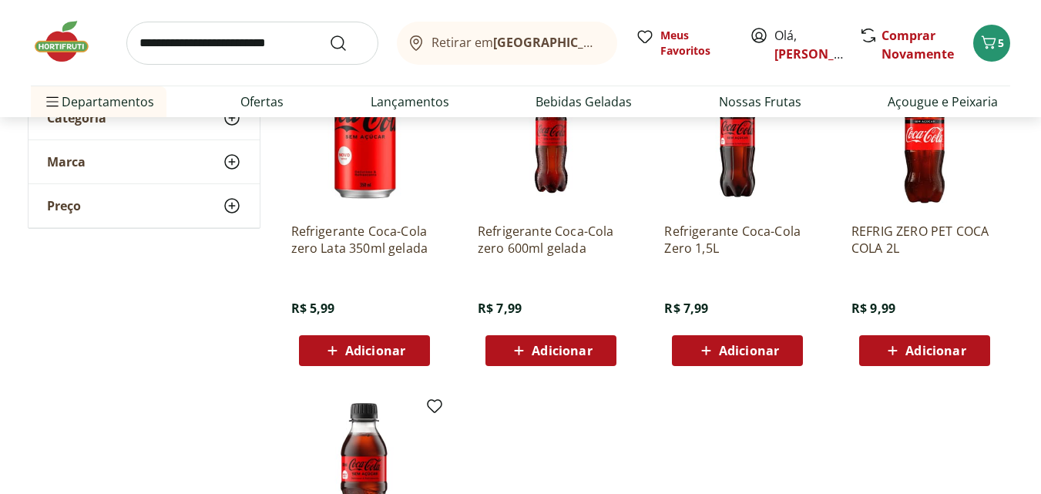
scroll to position [210, 0]
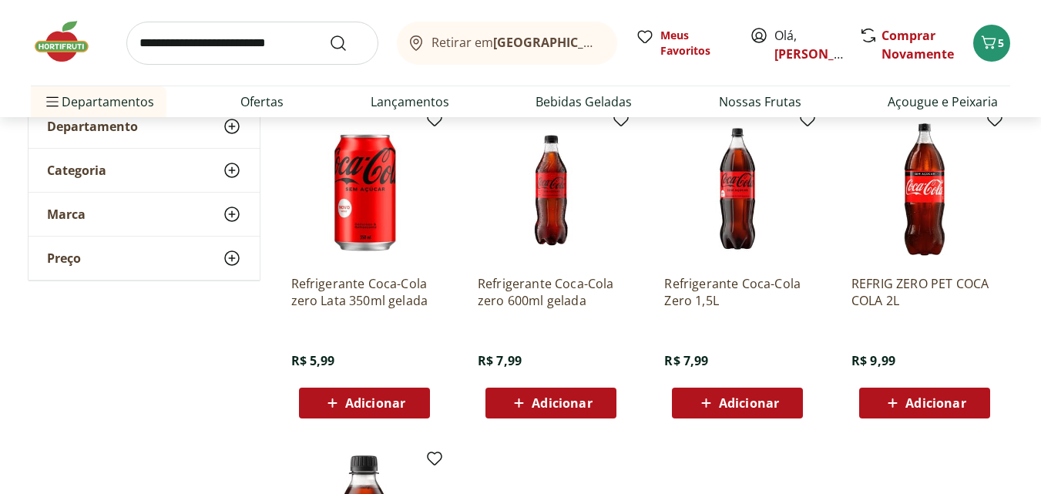
click at [749, 412] on span "Adicionar" at bounding box center [738, 403] width 82 height 18
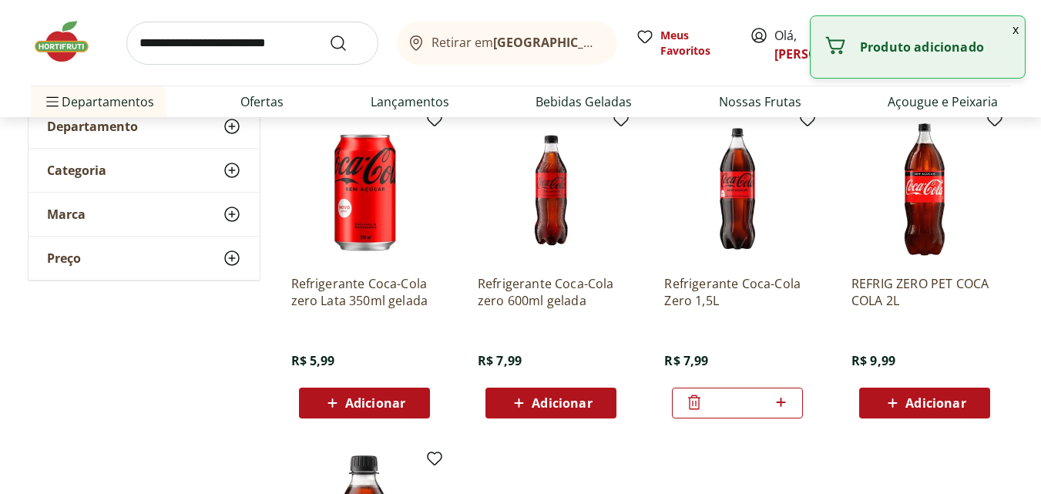
scroll to position [0, 0]
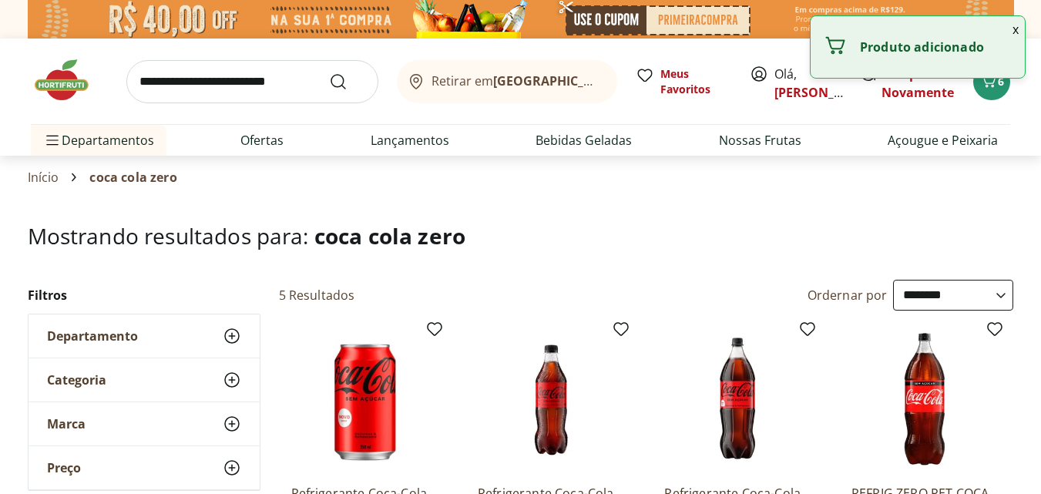
click at [204, 88] on input "search" at bounding box center [252, 81] width 252 height 43
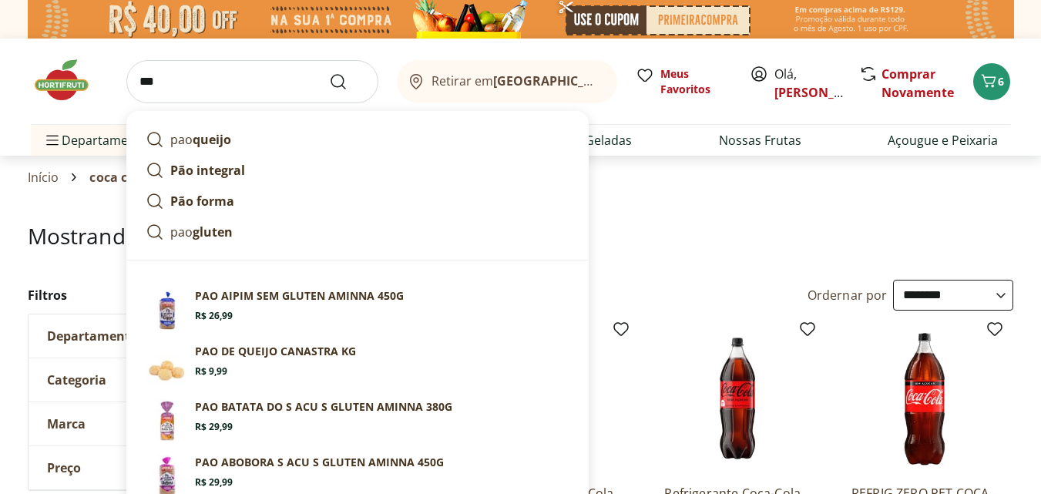
type input "***"
click at [329, 72] on button "Submit Search" at bounding box center [347, 81] width 37 height 18
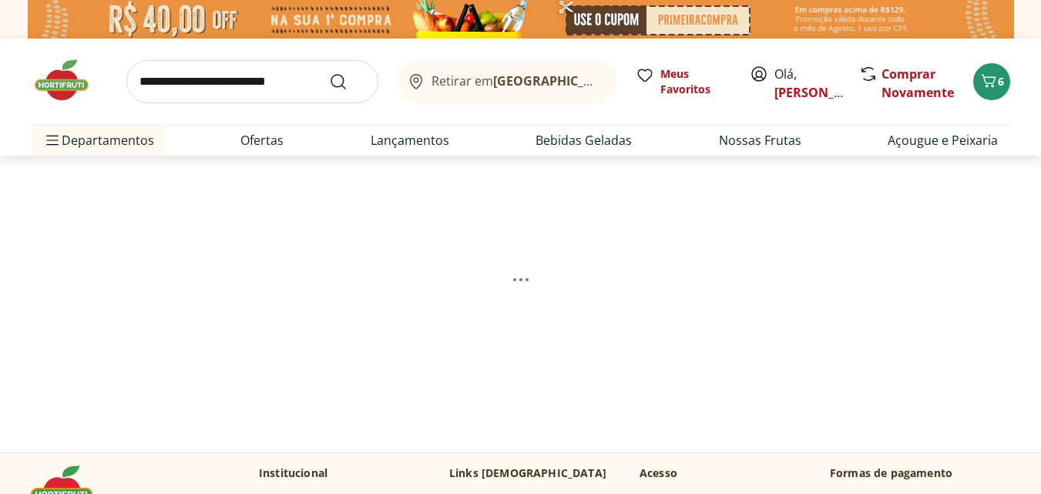
select select "**********"
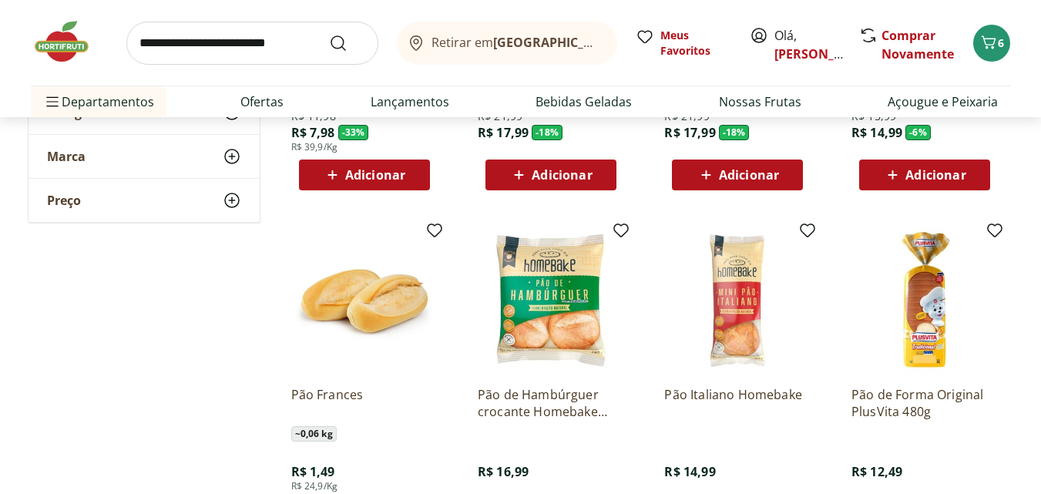
scroll to position [532, 0]
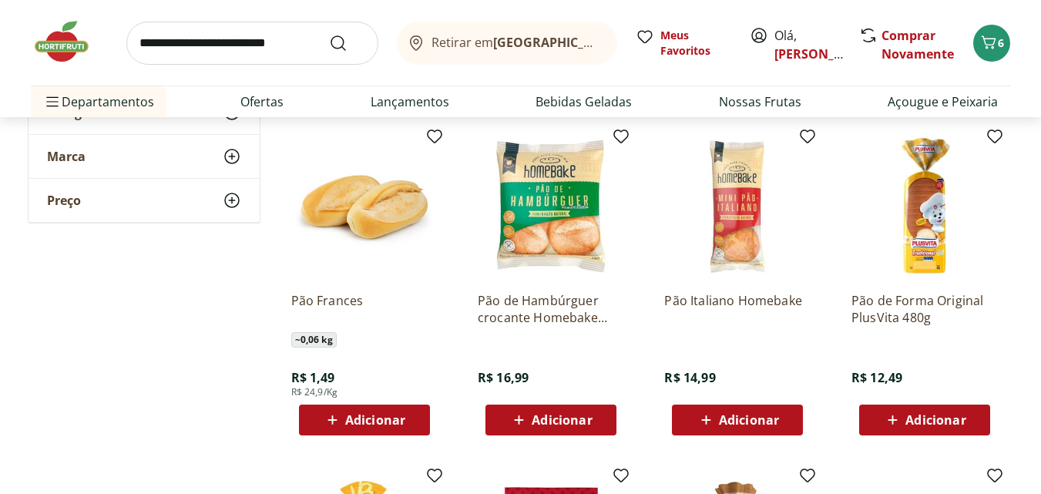
click at [360, 418] on span "Adicionar" at bounding box center [375, 420] width 60 height 12
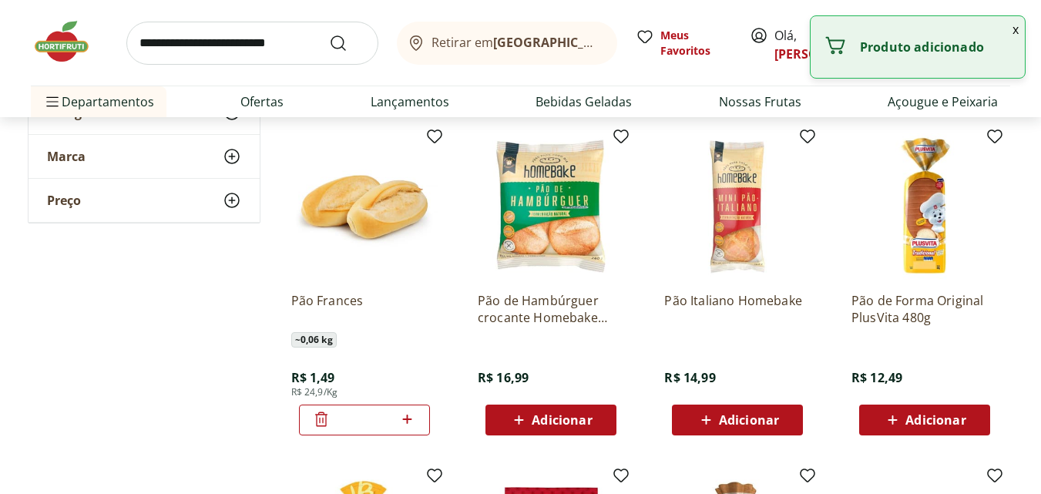
click at [410, 421] on icon at bounding box center [407, 419] width 19 height 18
type input "*"
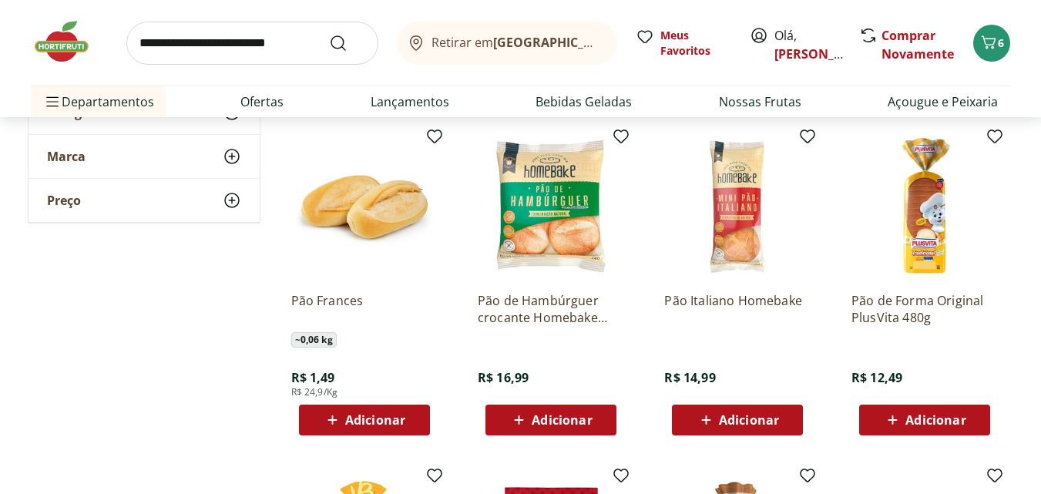
click at [377, 417] on span "Adicionar" at bounding box center [375, 420] width 60 height 12
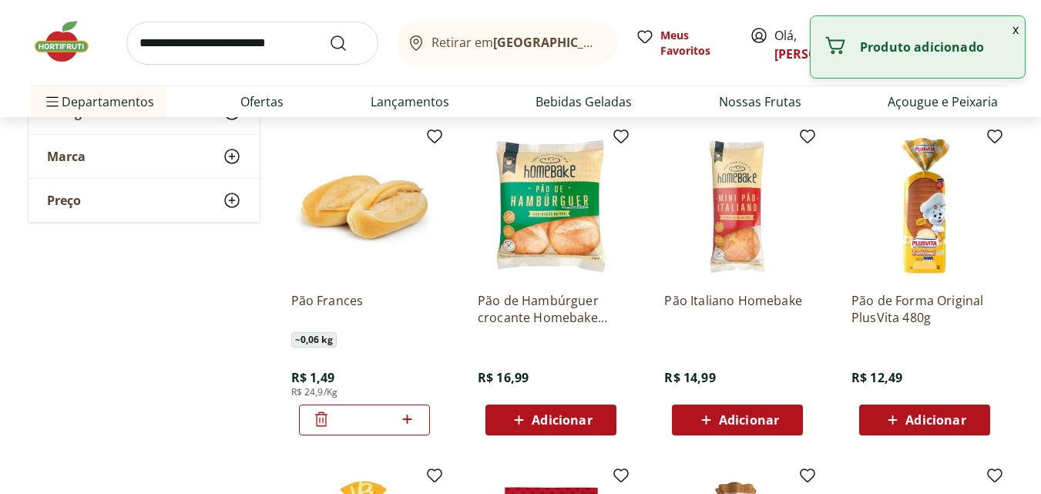
click at [406, 422] on icon at bounding box center [407, 419] width 19 height 18
type input "*"
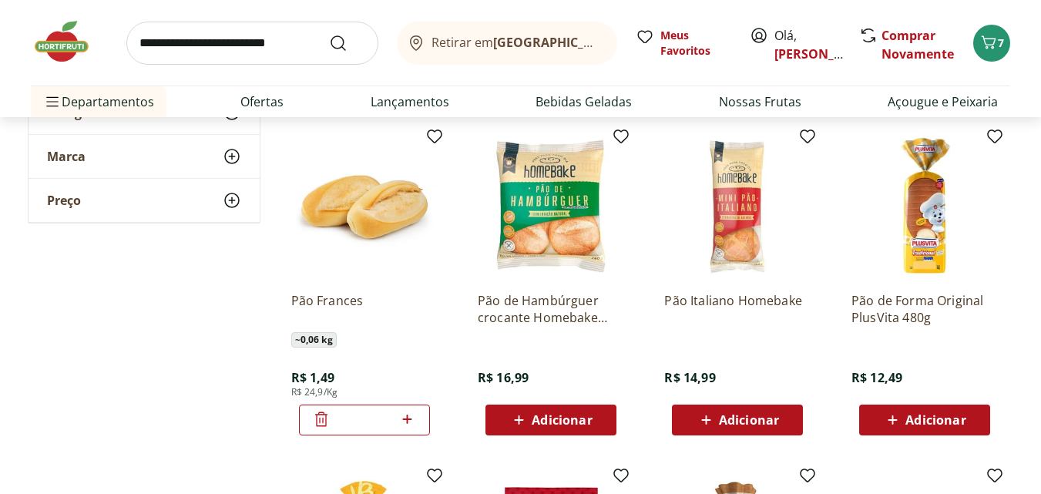
click at [425, 334] on div "~ 0,06 kg" at bounding box center [364, 339] width 146 height 15
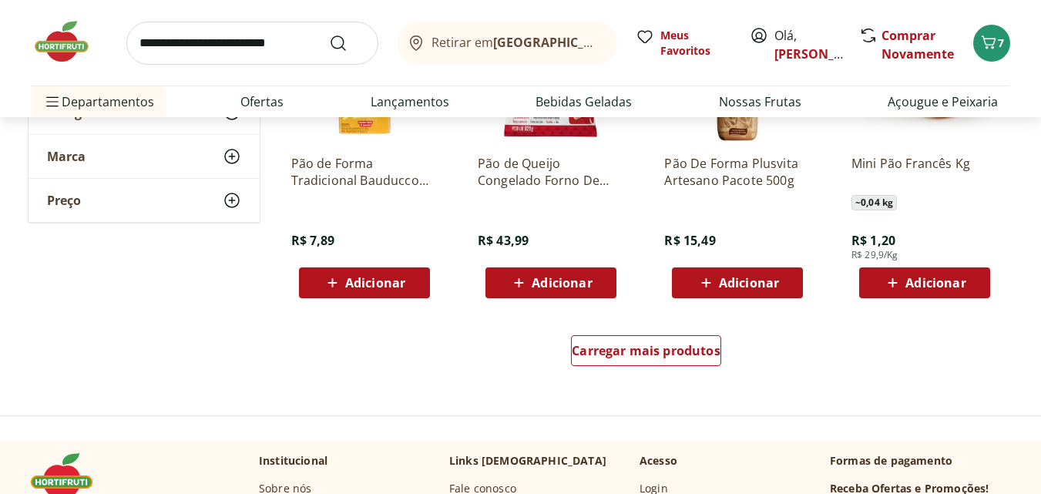
scroll to position [1030, 0]
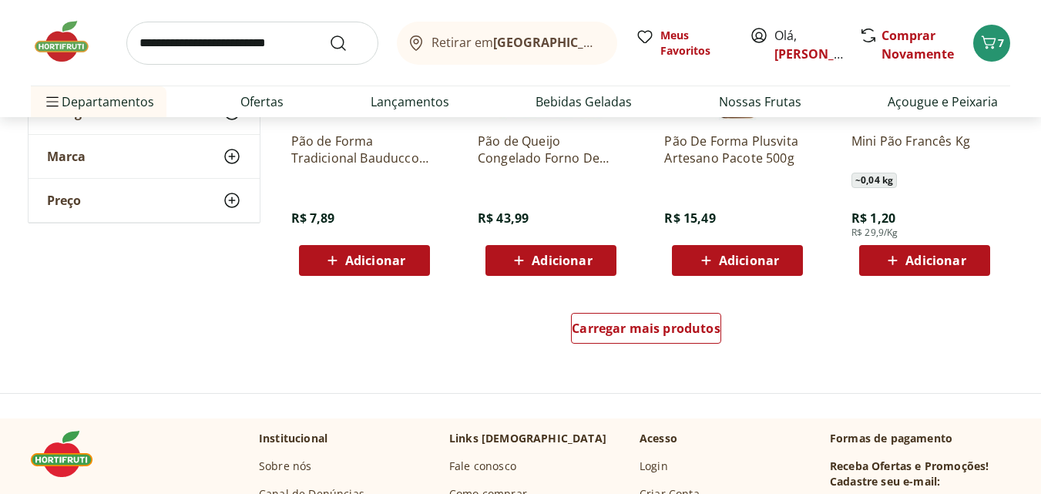
click at [673, 351] on div "Carregar mais produtos" at bounding box center [647, 331] width 748 height 74
click at [674, 344] on link "Carregar mais produtos" at bounding box center [646, 331] width 150 height 37
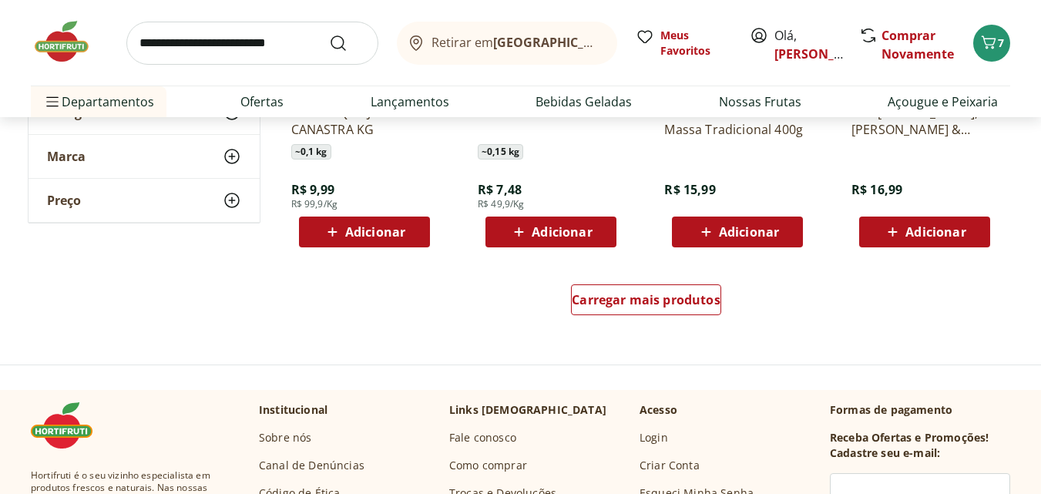
scroll to position [2095, 0]
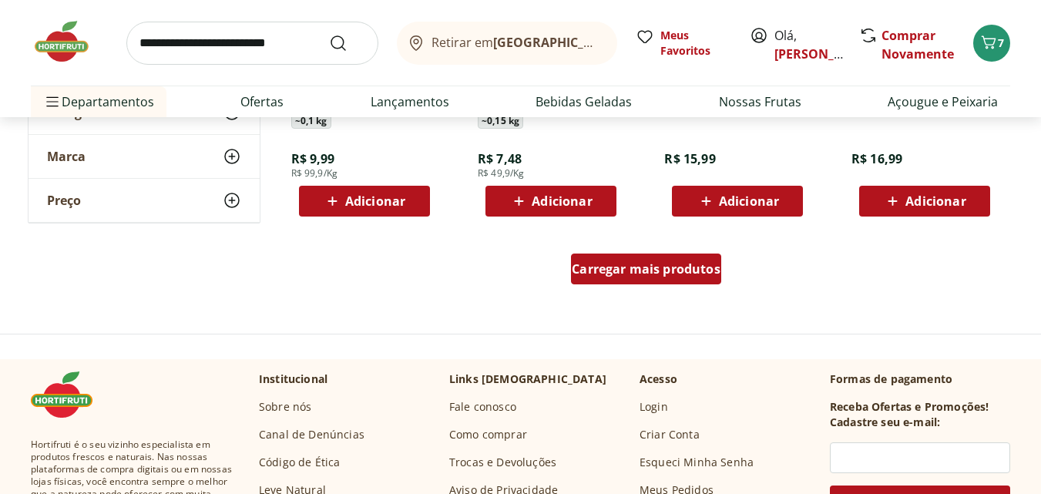
click at [677, 273] on span "Carregar mais produtos" at bounding box center [646, 269] width 149 height 12
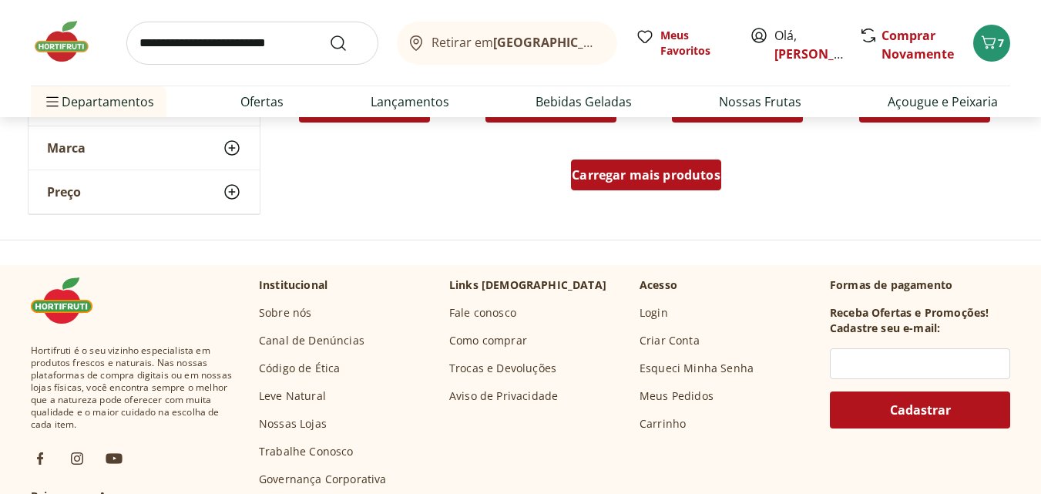
scroll to position [3194, 0]
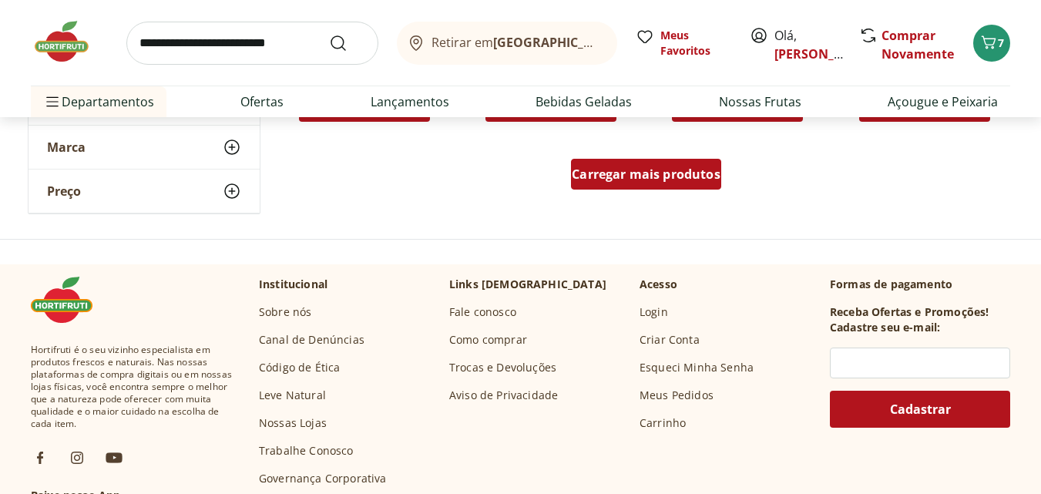
click at [677, 168] on span "Carregar mais produtos" at bounding box center [646, 174] width 149 height 12
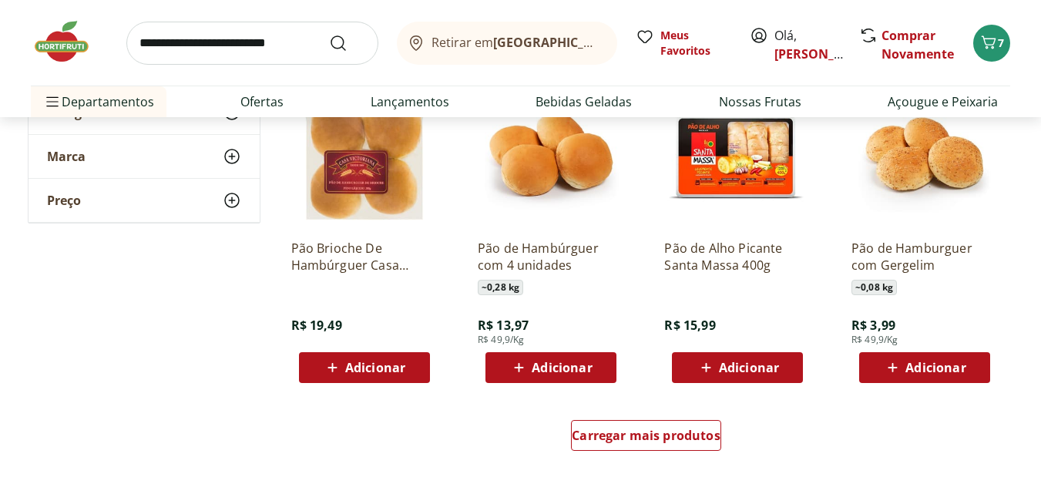
scroll to position [4192, 0]
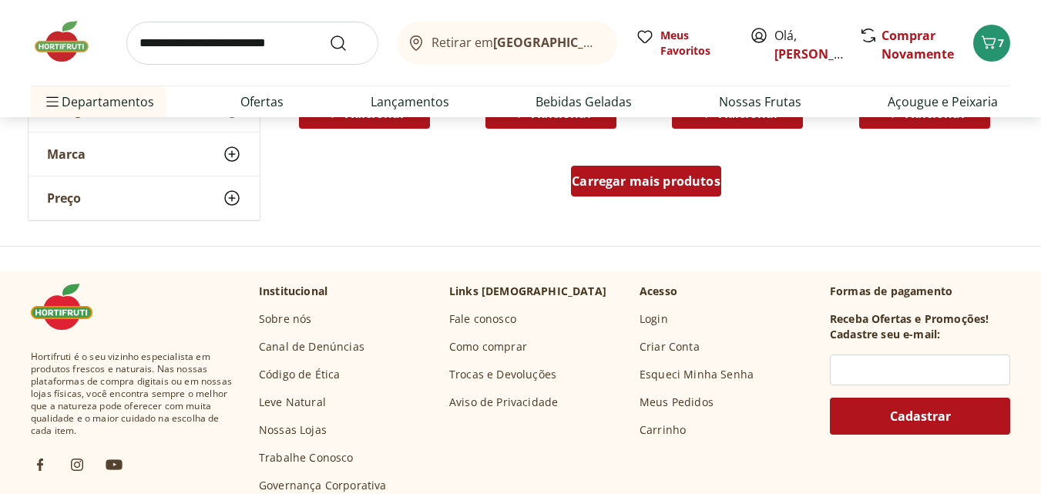
click at [650, 175] on span "Carregar mais produtos" at bounding box center [646, 181] width 149 height 12
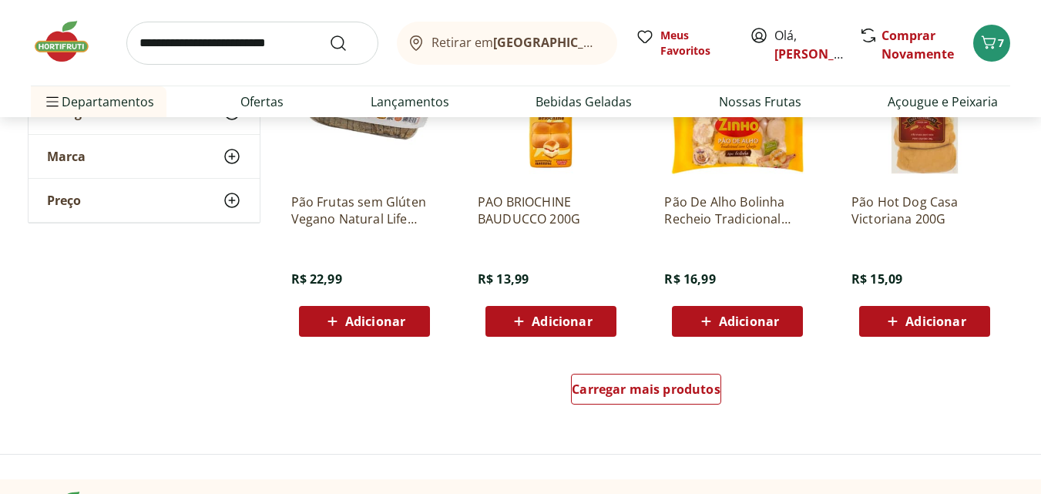
scroll to position [5001, 0]
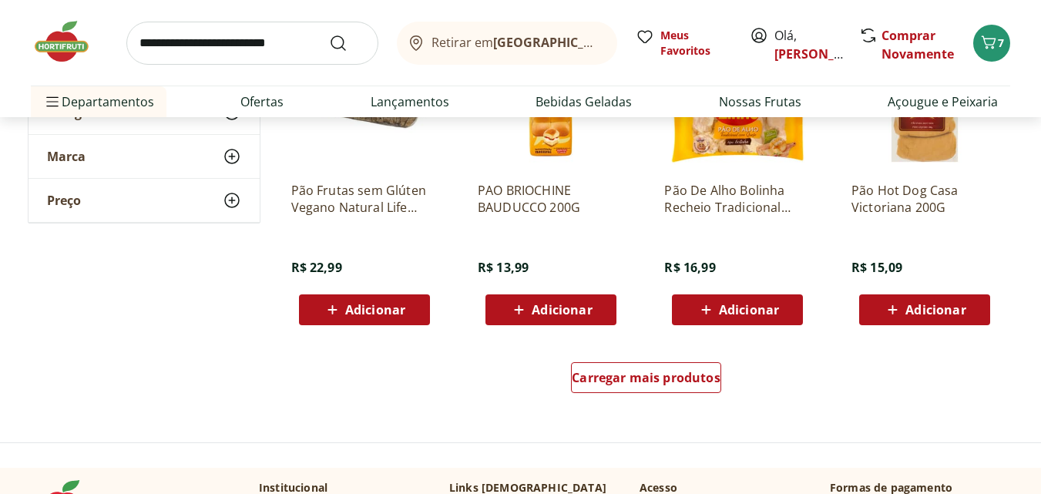
click at [661, 361] on div "Carregar mais produtos" at bounding box center [647, 381] width 748 height 74
click at [662, 371] on span "Carregar mais produtos" at bounding box center [646, 377] width 149 height 12
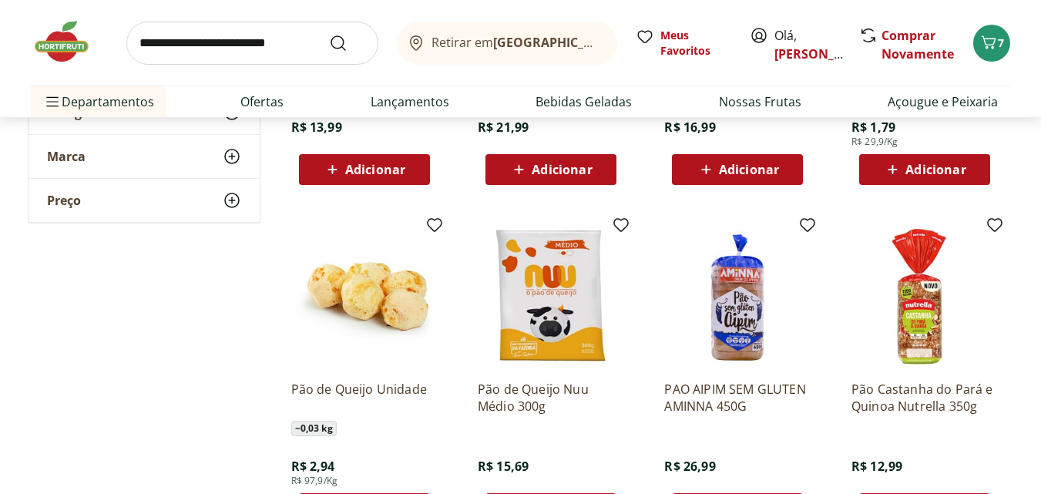
scroll to position [375, 0]
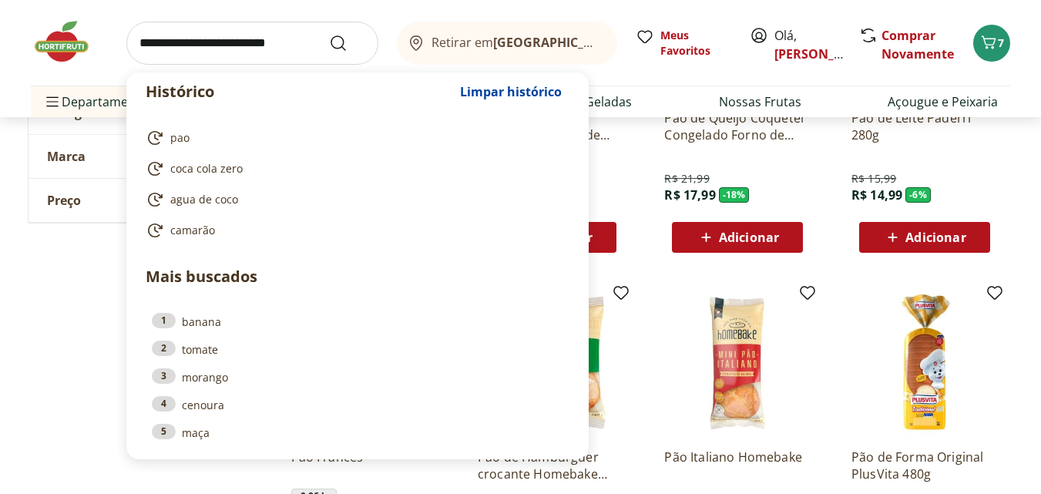
click at [237, 40] on input "search" at bounding box center [252, 43] width 252 height 43
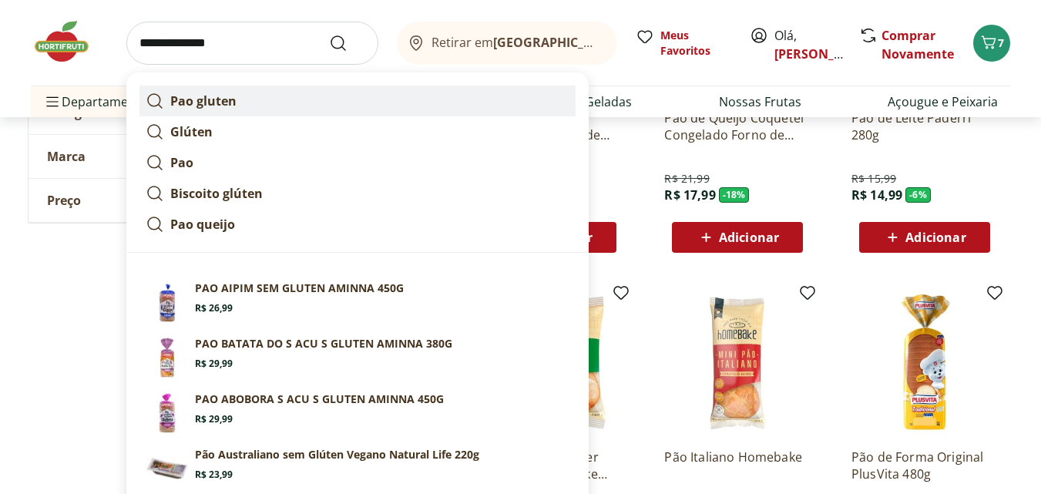
click at [245, 93] on link "Pao gluten" at bounding box center [357, 101] width 436 height 31
type input "**********"
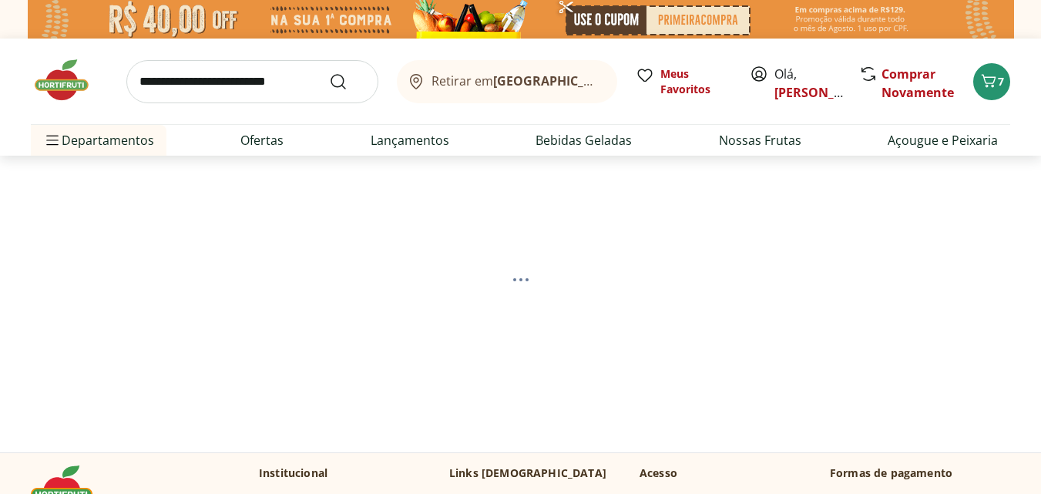
select select "**********"
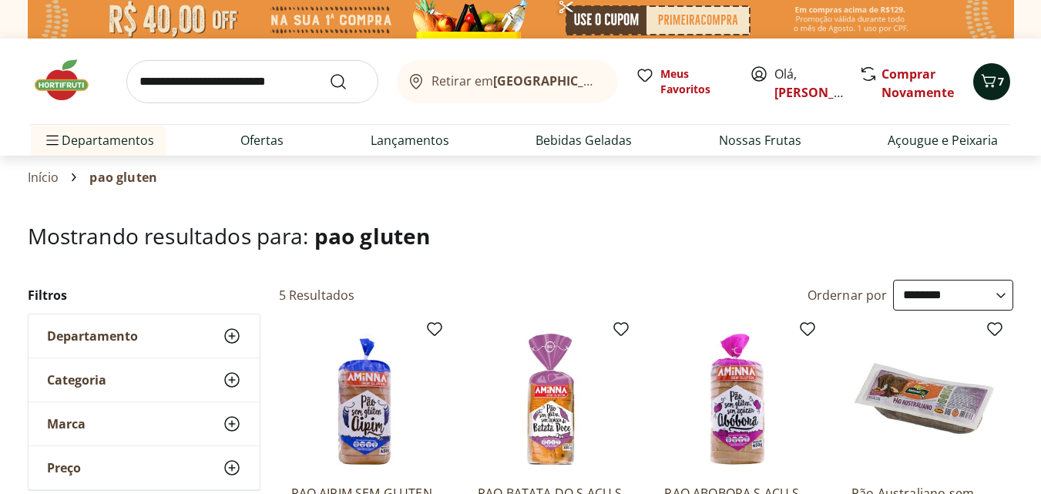
click at [993, 72] on icon "Carrinho" at bounding box center [989, 81] width 18 height 18
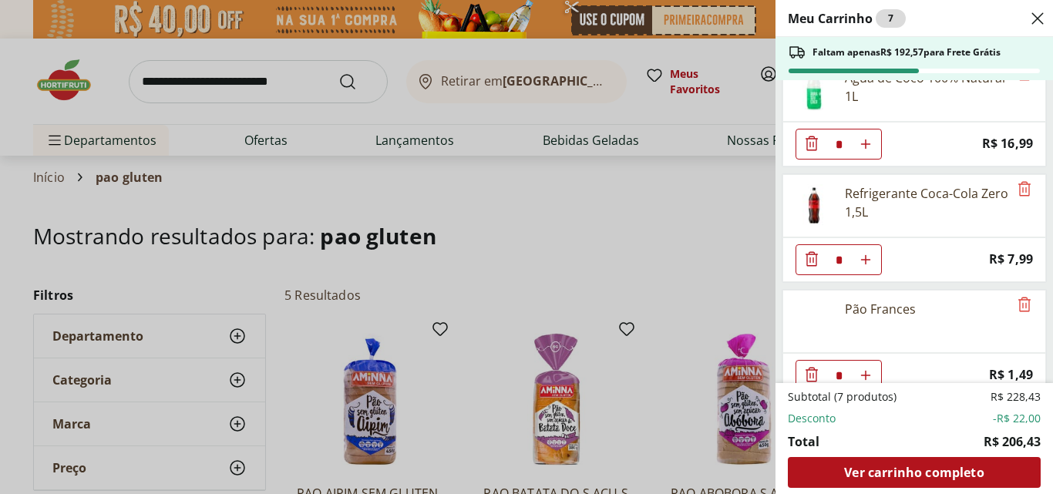
scroll to position [512, 0]
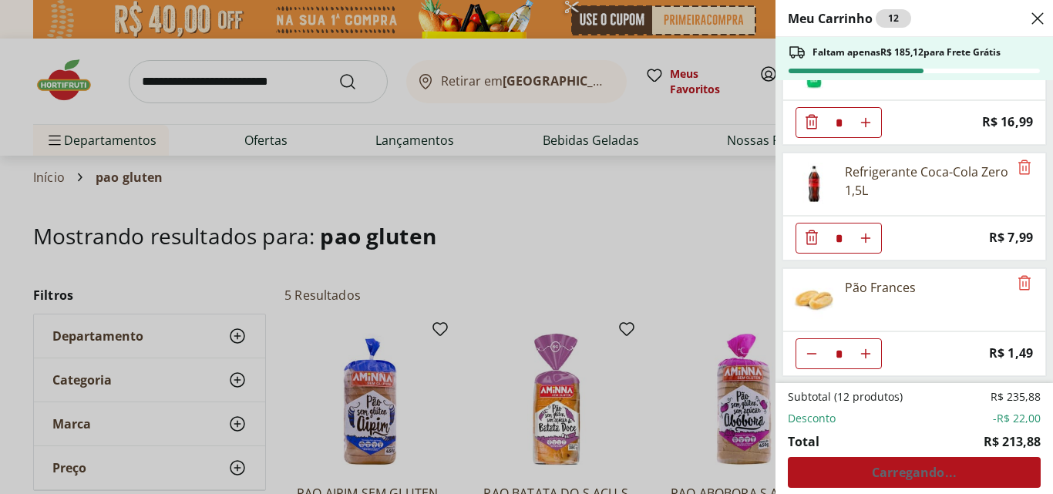
type input "*"
click at [738, 257] on div "Meu Carrinho 11 Faltam apenas R$ 186,61 para Frete Grátis Arroz Arborio Tipo 1 …" at bounding box center [526, 247] width 1053 height 494
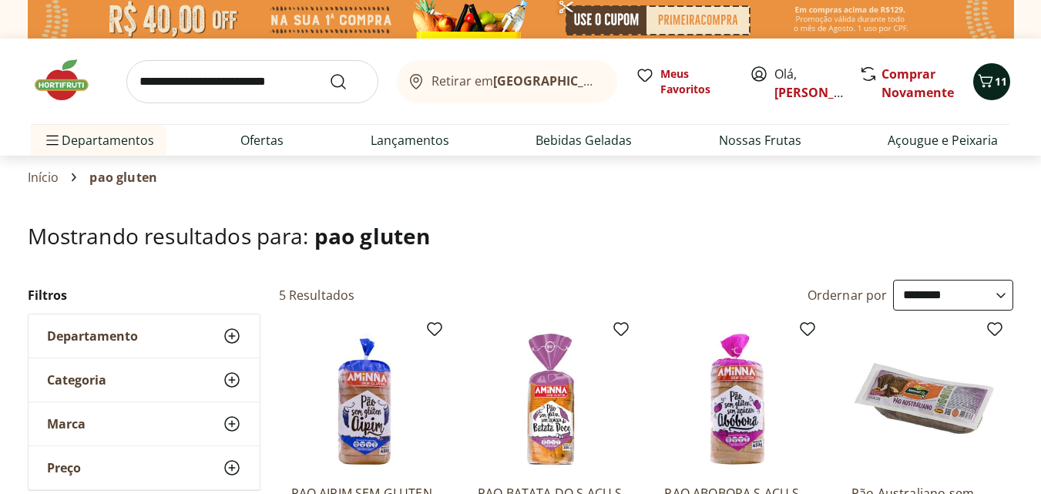
click at [1000, 86] on span "11" at bounding box center [1001, 81] width 12 height 15
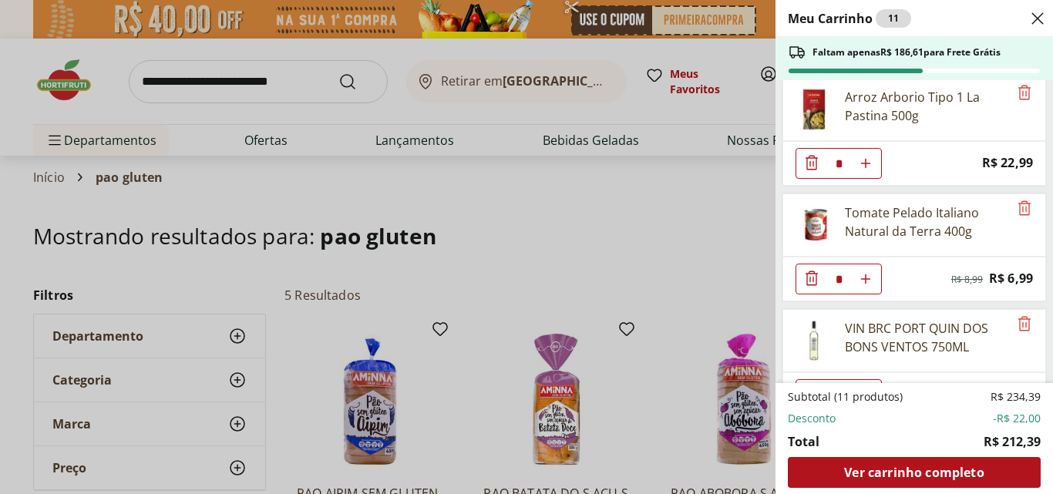
scroll to position [0, 0]
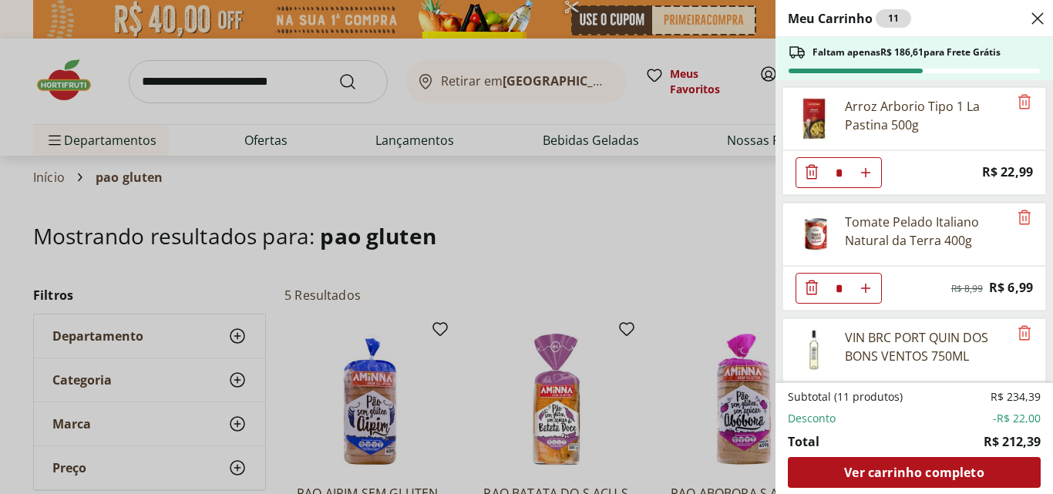
click at [644, 196] on div "Meu Carrinho 11 Faltam apenas R$ 186,61 para Frete Grátis Arroz Arborio Tipo 1 …" at bounding box center [526, 247] width 1053 height 494
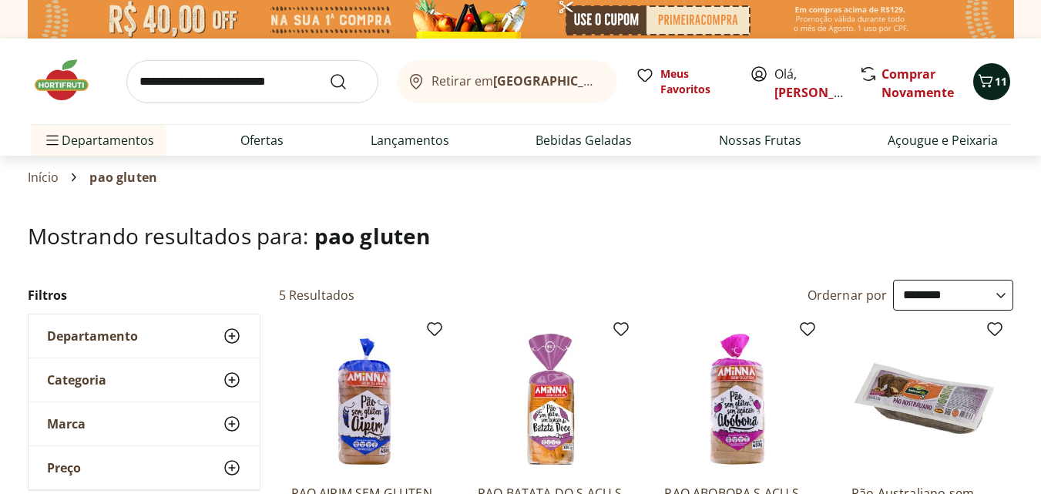
click at [985, 82] on icon "Carrinho" at bounding box center [985, 81] width 18 height 18
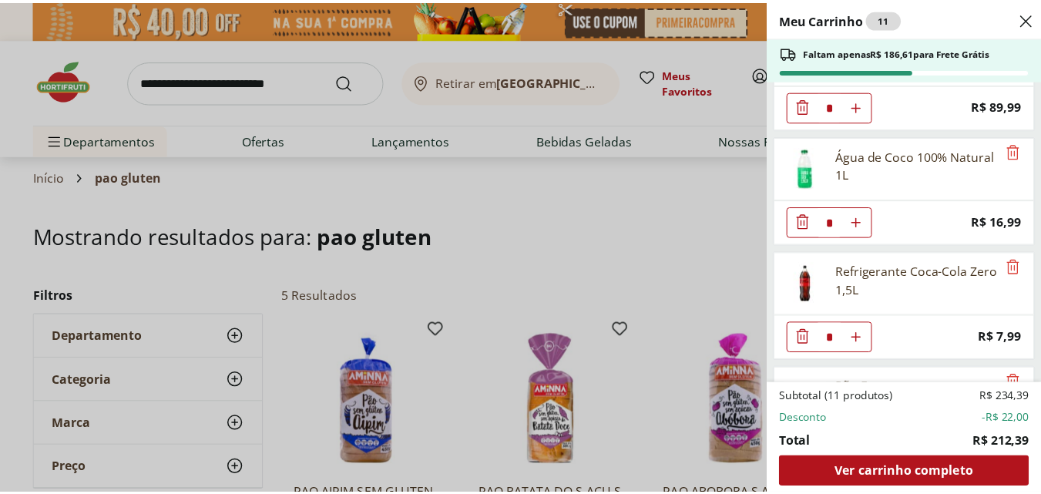
scroll to position [512, 0]
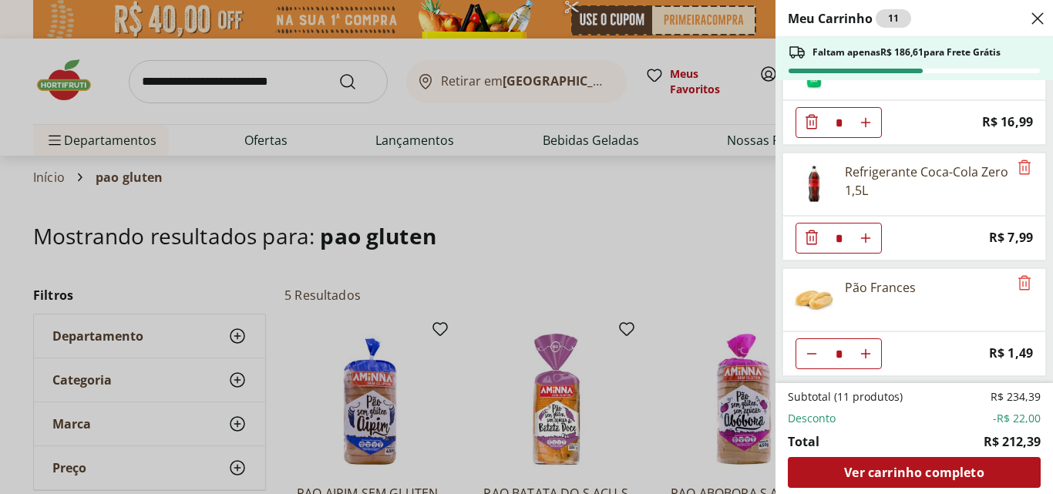
click at [563, 270] on div "Meu Carrinho 11 Faltam apenas R$ 186,61 para Frete Grátis Arroz Arborio Tipo 1 …" at bounding box center [526, 247] width 1053 height 494
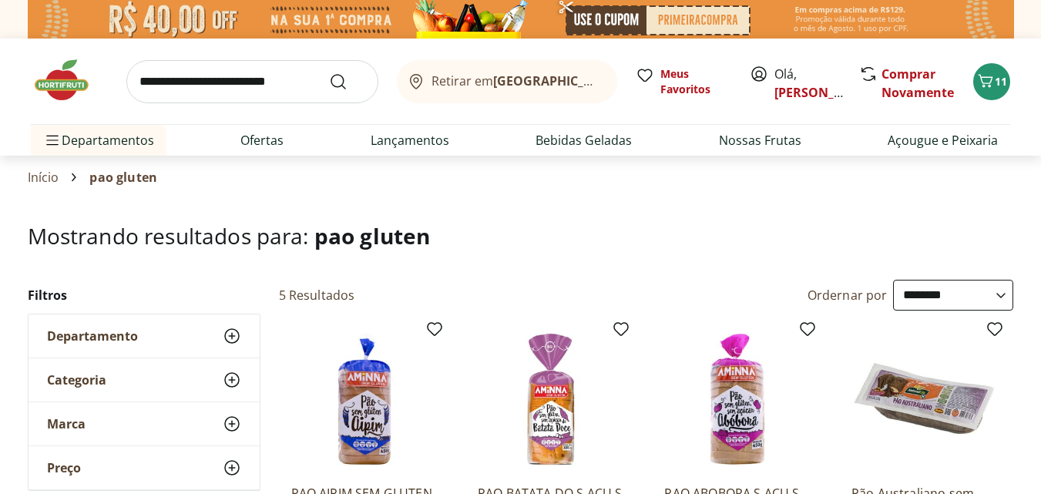
click at [997, 61] on div "Retirar em Rio de Janeiro/RJ Meus Favoritos Olá, Mariana Comprar Novamente 11" at bounding box center [521, 82] width 980 height 86
click at [987, 82] on icon "Carrinho" at bounding box center [985, 81] width 18 height 18
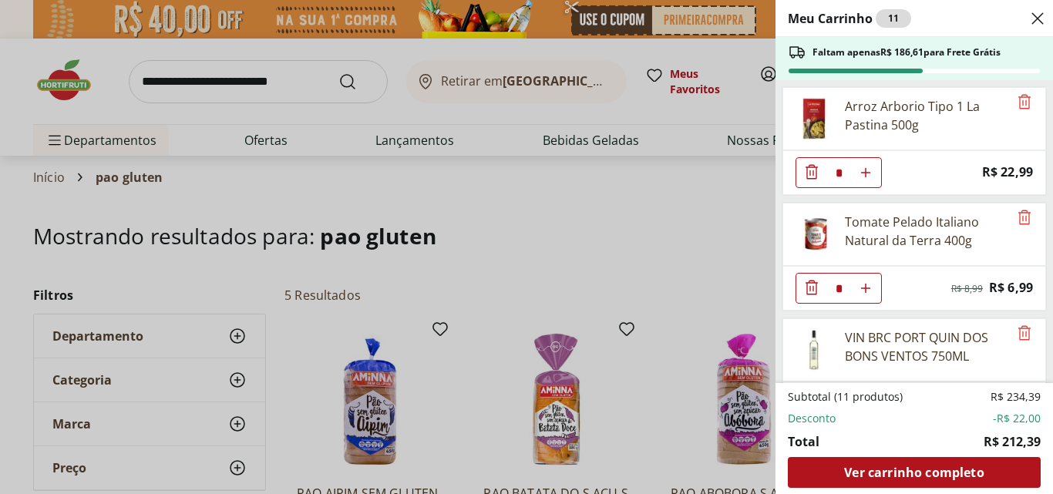
click at [409, 275] on div "Meu Carrinho 11 Faltam apenas R$ 186,61 para Frete Grátis Arroz Arborio Tipo 1 …" at bounding box center [526, 247] width 1053 height 494
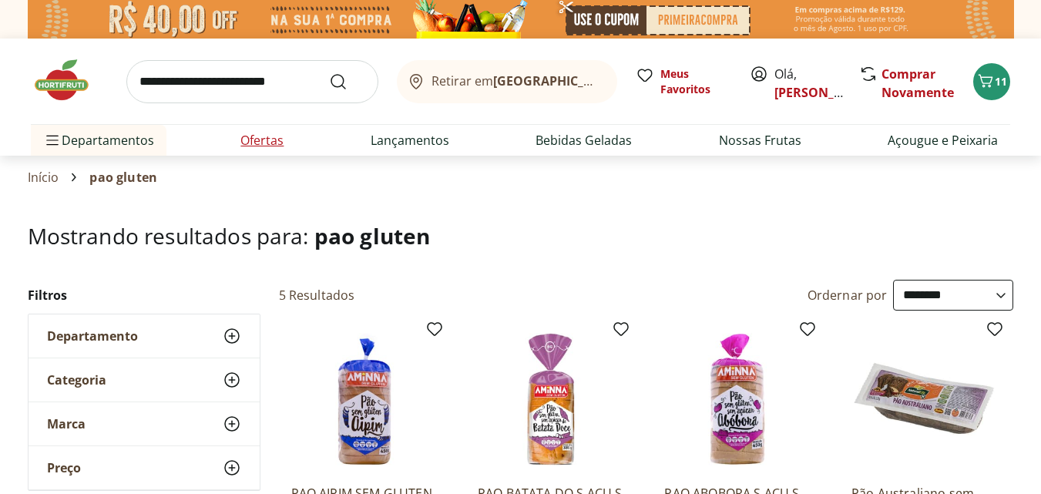
click at [258, 145] on link "Ofertas" at bounding box center [261, 140] width 43 height 18
select select "**********"
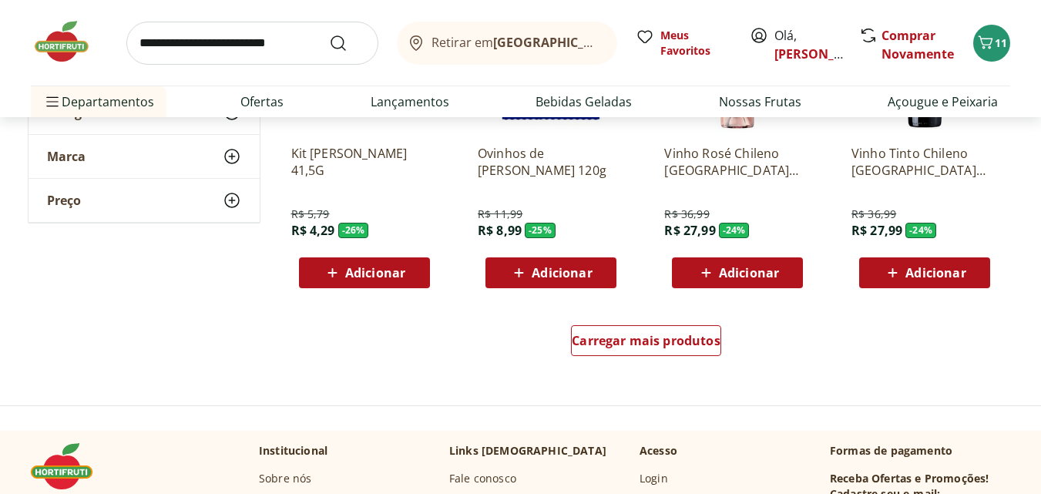
scroll to position [988, 0]
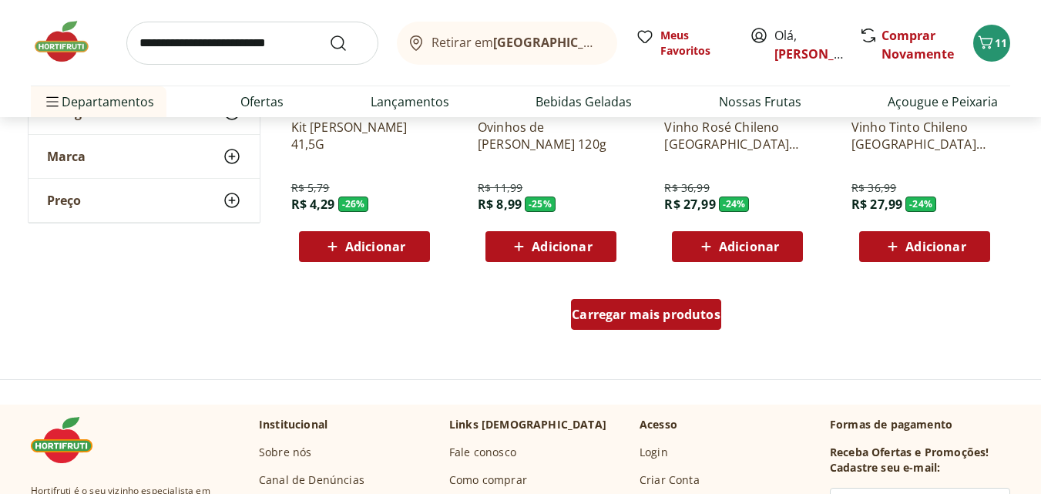
click at [596, 315] on span "Carregar mais produtos" at bounding box center [646, 314] width 149 height 12
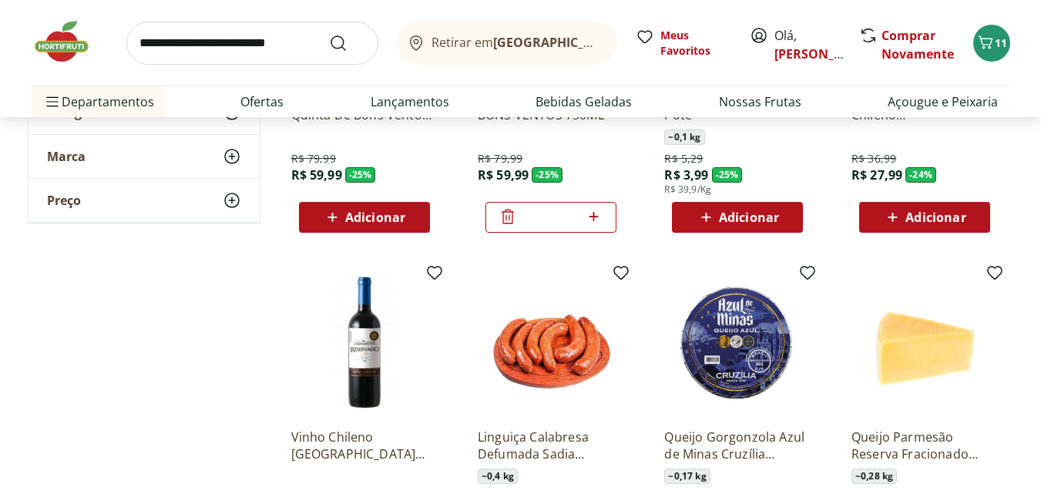
scroll to position [0, 0]
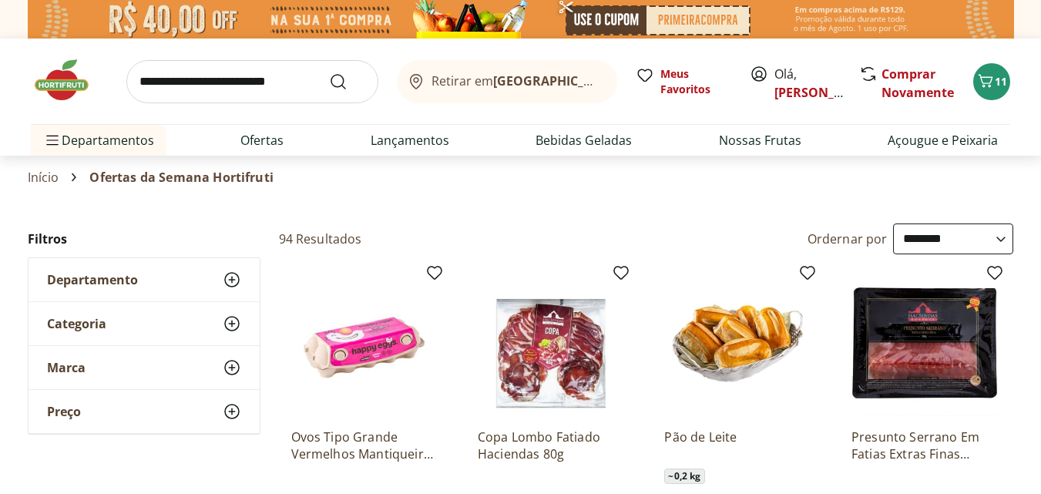
click at [239, 91] on input "search" at bounding box center [252, 81] width 252 height 43
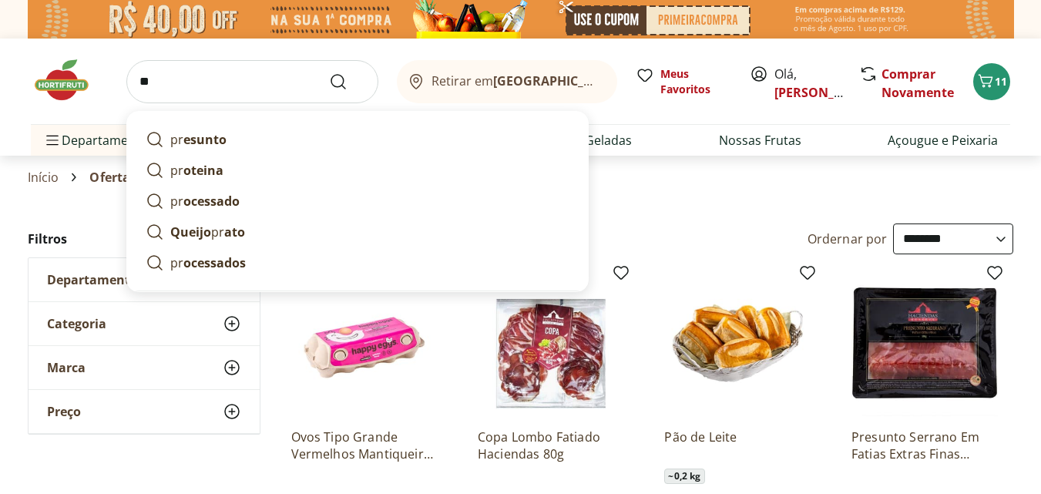
type input "*"
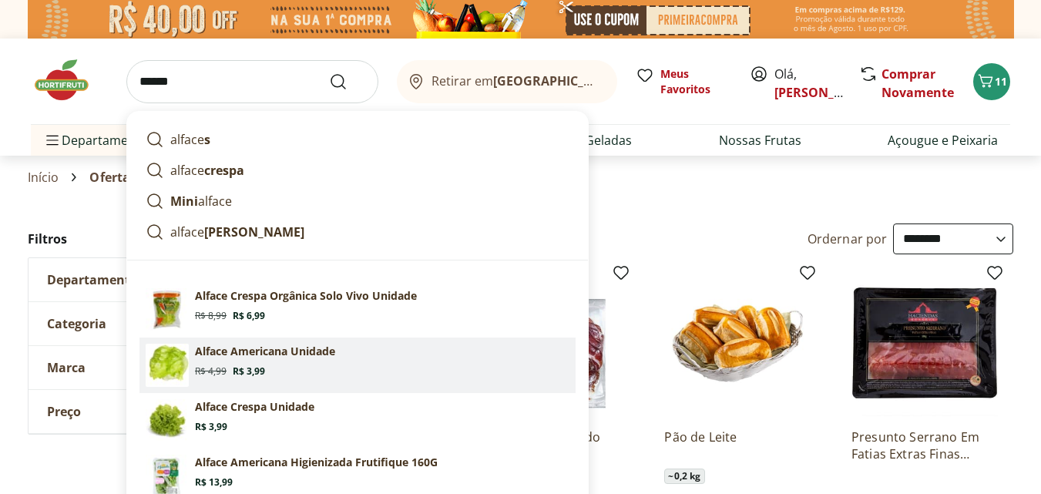
click at [241, 350] on p "Alface Americana Unidade" at bounding box center [265, 351] width 140 height 15
type input "**********"
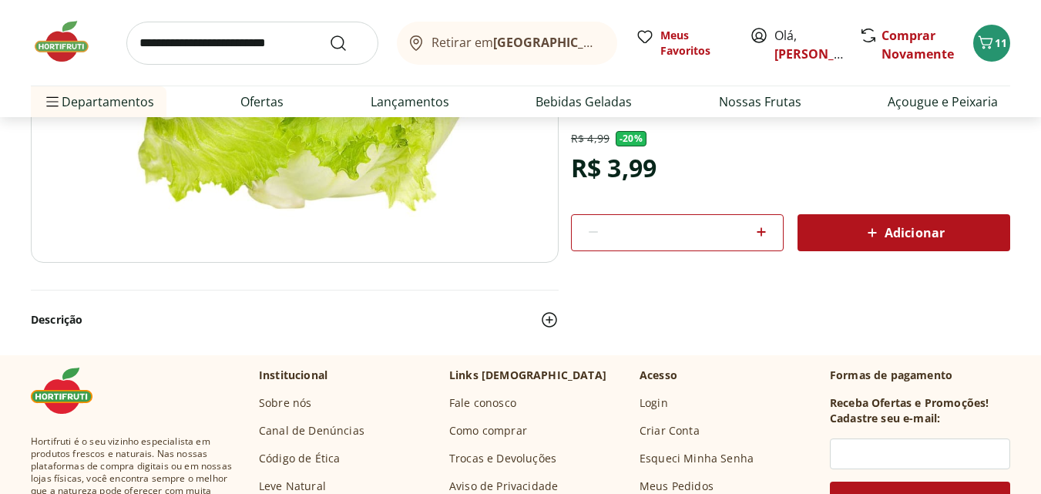
scroll to position [278, 0]
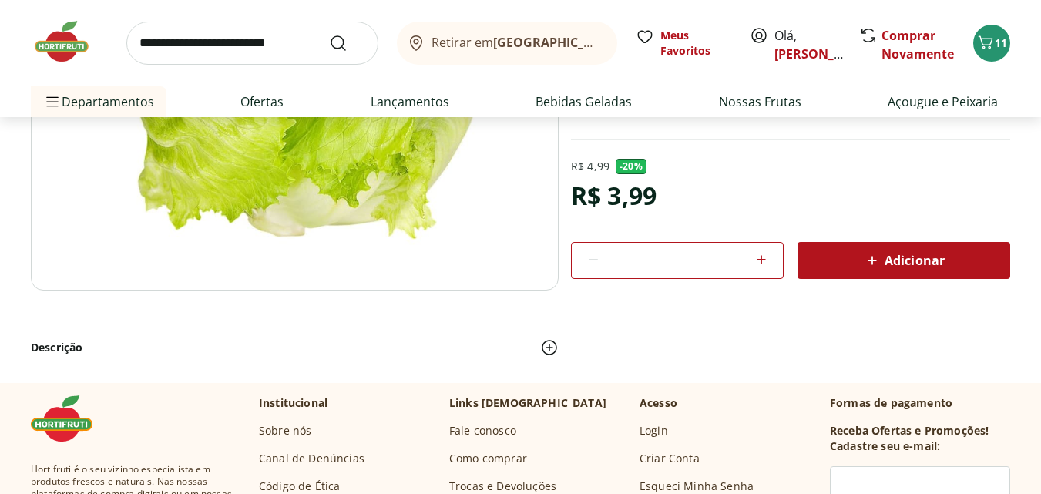
click at [910, 267] on span "Adicionar" at bounding box center [904, 260] width 82 height 18
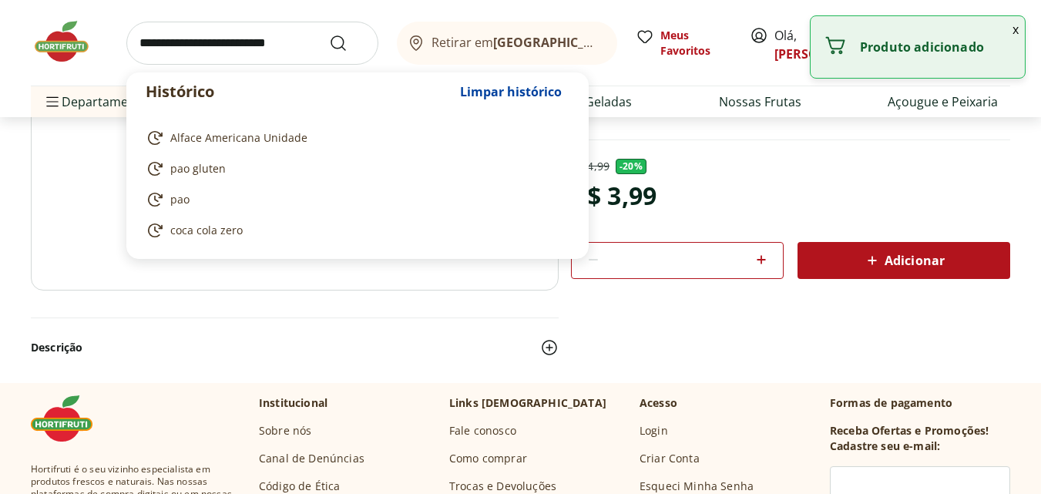
click at [241, 50] on input "search" at bounding box center [252, 43] width 252 height 43
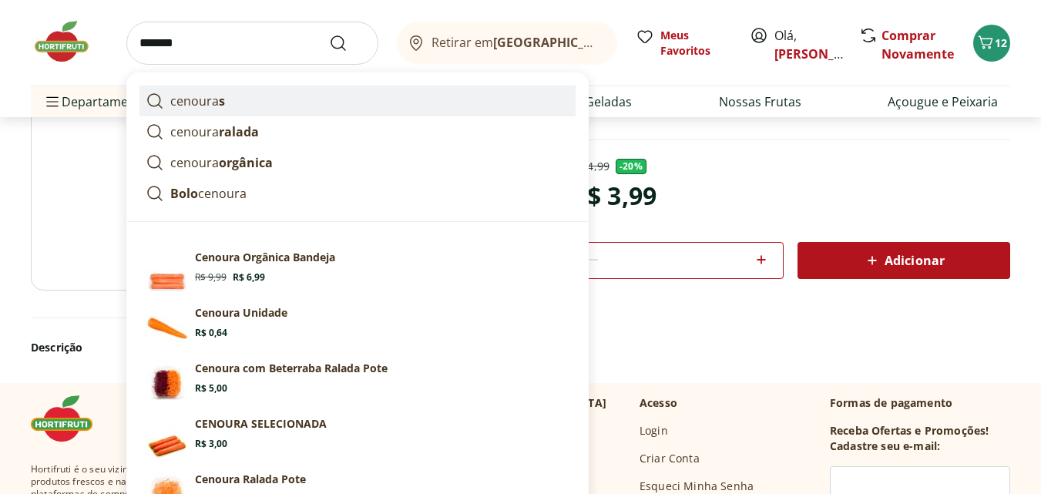
click at [234, 105] on link "cenoura s" at bounding box center [357, 101] width 436 height 31
type input "********"
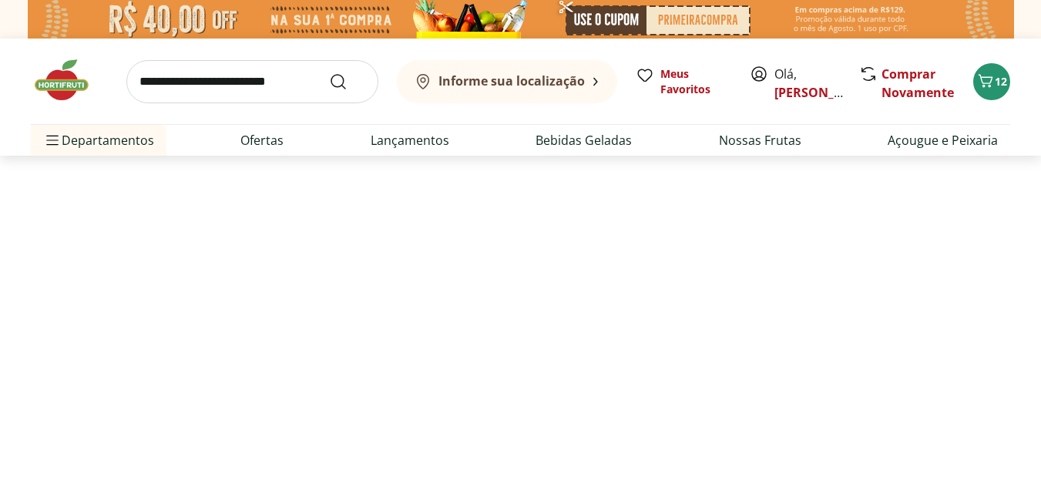
select select "**********"
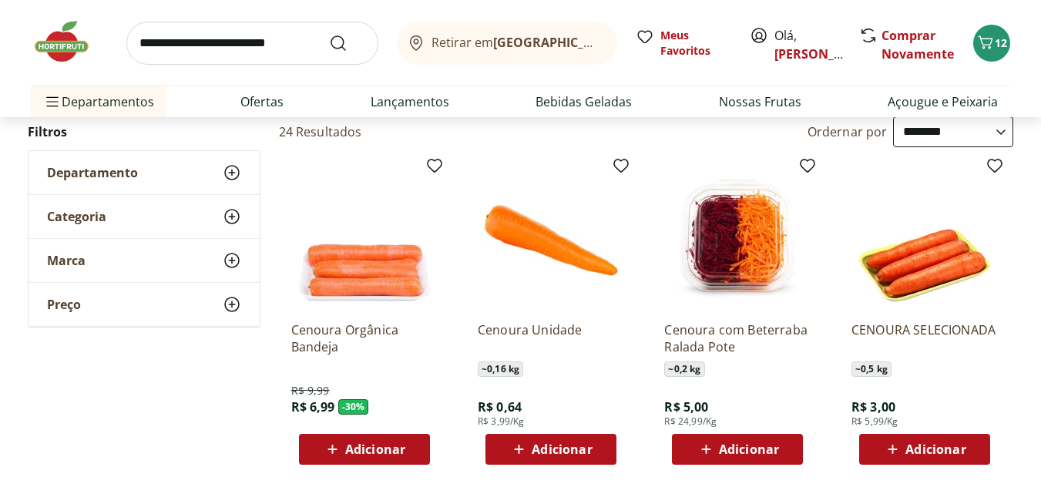
scroll to position [155, 0]
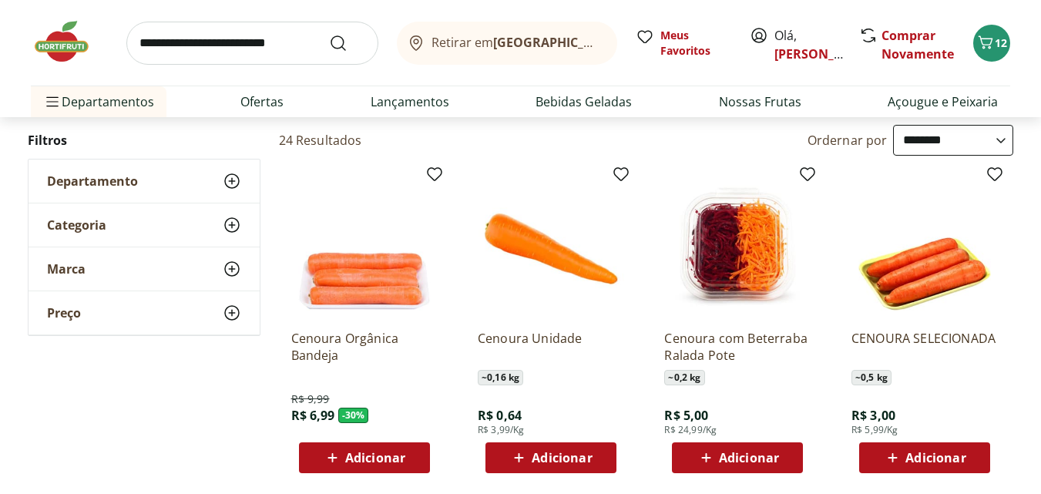
click at [543, 462] on span "Adicionar" at bounding box center [562, 458] width 60 height 12
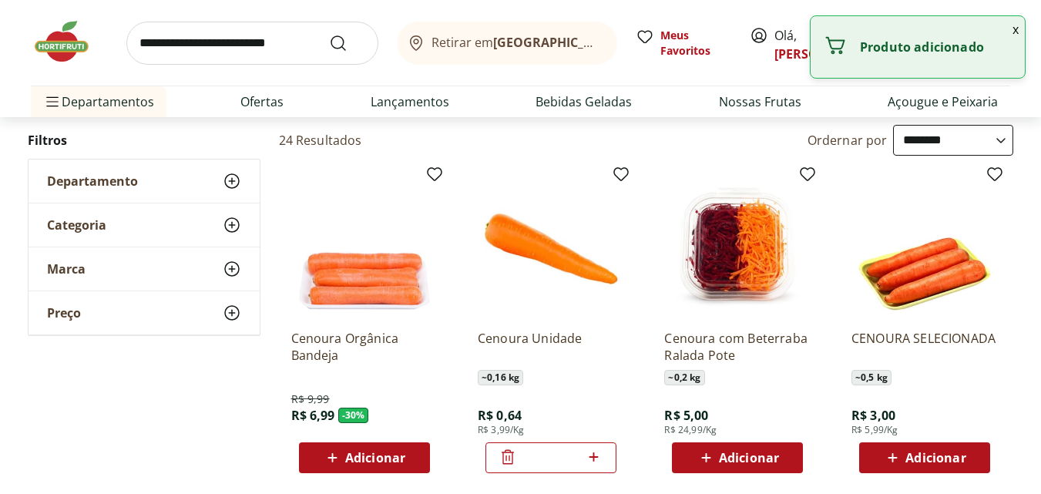
click at [596, 459] on icon at bounding box center [593, 457] width 19 height 18
type input "*"
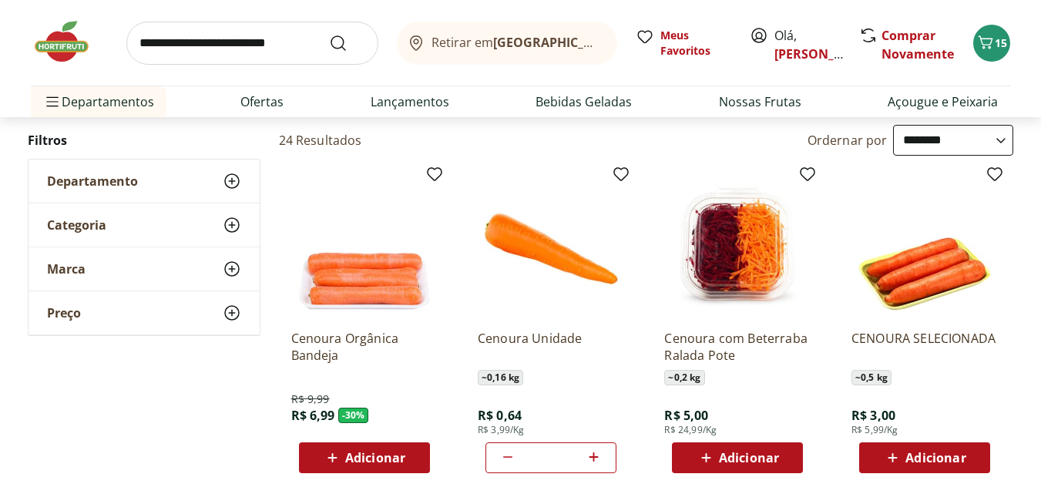
click at [223, 42] on input "search" at bounding box center [252, 43] width 252 height 43
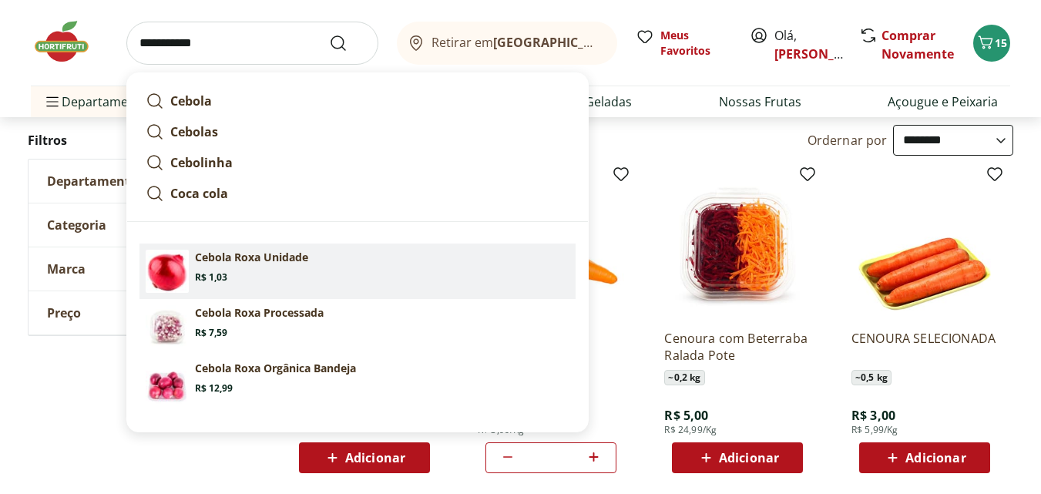
click at [242, 264] on p "Cebola Roxa Unidade" at bounding box center [251, 257] width 113 height 15
type input "**********"
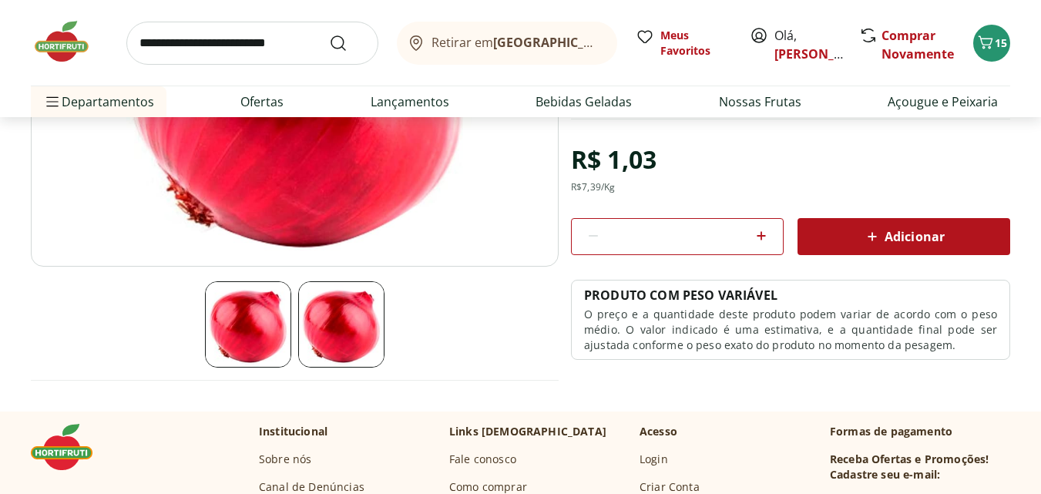
scroll to position [309, 0]
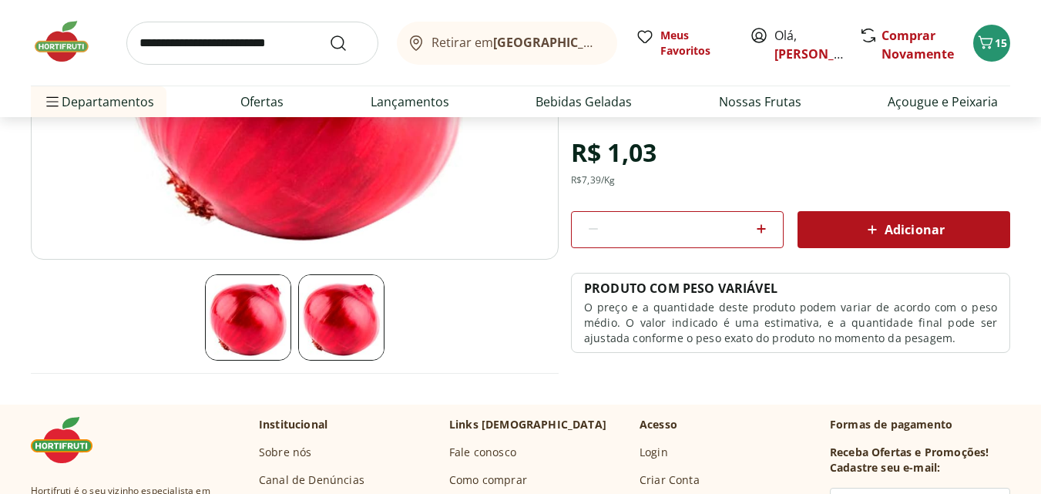
click at [756, 228] on icon at bounding box center [761, 229] width 18 height 18
type input "*"
click at [845, 233] on div "Adicionar" at bounding box center [904, 230] width 188 height 28
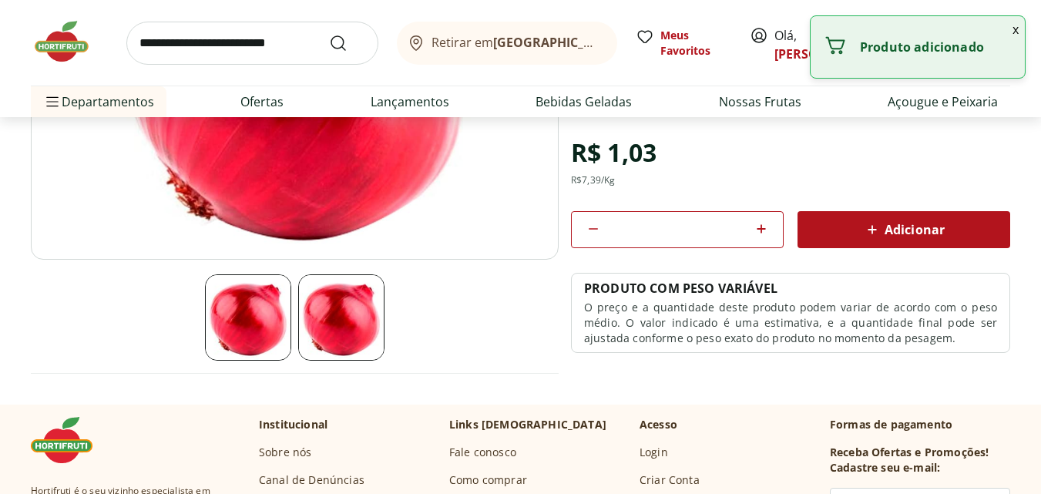
click at [232, 40] on input "search" at bounding box center [252, 43] width 252 height 43
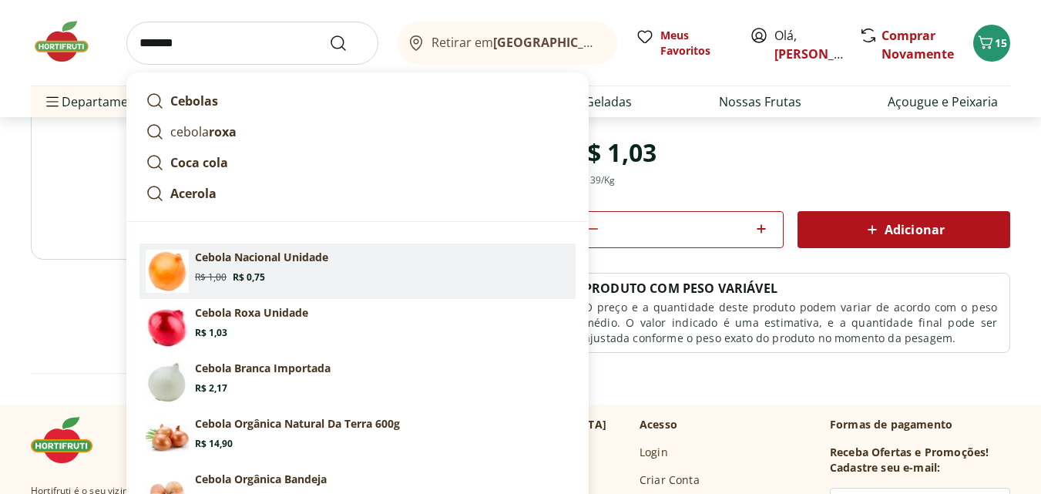
click at [222, 270] on section "Cebola Nacional Unidade Original price: R$ 1,00 Price: R$ 0,75" at bounding box center [382, 267] width 375 height 34
type input "**********"
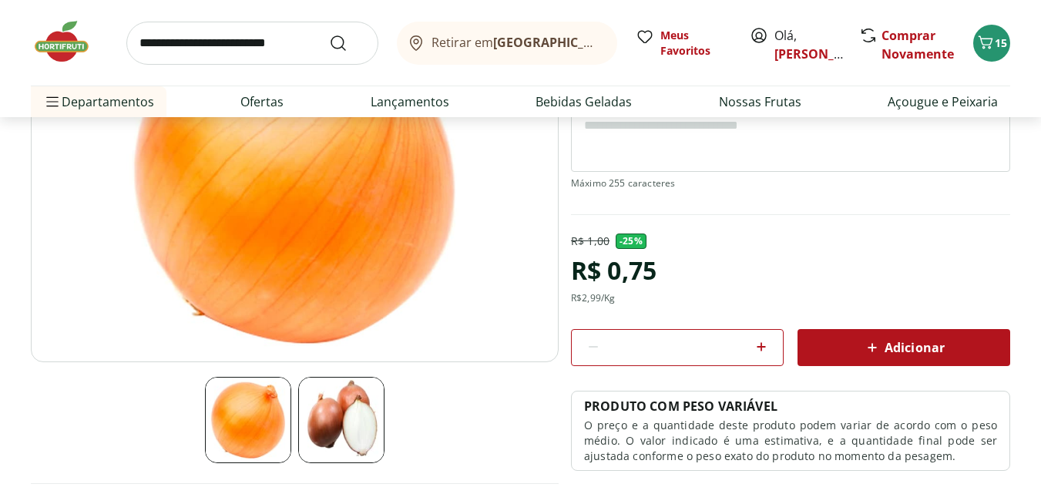
scroll to position [324, 0]
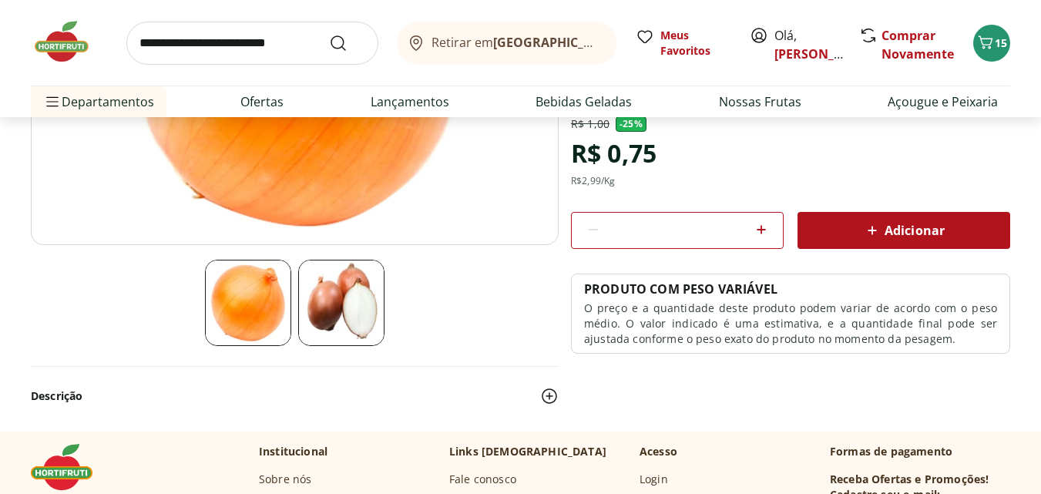
click at [749, 233] on div "*" at bounding box center [677, 230] width 213 height 37
click at [759, 230] on icon at bounding box center [761, 229] width 18 height 18
type input "*"
click at [864, 227] on icon at bounding box center [872, 230] width 18 height 18
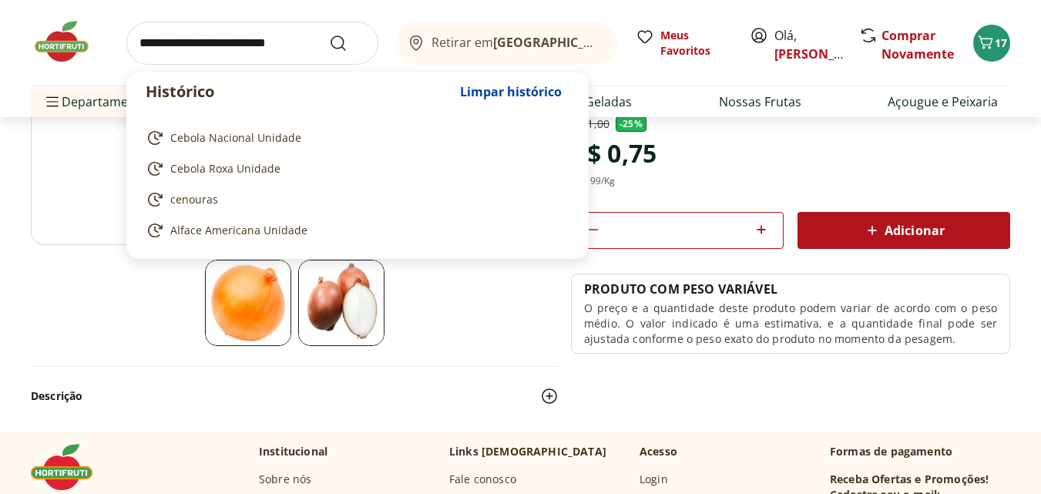
click at [257, 39] on input "search" at bounding box center [252, 43] width 252 height 43
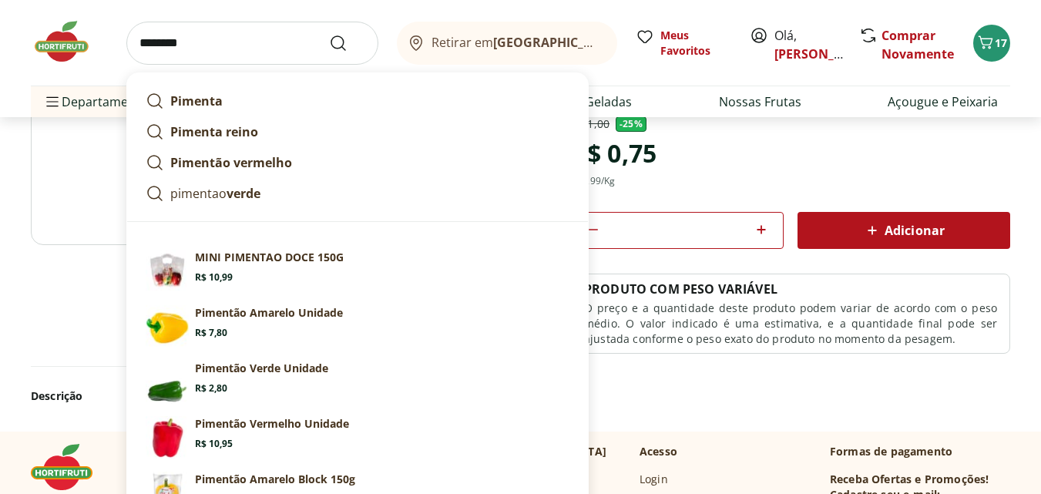
type input "********"
click at [329, 34] on button "Submit Search" at bounding box center [347, 43] width 37 height 18
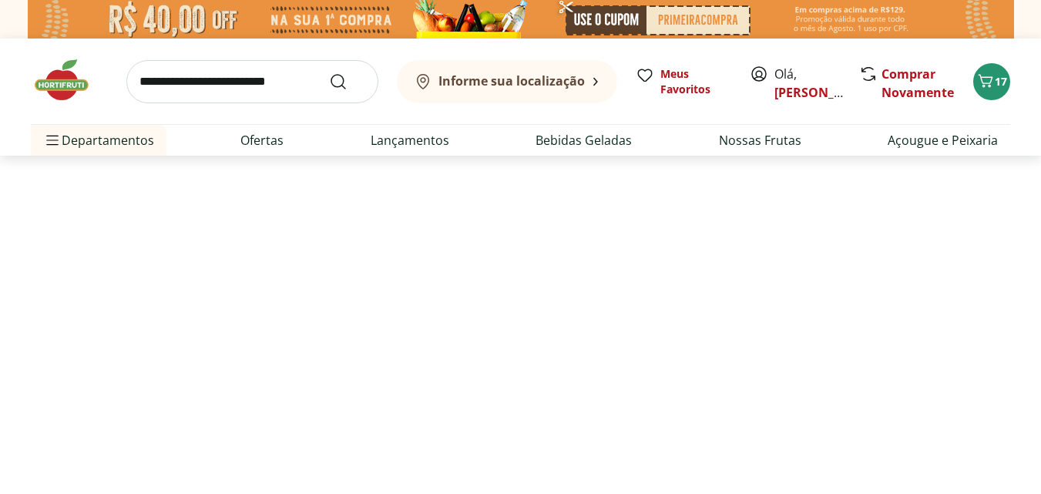
select select "**********"
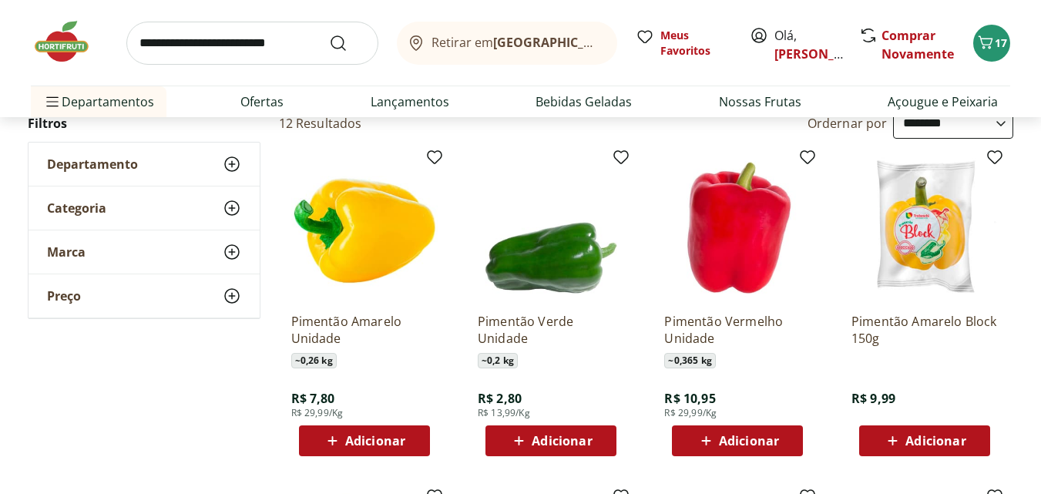
scroll to position [159, 0]
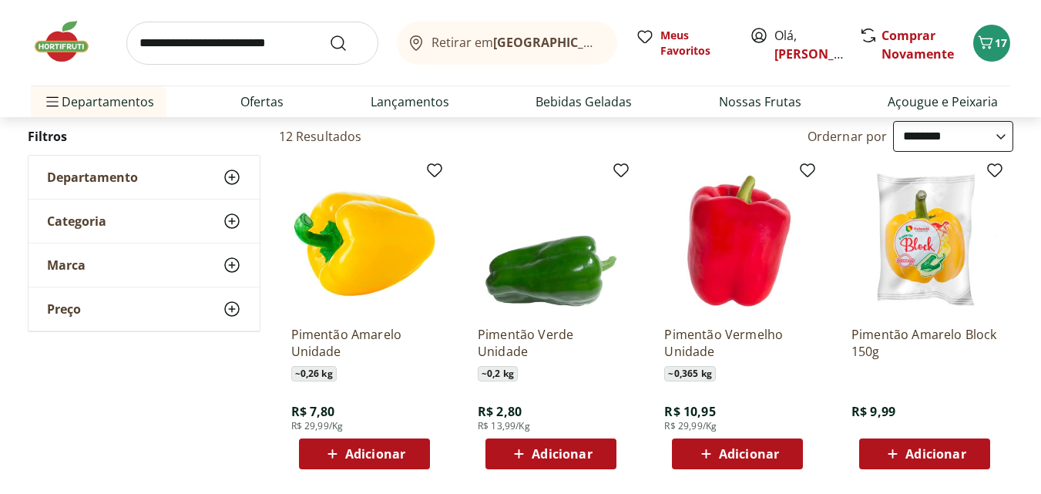
click at [363, 450] on span "Adicionar" at bounding box center [375, 454] width 60 height 12
click at [776, 460] on span "Adicionar" at bounding box center [749, 454] width 60 height 12
click at [206, 42] on input "search" at bounding box center [252, 43] width 252 height 43
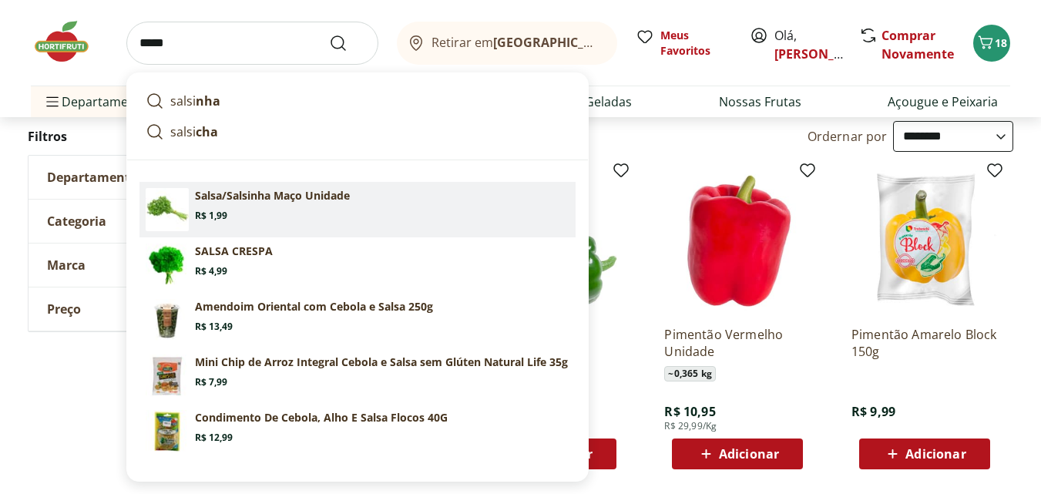
click at [203, 210] on span "Price: R$ 1,99" at bounding box center [211, 216] width 32 height 12
type input "**********"
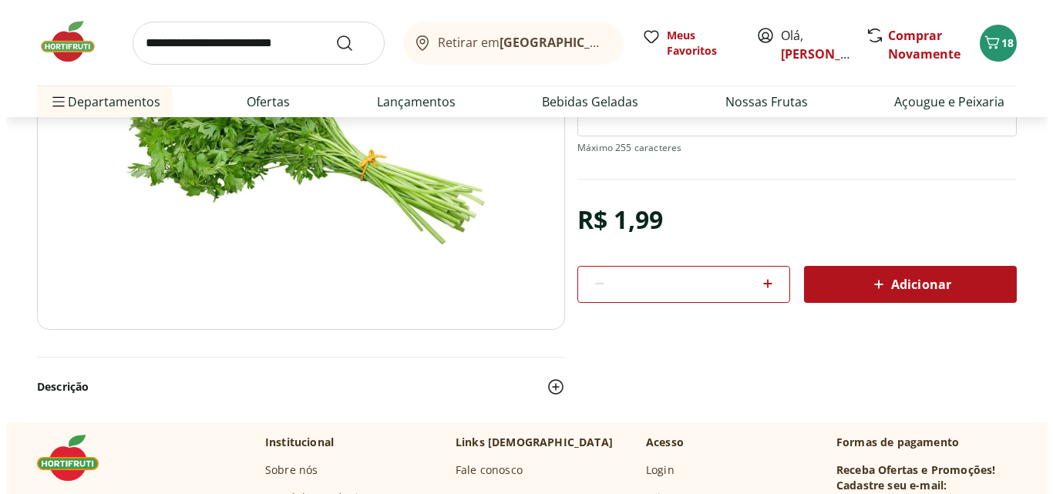
scroll to position [304, 0]
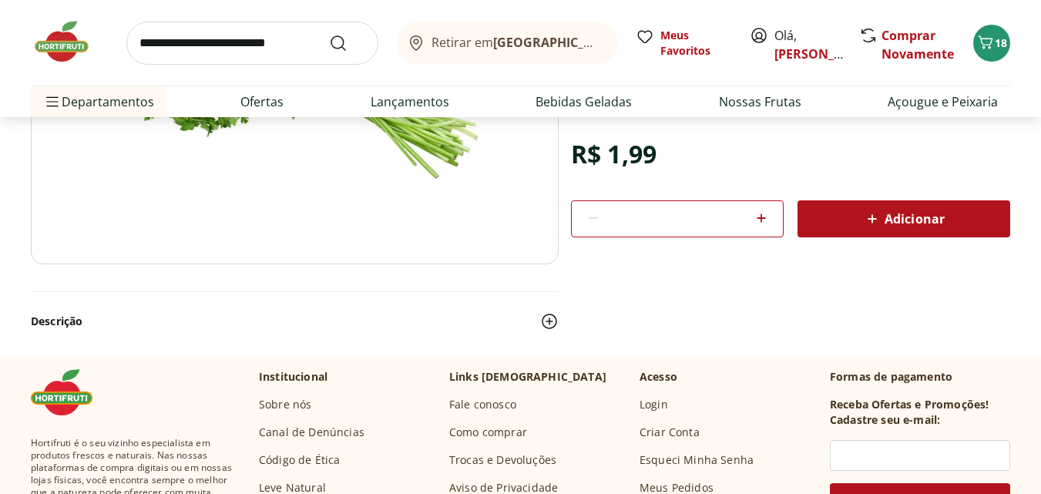
click at [908, 230] on div "Adicionar" at bounding box center [904, 219] width 188 height 28
click at [1000, 36] on span "18" at bounding box center [1001, 42] width 12 height 15
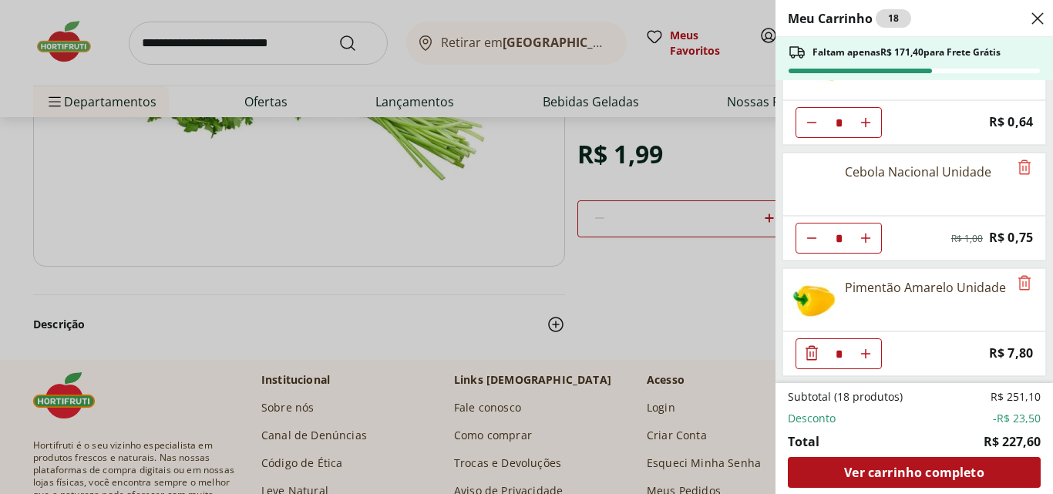
scroll to position [0, 0]
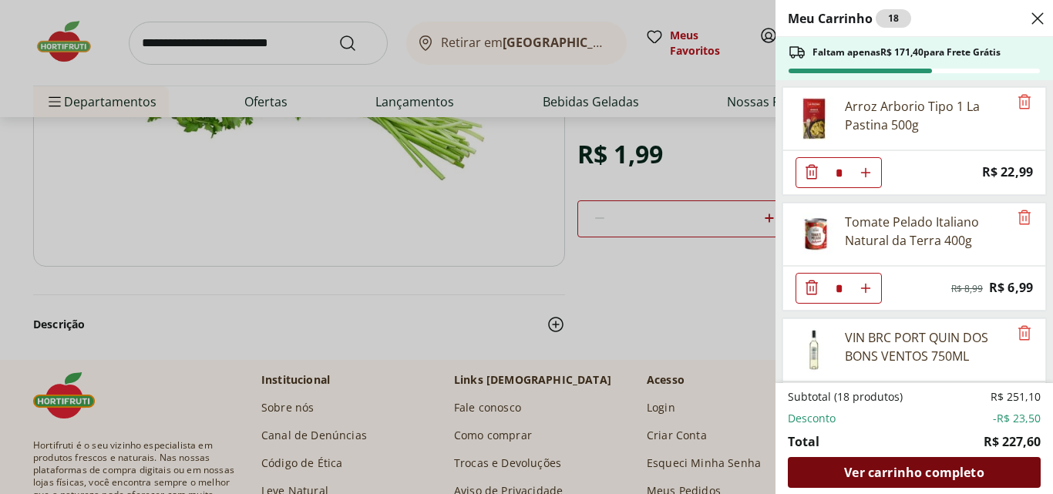
click at [869, 473] on span "Ver carrinho completo" at bounding box center [913, 472] width 139 height 12
